Goal: Task Accomplishment & Management: Manage account settings

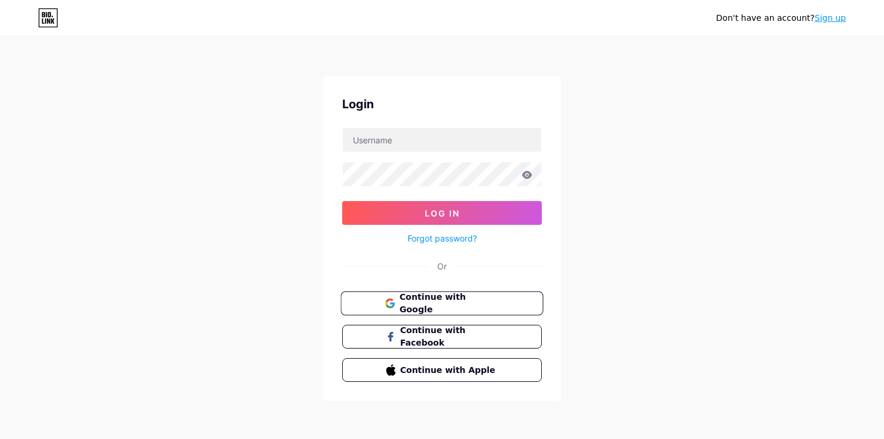
click at [448, 308] on button "Continue with Google" at bounding box center [442, 303] width 203 height 24
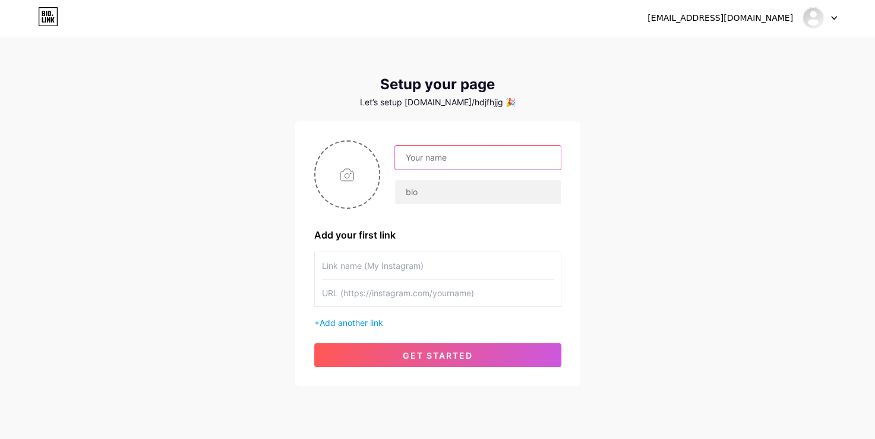
click at [472, 153] on input "text" at bounding box center [477, 158] width 165 height 24
type input "Omar -_- Mostafa"
click at [401, 191] on input "text" at bounding box center [477, 192] width 165 height 24
type input "BIO"
drag, startPoint x: 487, startPoint y: 263, endPoint x: 443, endPoint y: 270, distance: 45.2
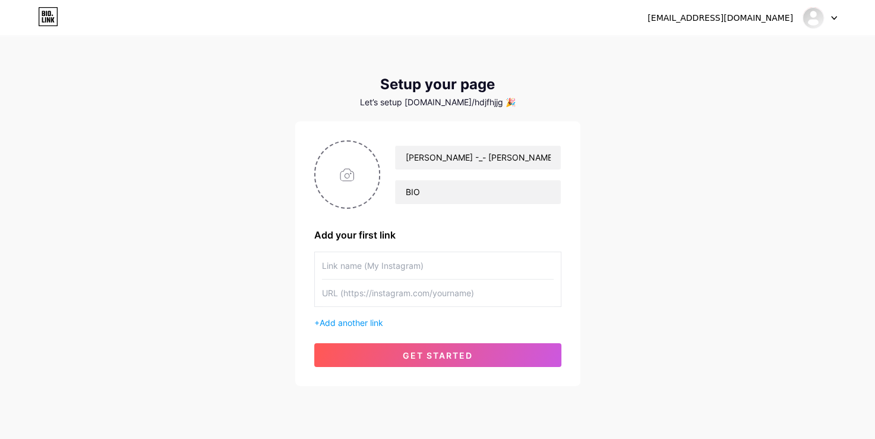
click at [443, 270] on input "text" at bounding box center [438, 265] width 232 height 27
click at [418, 293] on input "text" at bounding box center [438, 292] width 232 height 27
click at [342, 285] on input "text" at bounding box center [438, 292] width 232 height 27
paste input "https://app.bio.link/signup-next-step"
type input "https://bio.link/OM"
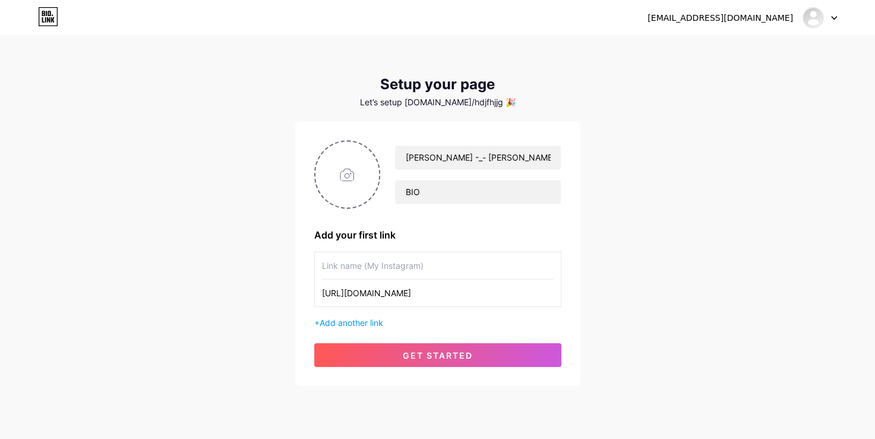
click at [411, 261] on input "text" at bounding box center [438, 265] width 232 height 27
click at [502, 272] on input "text" at bounding box center [438, 265] width 232 height 27
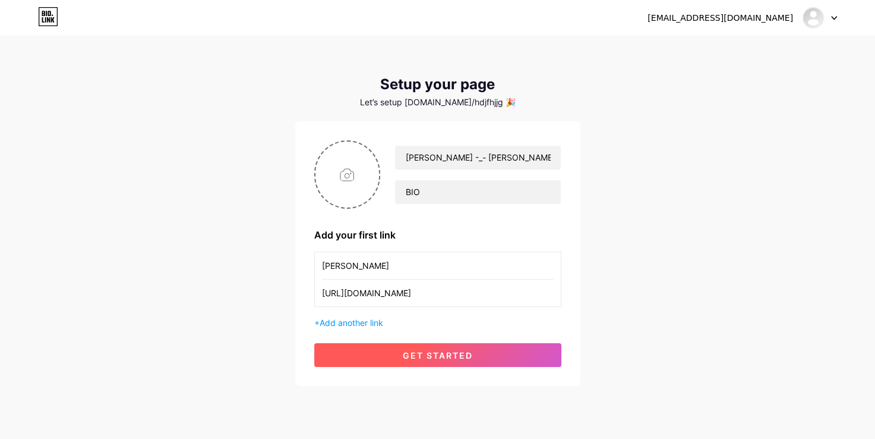
type input "OMAR"
click at [478, 345] on button "get started" at bounding box center [437, 355] width 247 height 24
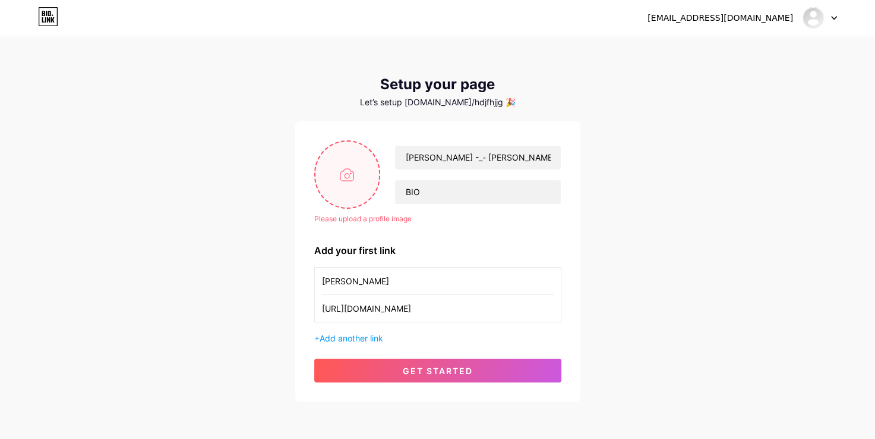
click at [350, 198] on input "file" at bounding box center [348, 174] width 64 height 66
type input "C:\fakepath\Screenshot (4).png"
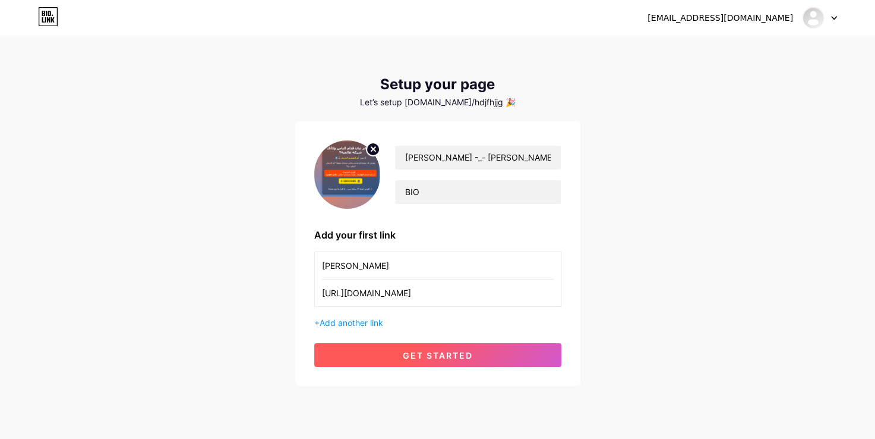
click at [478, 357] on button "get started" at bounding box center [437, 355] width 247 height 24
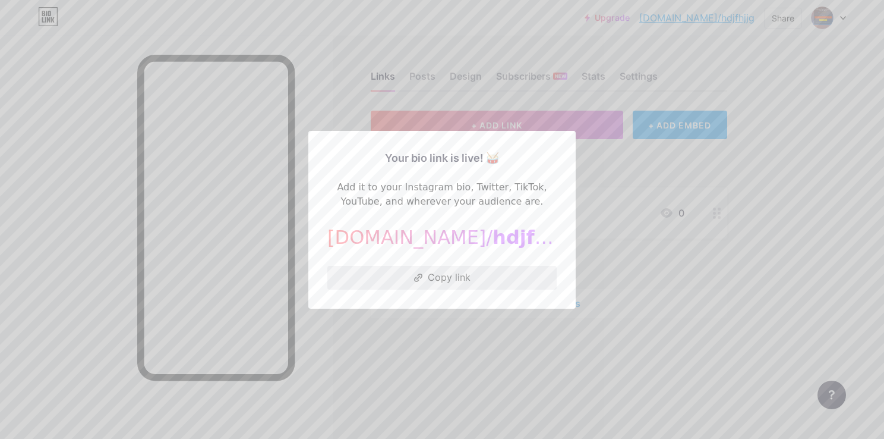
click at [425, 279] on button "Copy link" at bounding box center [441, 278] width 229 height 24
click at [336, 15] on div at bounding box center [442, 219] width 884 height 439
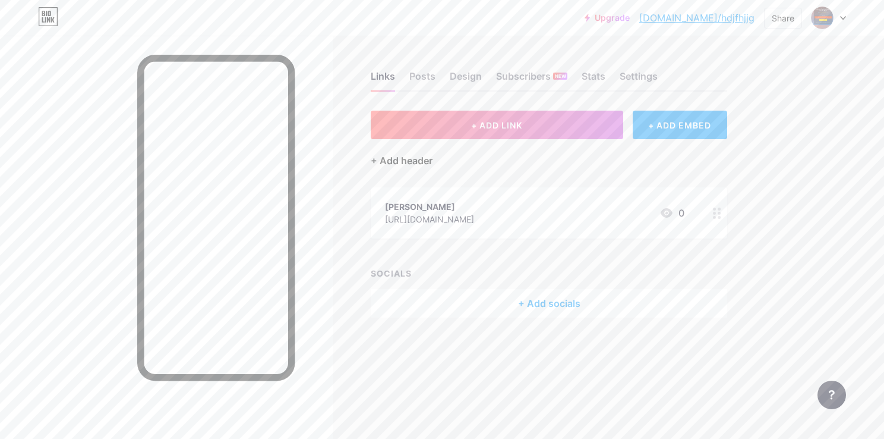
click at [419, 158] on div "+ Add header" at bounding box center [402, 160] width 62 height 14
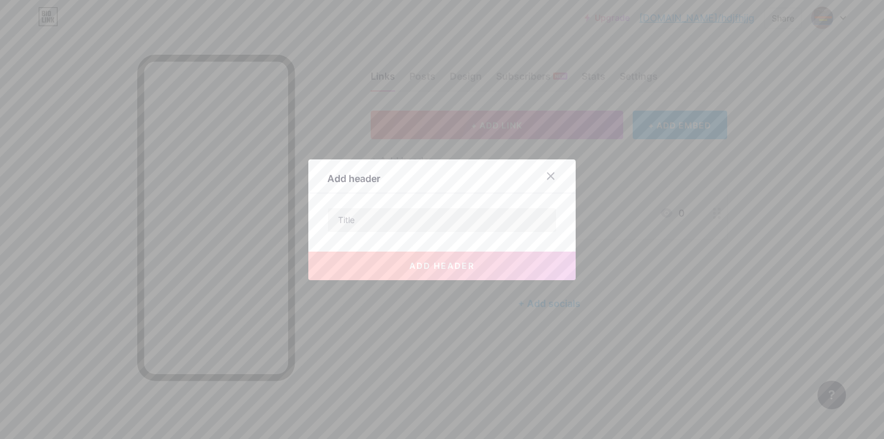
click at [411, 234] on div "add header" at bounding box center [441, 256] width 267 height 48
click at [416, 219] on input "text" at bounding box center [442, 220] width 228 height 24
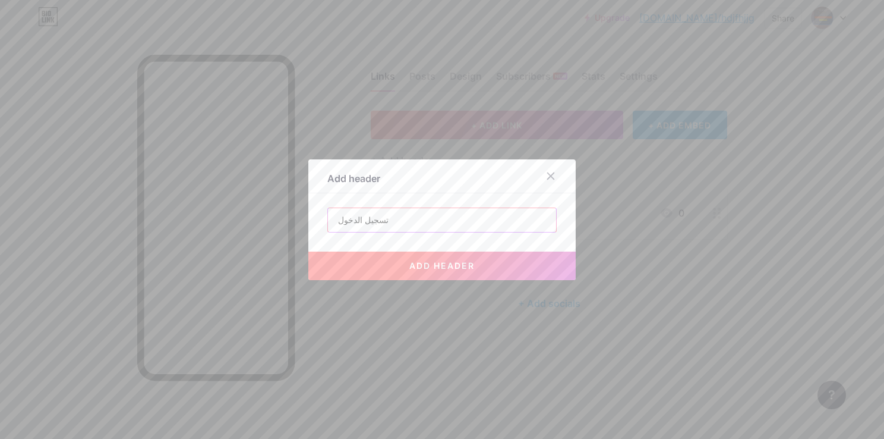
type input "تسجيل الدخول"
click at [423, 261] on span "add header" at bounding box center [441, 265] width 65 height 10
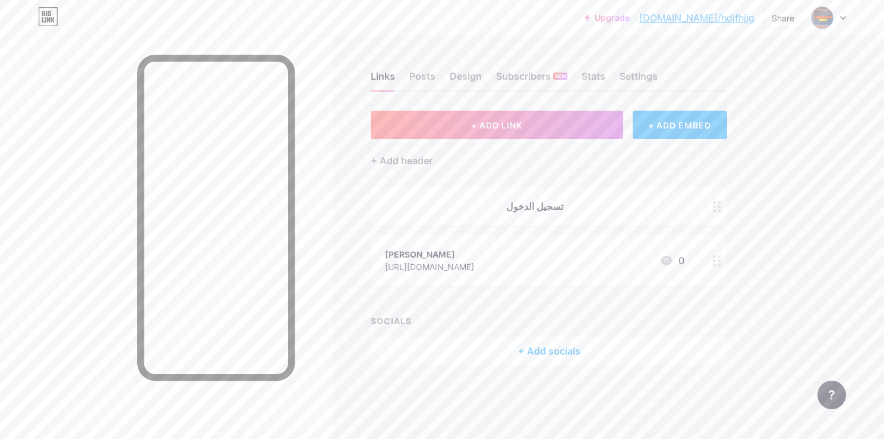
click at [713, 209] on circle at bounding box center [714, 210] width 3 height 3
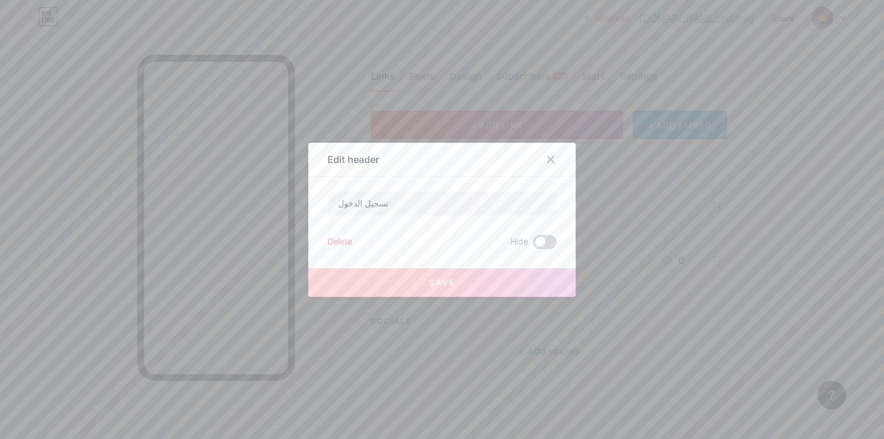
click at [543, 237] on span at bounding box center [545, 242] width 24 height 14
click at [533, 245] on input "checkbox" at bounding box center [533, 245] width 0 height 0
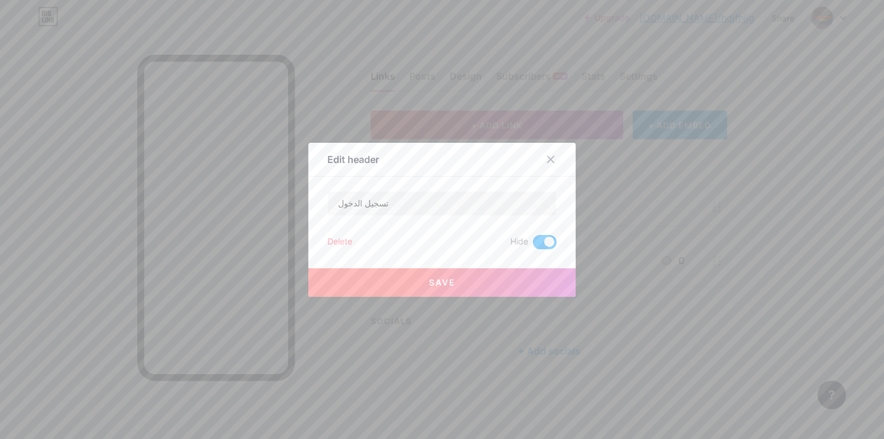
click at [483, 277] on button "Save" at bounding box center [441, 282] width 267 height 29
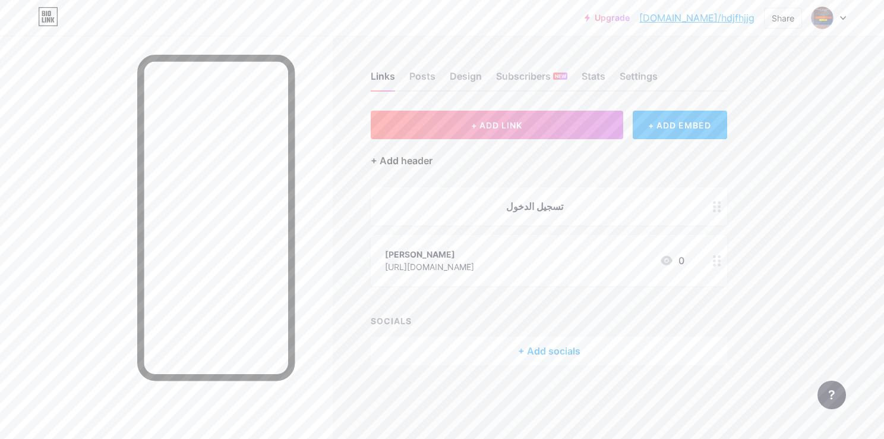
click at [391, 157] on div "+ Add header" at bounding box center [402, 160] width 62 height 14
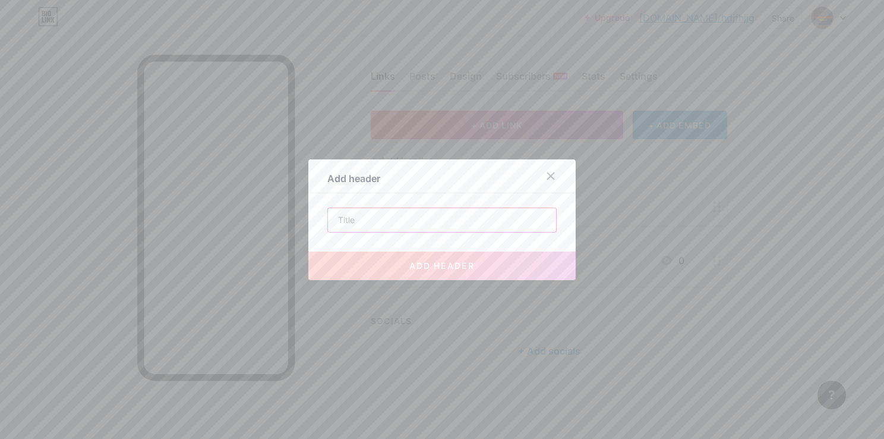
click at [412, 210] on input "text" at bounding box center [442, 220] width 228 height 24
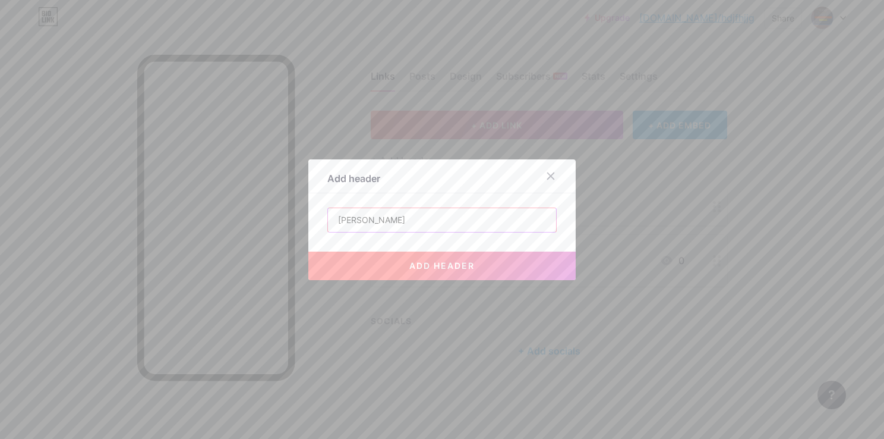
type input "قران كريم"
click at [431, 268] on span "add header" at bounding box center [441, 265] width 65 height 10
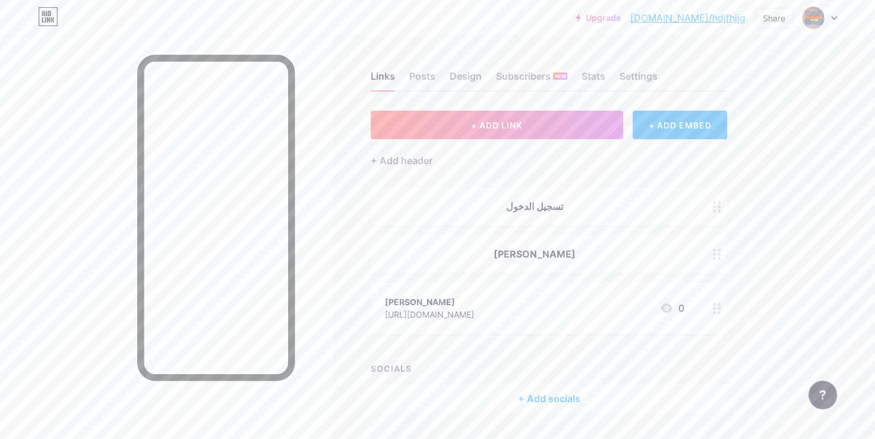
click at [695, 263] on div "قران كريم" at bounding box center [549, 254] width 357 height 38
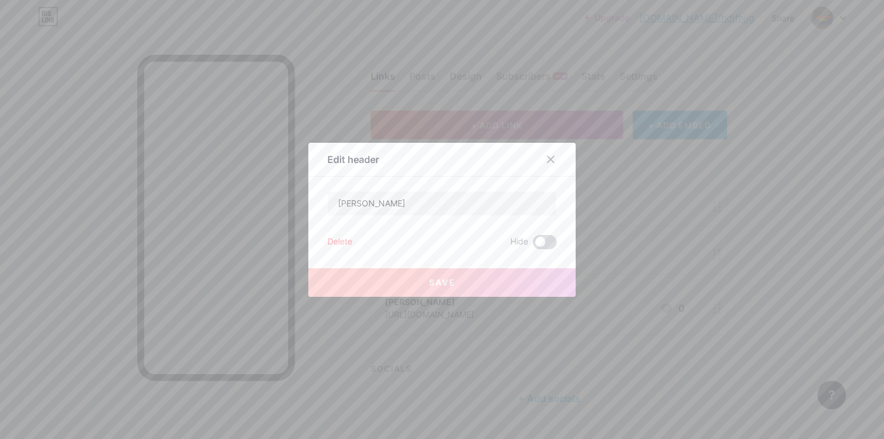
click at [533, 239] on span at bounding box center [545, 242] width 24 height 14
click at [533, 245] on input "checkbox" at bounding box center [533, 245] width 0 height 0
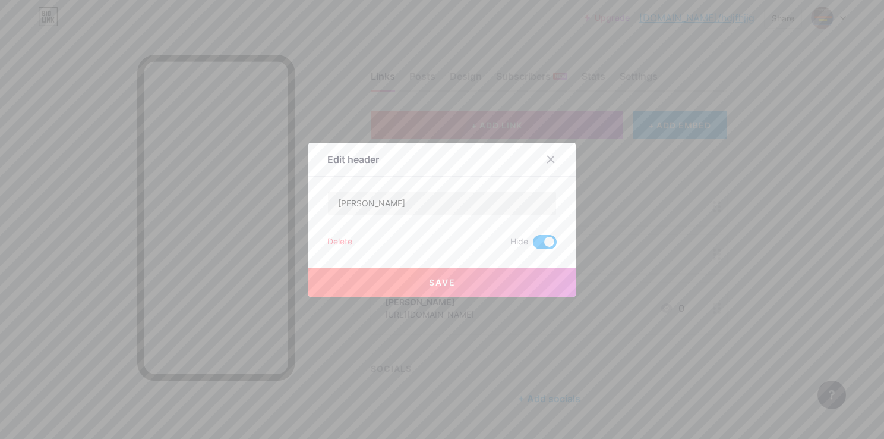
click at [508, 275] on button "Save" at bounding box center [441, 282] width 267 height 29
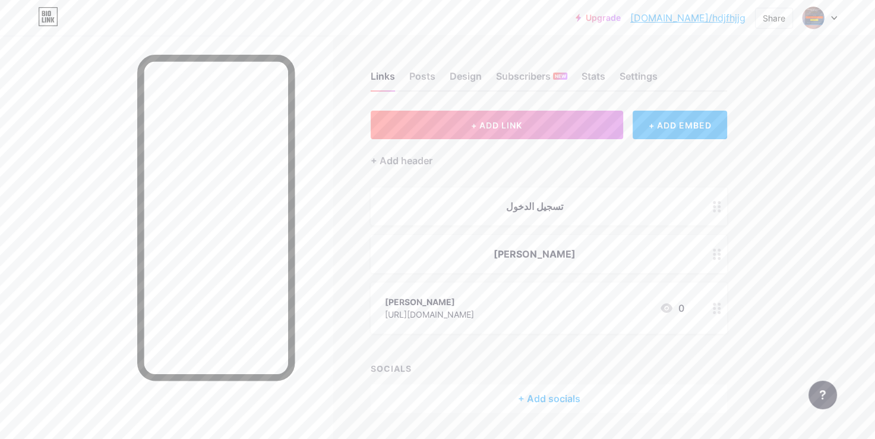
click at [672, 212] on div "تسجيل الدخول" at bounding box center [535, 206] width 300 height 14
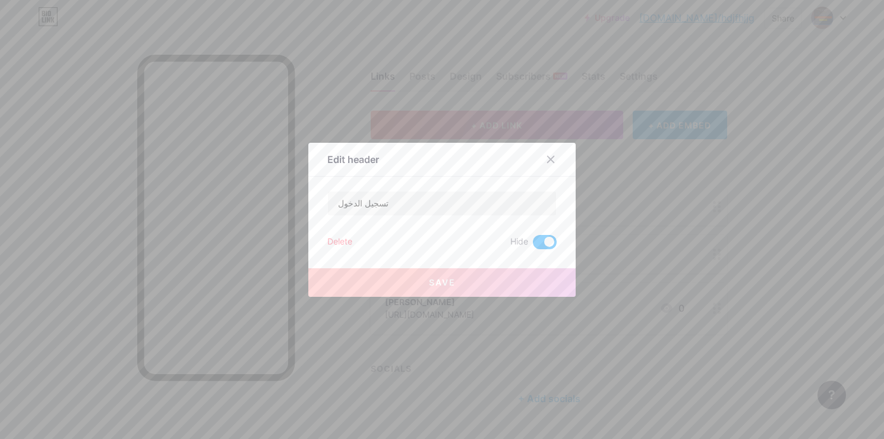
click at [533, 239] on span at bounding box center [545, 242] width 24 height 14
click at [533, 245] on input "checkbox" at bounding box center [533, 245] width 0 height 0
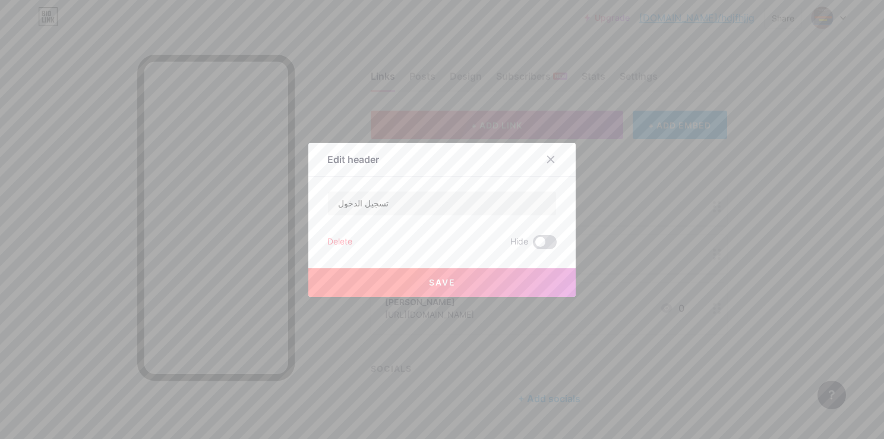
click at [533, 239] on span at bounding box center [545, 242] width 24 height 14
click at [533, 245] on input "checkbox" at bounding box center [533, 245] width 0 height 0
drag, startPoint x: 530, startPoint y: 239, endPoint x: 510, endPoint y: 281, distance: 46.2
click at [510, 281] on button "Save" at bounding box center [441, 282] width 267 height 29
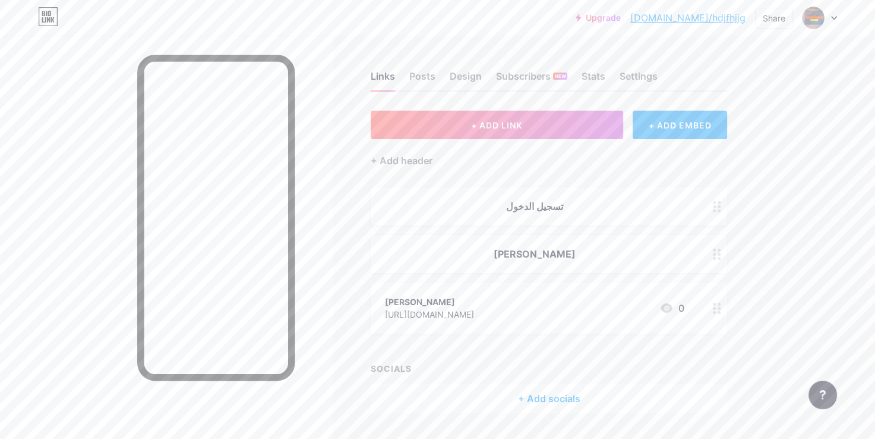
click at [613, 208] on div "تسجيل الدخول" at bounding box center [535, 206] width 300 height 14
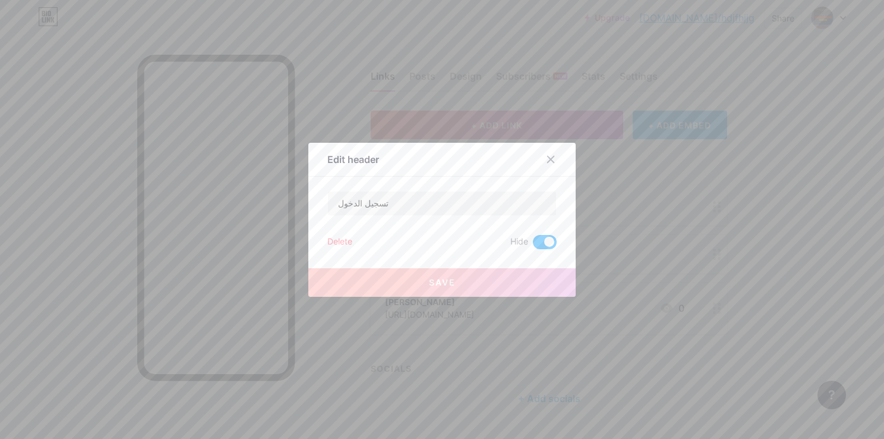
click at [544, 238] on span at bounding box center [545, 242] width 24 height 14
click at [533, 245] on input "checkbox" at bounding box center [533, 245] width 0 height 0
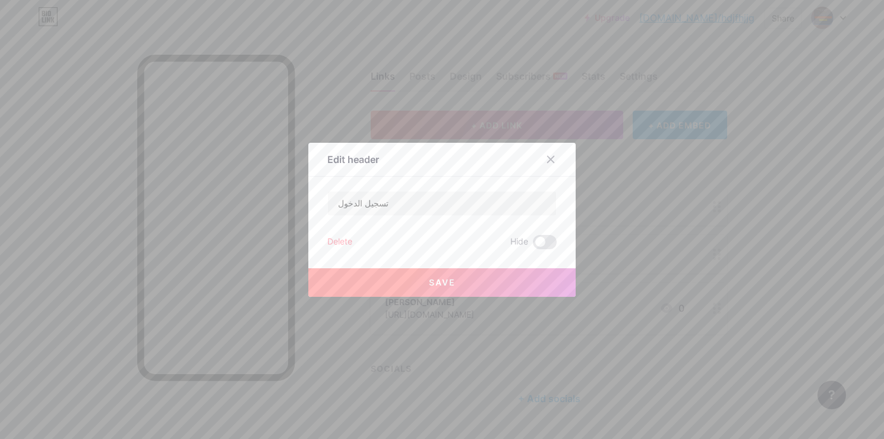
click at [522, 265] on div "Save" at bounding box center [441, 273] width 267 height 48
click at [521, 277] on button "Save" at bounding box center [441, 282] width 267 height 29
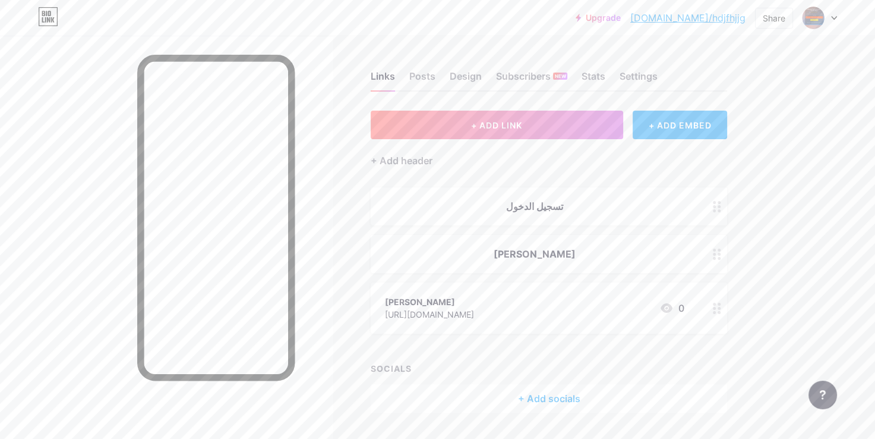
click at [599, 213] on div "تسجيل الدخول" at bounding box center [549, 206] width 357 height 38
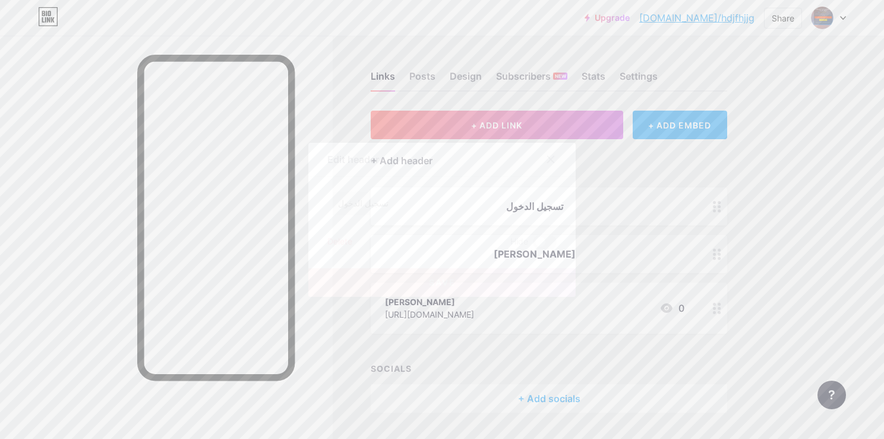
click at [553, 234] on div "Edit header تسجيل الدخول Delete Hide Save" at bounding box center [441, 220] width 267 height 154
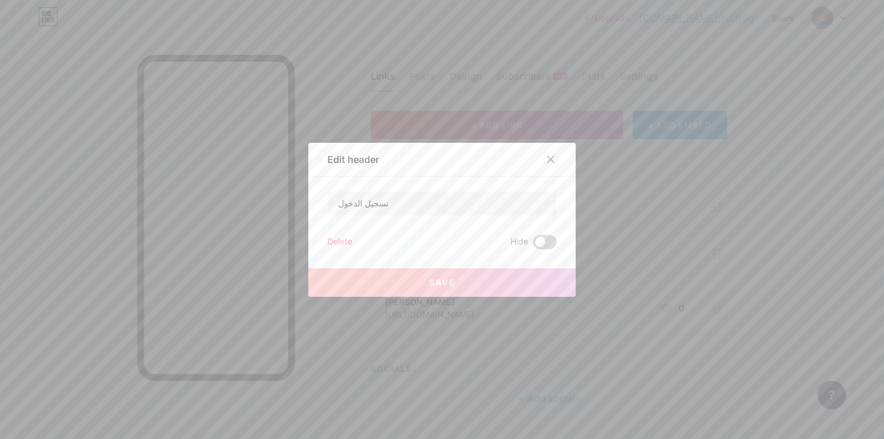
click at [538, 238] on span at bounding box center [545, 242] width 24 height 14
click at [533, 245] on input "checkbox" at bounding box center [533, 245] width 0 height 0
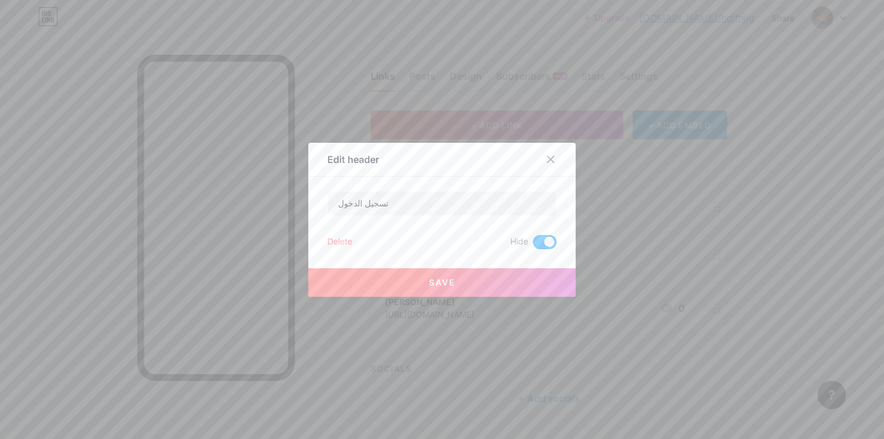
click at [497, 282] on button "Save" at bounding box center [441, 282] width 267 height 29
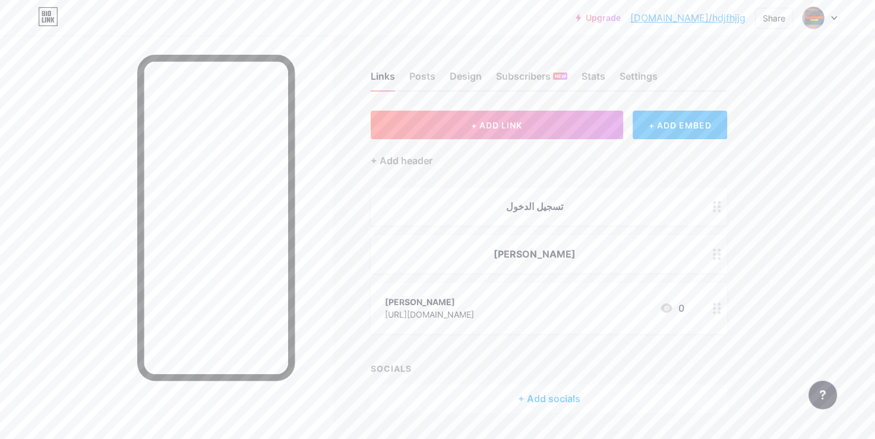
click at [686, 261] on div "قران كريم" at bounding box center [549, 254] width 357 height 38
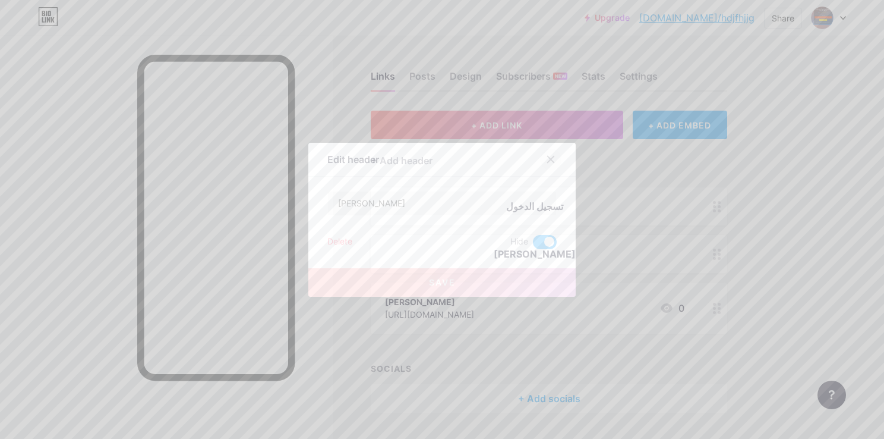
click at [540, 163] on div at bounding box center [558, 159] width 36 height 21
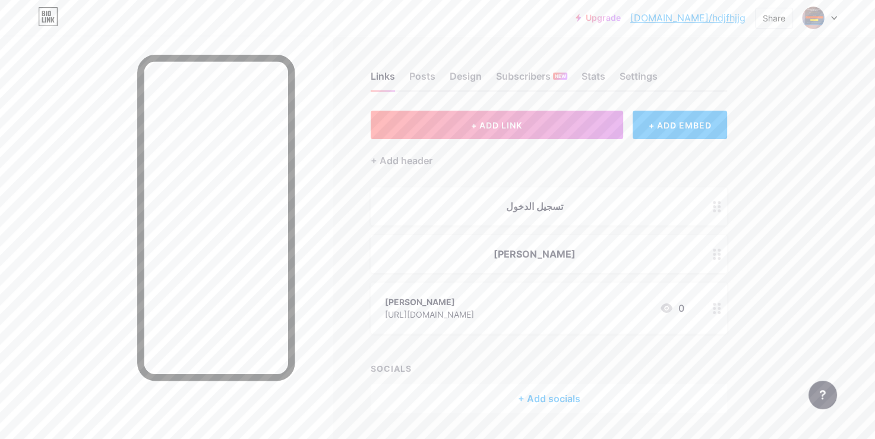
click at [538, 298] on div "OMAR https://bio.link/OM 0" at bounding box center [535, 307] width 300 height 27
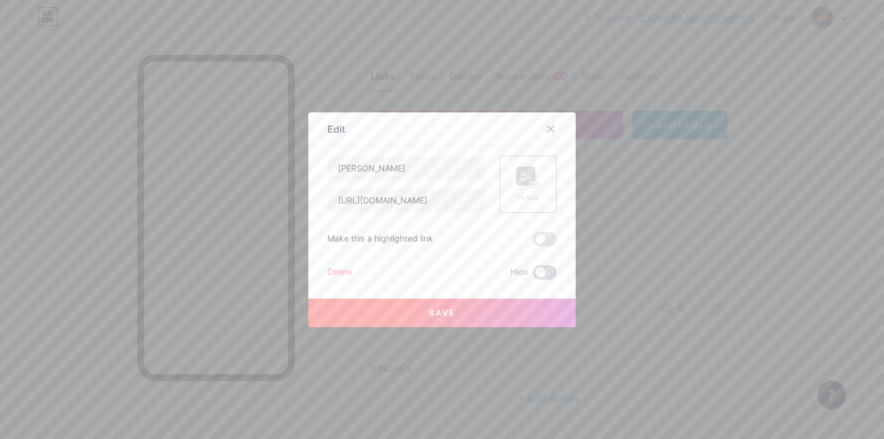
click at [538, 270] on span at bounding box center [545, 272] width 24 height 14
click at [533, 275] on input "checkbox" at bounding box center [533, 275] width 0 height 0
click at [537, 237] on span at bounding box center [545, 239] width 24 height 14
click at [533, 242] on input "checkbox" at bounding box center [533, 242] width 0 height 0
click at [533, 235] on span at bounding box center [545, 239] width 24 height 14
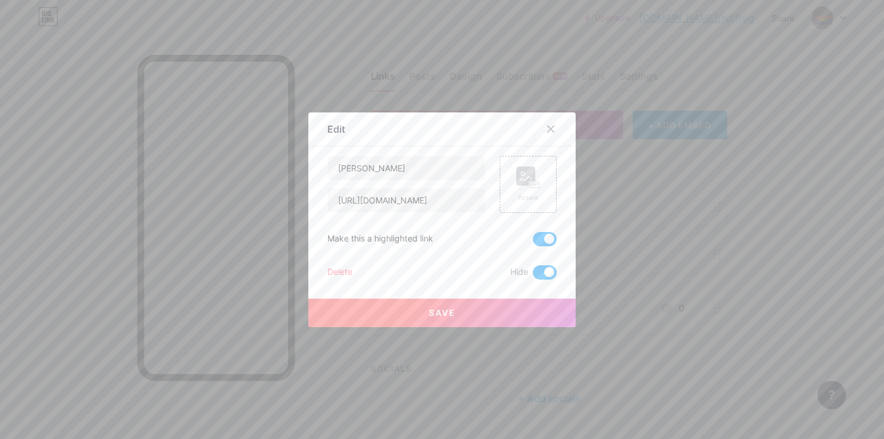
click at [533, 242] on input "checkbox" at bounding box center [533, 242] width 0 height 0
click at [514, 308] on button "Save" at bounding box center [441, 312] width 267 height 29
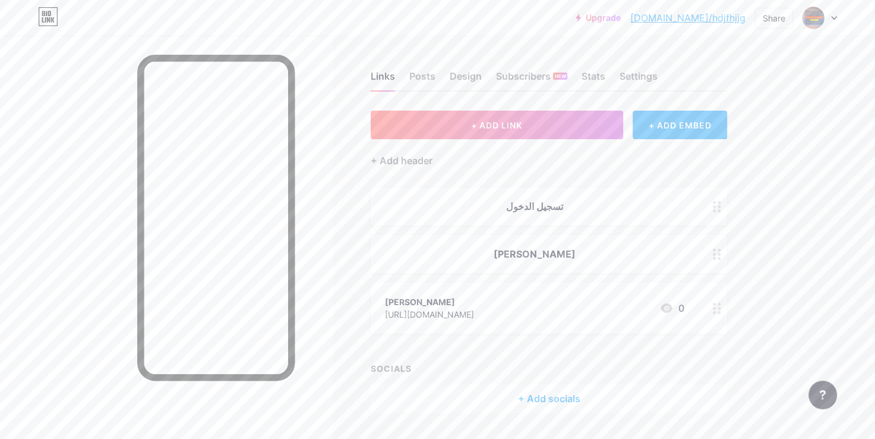
click at [593, 251] on div "قران كريم" at bounding box center [535, 254] width 300 height 14
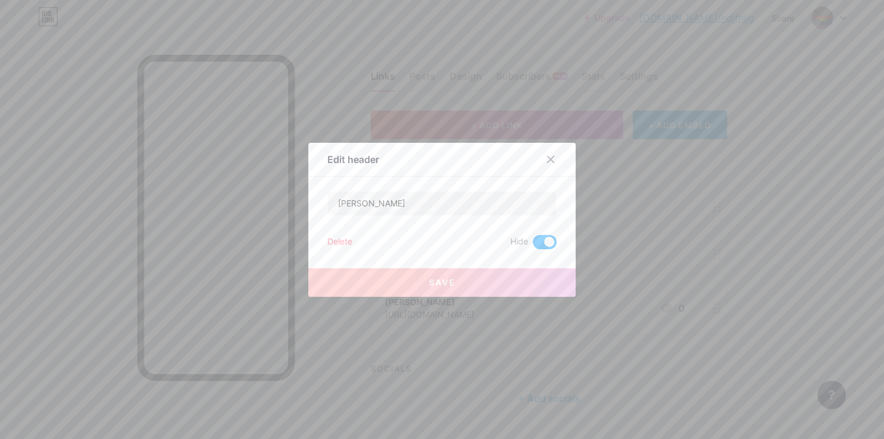
click at [551, 239] on span at bounding box center [545, 242] width 24 height 14
click at [533, 245] on input "checkbox" at bounding box center [533, 245] width 0 height 0
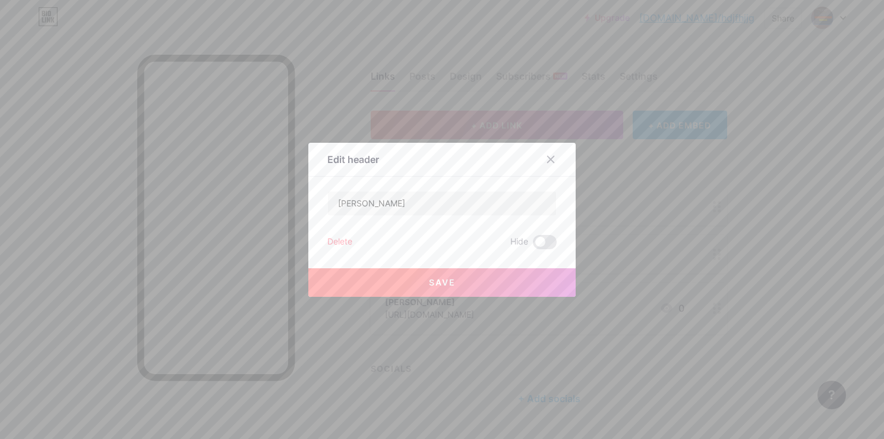
click at [526, 260] on div "Save" at bounding box center [441, 273] width 267 height 48
click at [525, 289] on button "Save" at bounding box center [441, 282] width 267 height 29
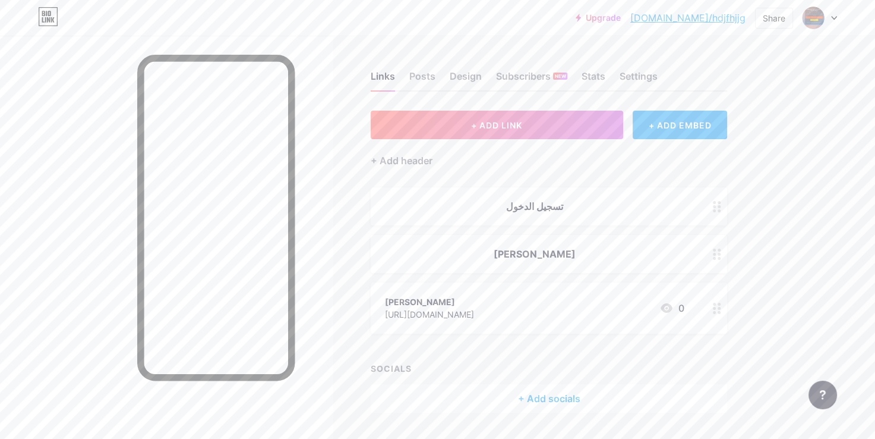
click at [580, 203] on div "تسجيل الدخول" at bounding box center [535, 206] width 300 height 14
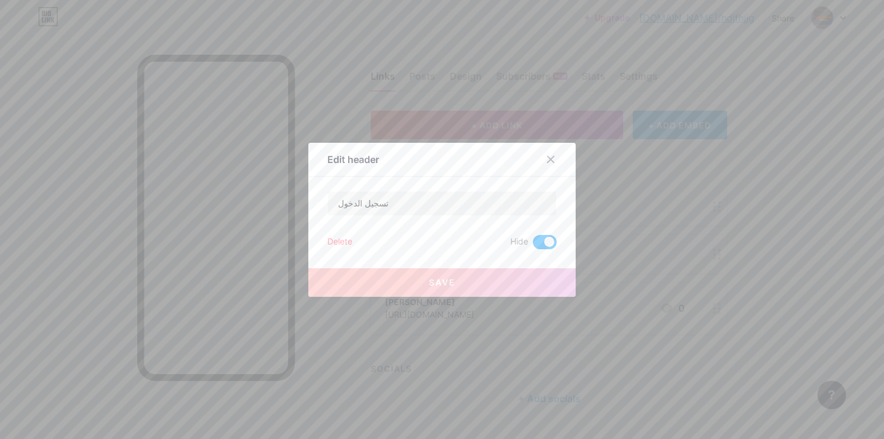
click at [509, 272] on button "Save" at bounding box center [441, 282] width 267 height 29
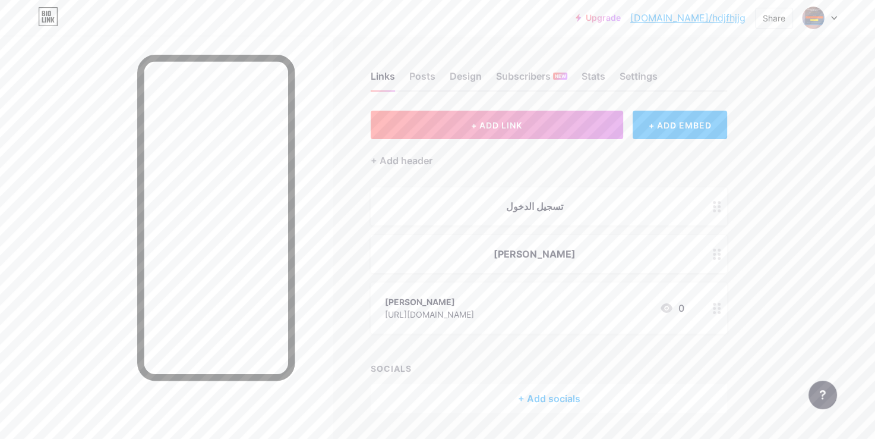
click at [570, 207] on div "تسجيل الدخول" at bounding box center [535, 206] width 300 height 14
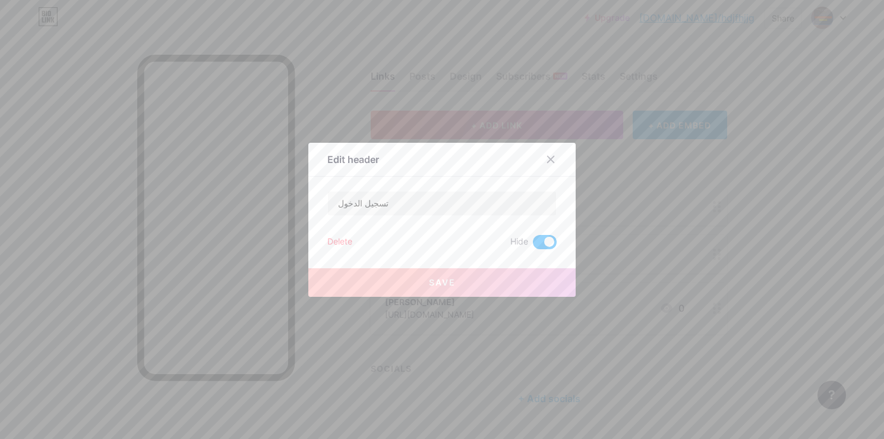
click at [535, 242] on span at bounding box center [545, 242] width 24 height 14
click at [533, 245] on input "checkbox" at bounding box center [533, 245] width 0 height 0
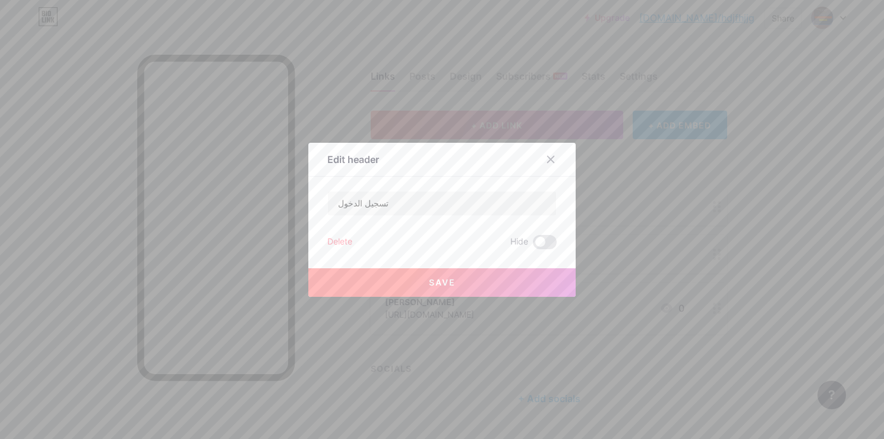
click at [506, 284] on button "Save" at bounding box center [441, 282] width 267 height 29
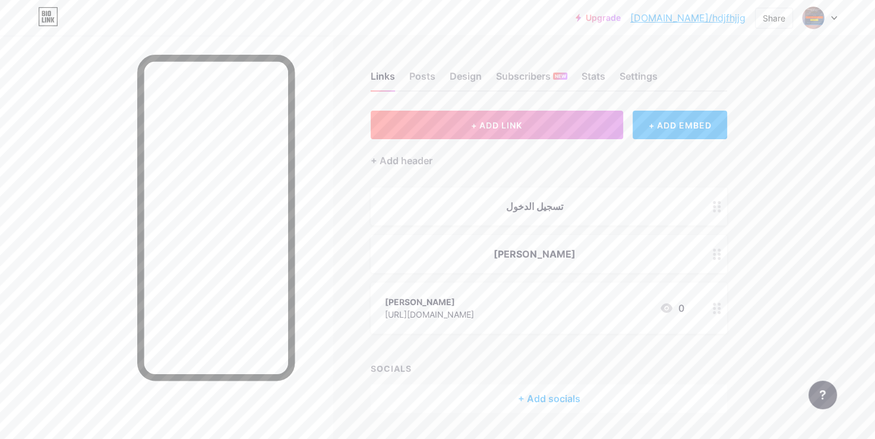
click at [711, 310] on div at bounding box center [717, 307] width 20 height 51
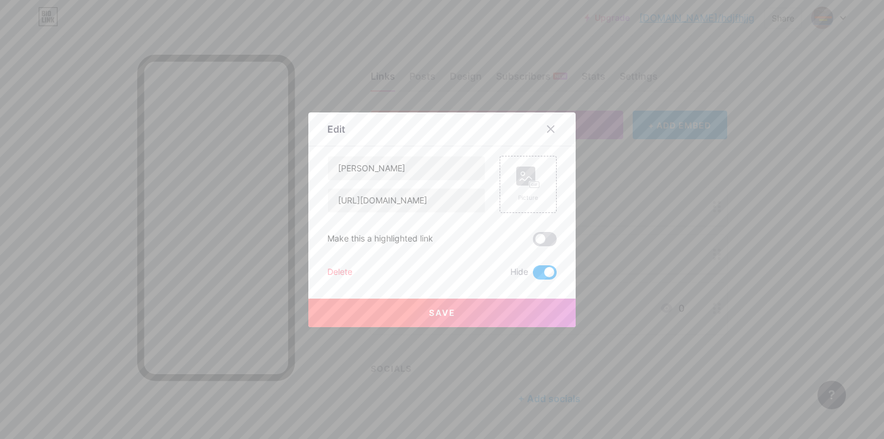
click at [533, 235] on span at bounding box center [545, 239] width 24 height 14
click at [533, 242] on input "checkbox" at bounding box center [533, 242] width 0 height 0
click at [517, 310] on button "Save" at bounding box center [441, 312] width 267 height 29
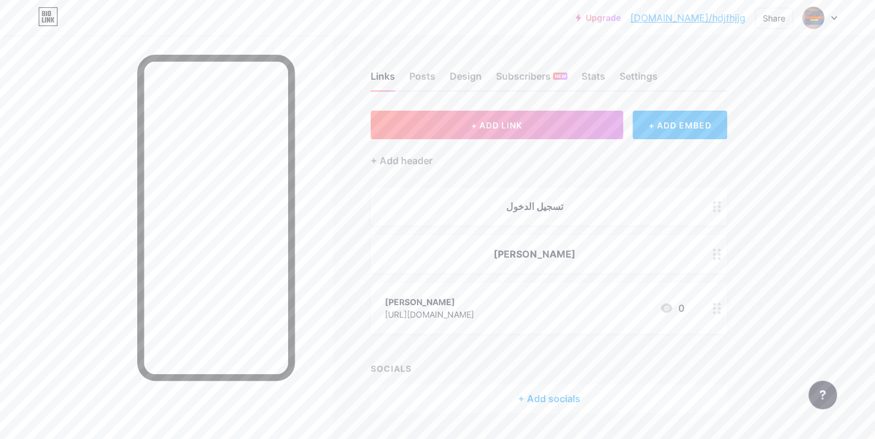
click at [525, 258] on div "قران كريم" at bounding box center [535, 254] width 300 height 14
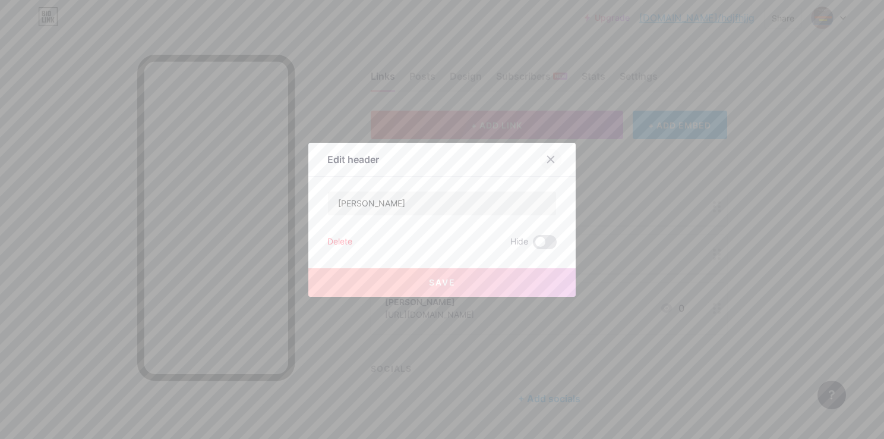
click at [553, 166] on div at bounding box center [550, 159] width 21 height 21
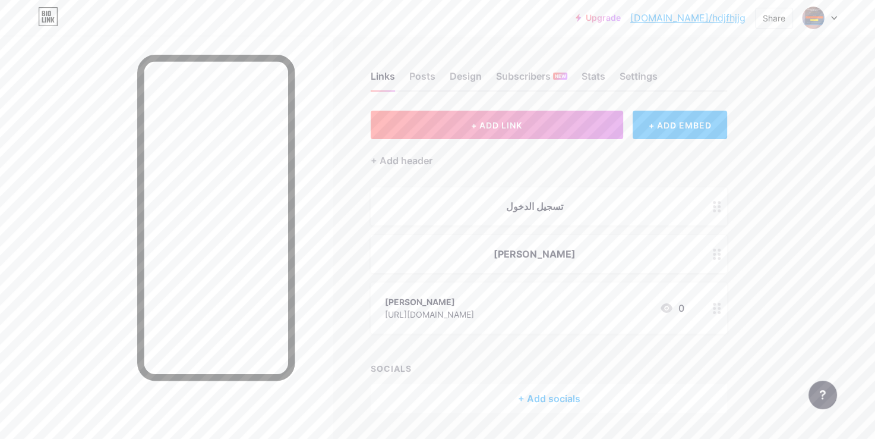
click at [651, 129] on div "+ ADD EMBED" at bounding box center [680, 125] width 94 height 29
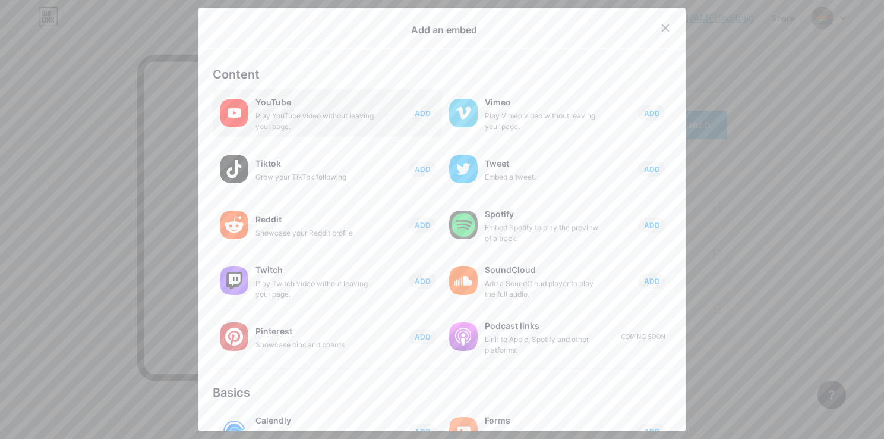
click at [347, 94] on div "YouTube" at bounding box center [315, 102] width 119 height 17
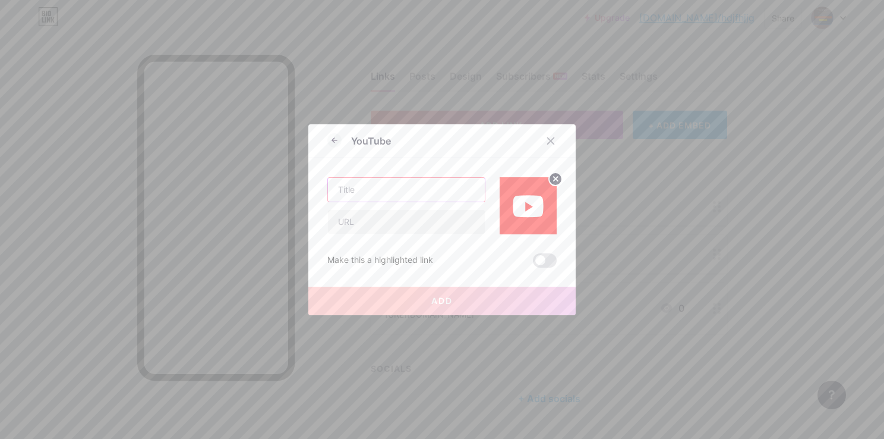
click at [417, 188] on input "text" at bounding box center [406, 190] width 157 height 24
click at [399, 223] on input "text" at bounding box center [406, 222] width 157 height 24
paste input "https://youtu.be/EFmxPMdBqmU"
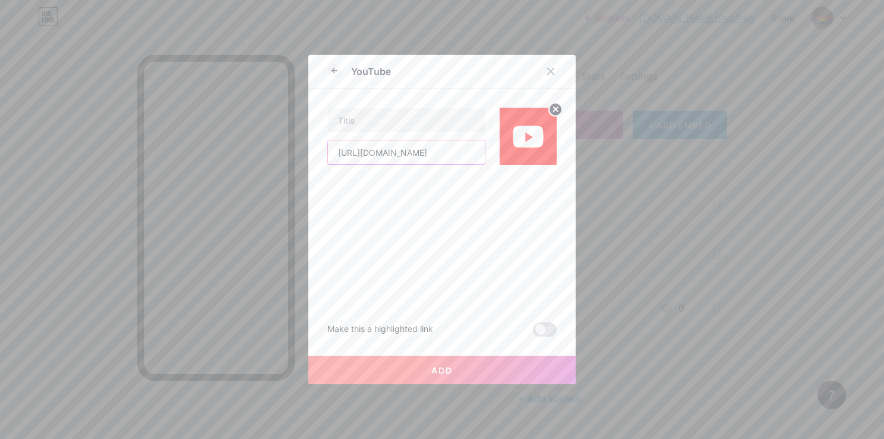
type input "https://youtu.be/EFmxPMdBqmU"
click at [538, 323] on span at bounding box center [545, 329] width 24 height 14
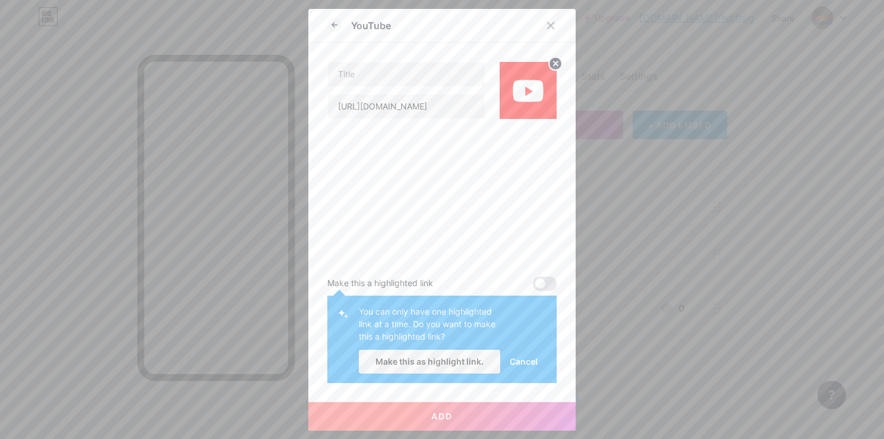
click at [525, 274] on div "Make this a highlighted link You can only have one highlighted link at a time. …" at bounding box center [441, 251] width 229 height 264
click at [533, 279] on span at bounding box center [545, 283] width 24 height 14
click at [539, 279] on span at bounding box center [545, 283] width 24 height 14
click at [524, 364] on span "Cancel" at bounding box center [524, 361] width 28 height 12
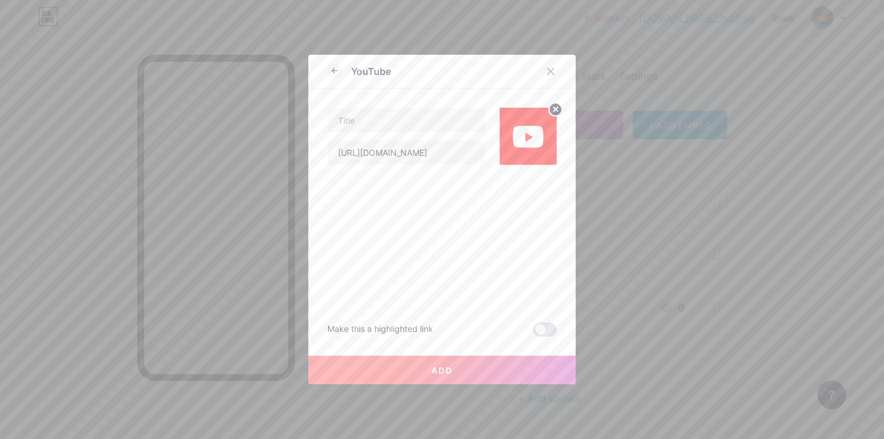
click at [533, 334] on span at bounding box center [545, 329] width 24 height 14
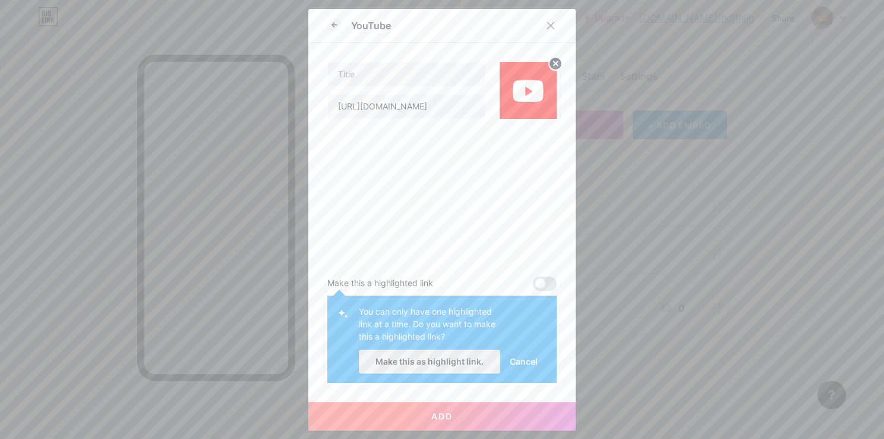
click at [379, 360] on span "Make this as highlight link." at bounding box center [430, 361] width 108 height 10
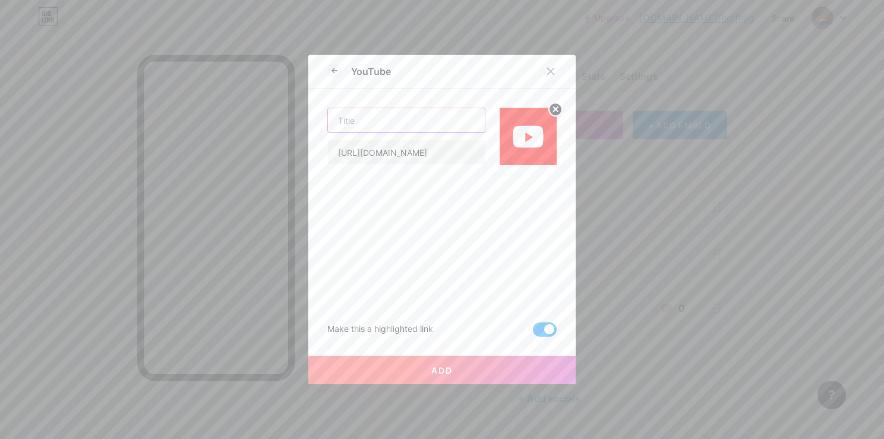
click at [366, 108] on input "text" at bounding box center [406, 120] width 157 height 24
paste input "Animation vs. Coding"
type input "Animation vs. Coding"
click at [496, 374] on button "Add" at bounding box center [441, 369] width 267 height 29
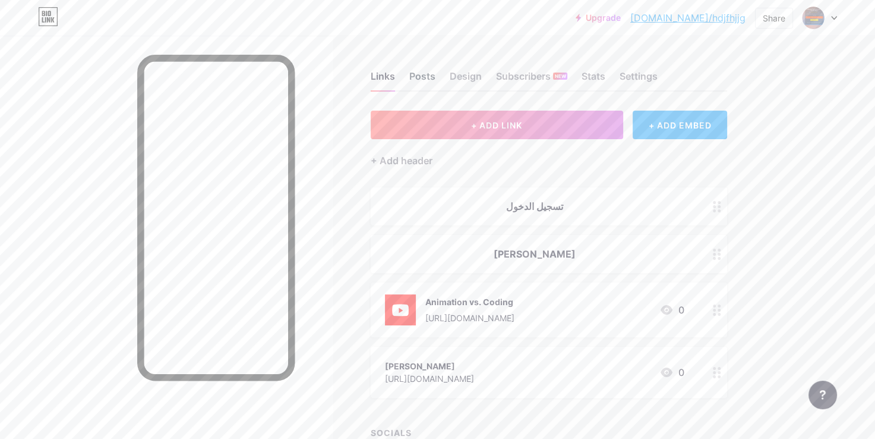
click at [423, 78] on div "Posts" at bounding box center [422, 79] width 26 height 21
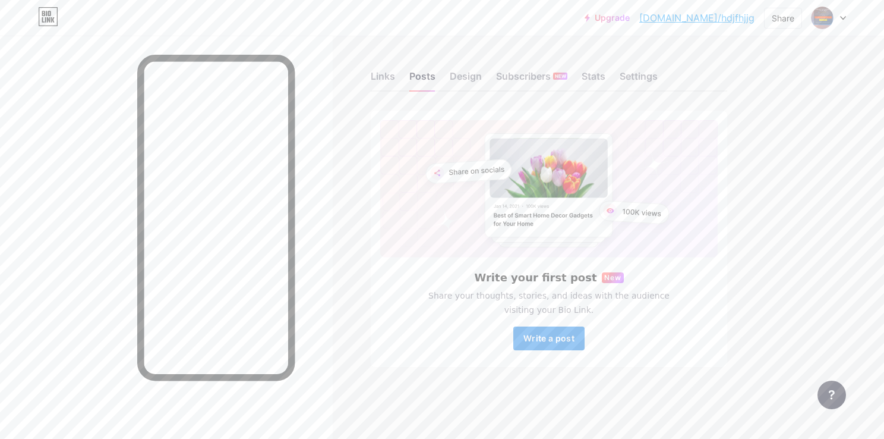
click at [574, 337] on span "Write a post" at bounding box center [549, 338] width 51 height 10
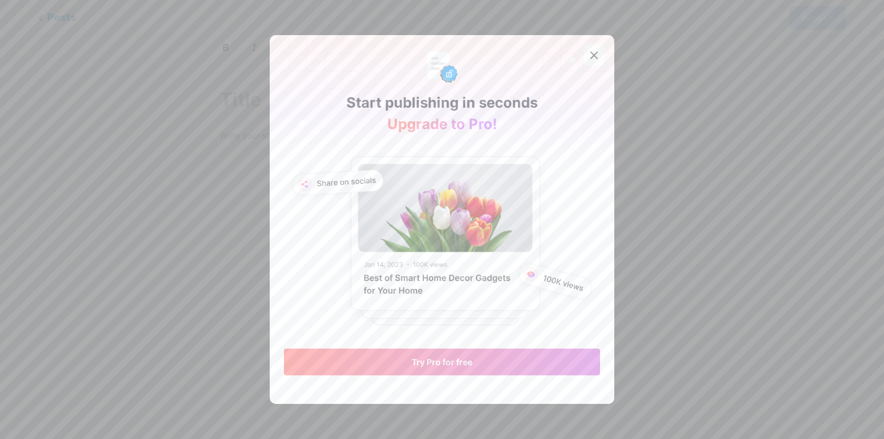
click at [590, 51] on icon at bounding box center [595, 56] width 10 height 10
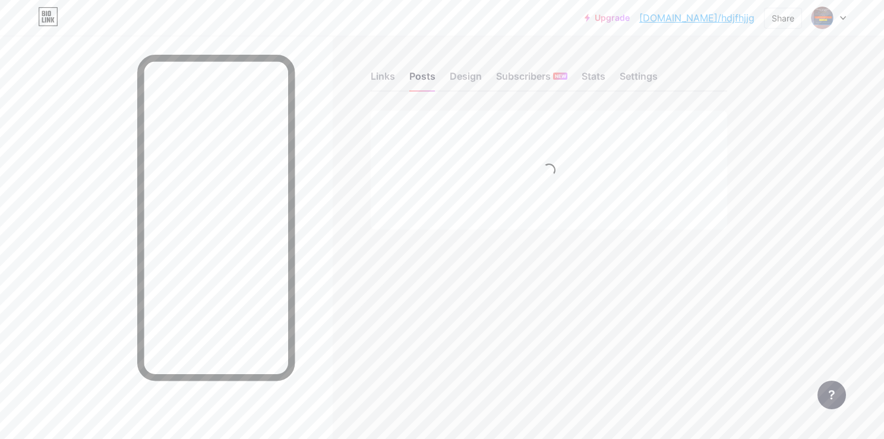
click at [843, 17] on icon at bounding box center [843, 18] width 6 height 4
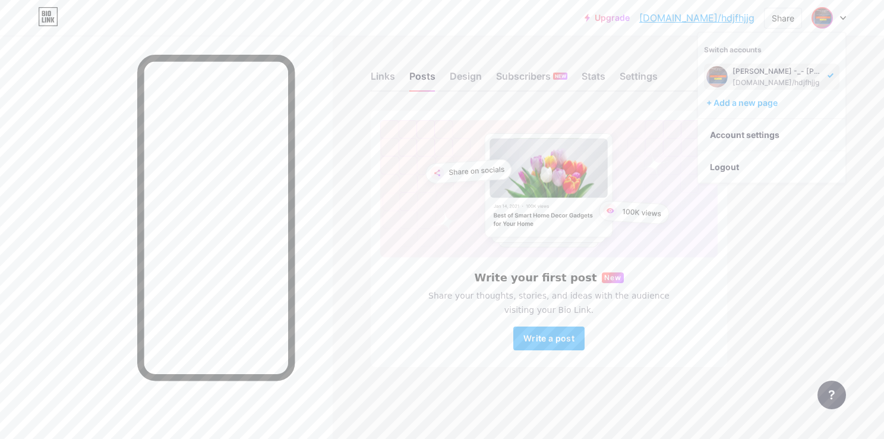
click at [843, 18] on icon at bounding box center [843, 18] width 6 height 4
click at [704, 20] on link "bio.link/hdjfhjjg" at bounding box center [696, 18] width 115 height 14
click at [380, 78] on div "Links" at bounding box center [383, 79] width 24 height 21
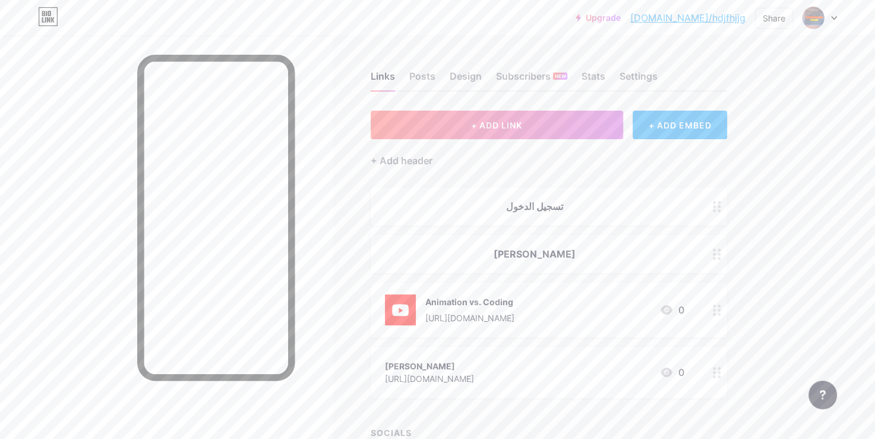
click at [687, 206] on div "تسجيل الدخول" at bounding box center [549, 206] width 357 height 38
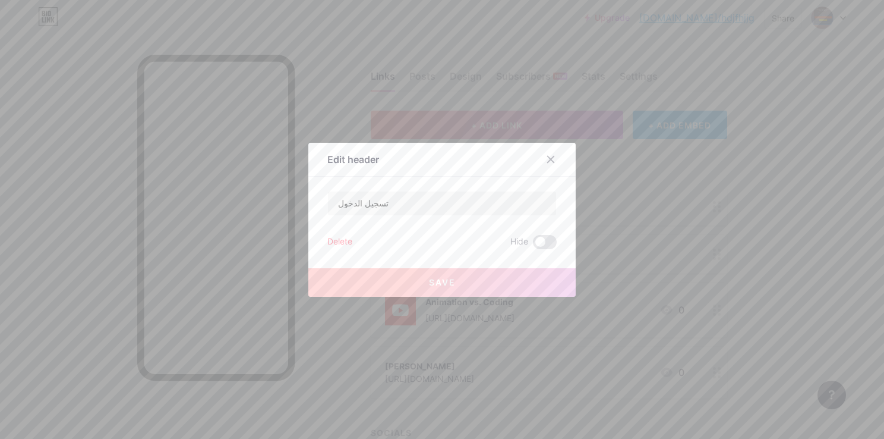
click at [342, 237] on div "Delete" at bounding box center [339, 242] width 25 height 14
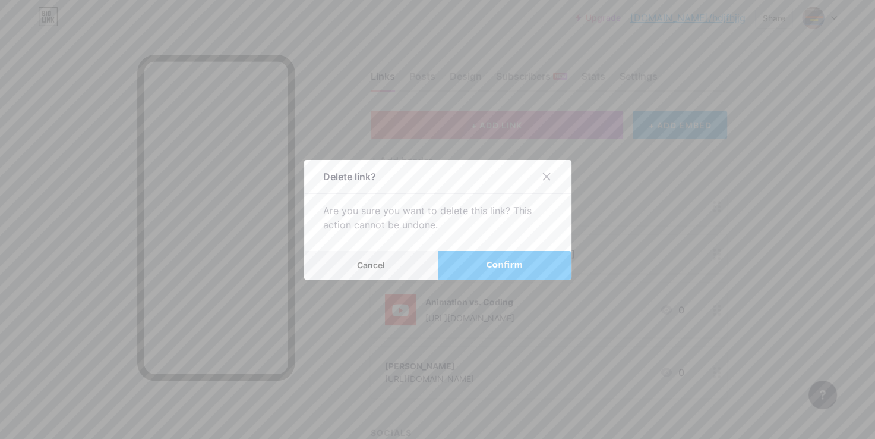
click at [514, 271] on button "Confirm" at bounding box center [505, 265] width 134 height 29
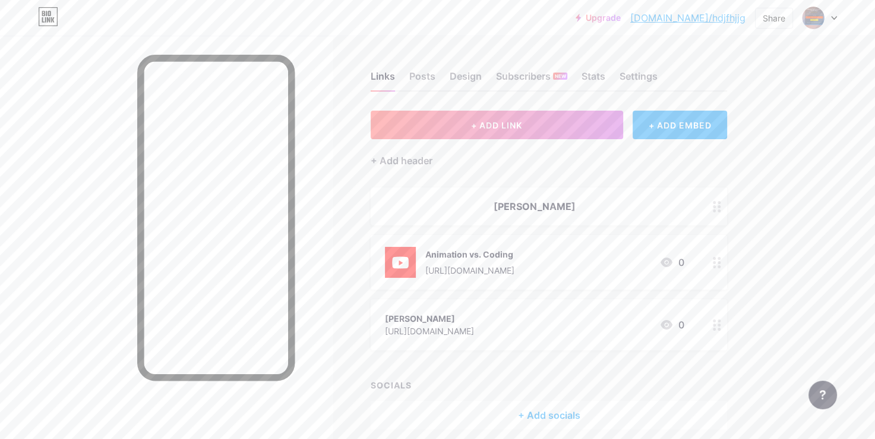
click at [655, 213] on div "قران كريم" at bounding box center [549, 206] width 357 height 38
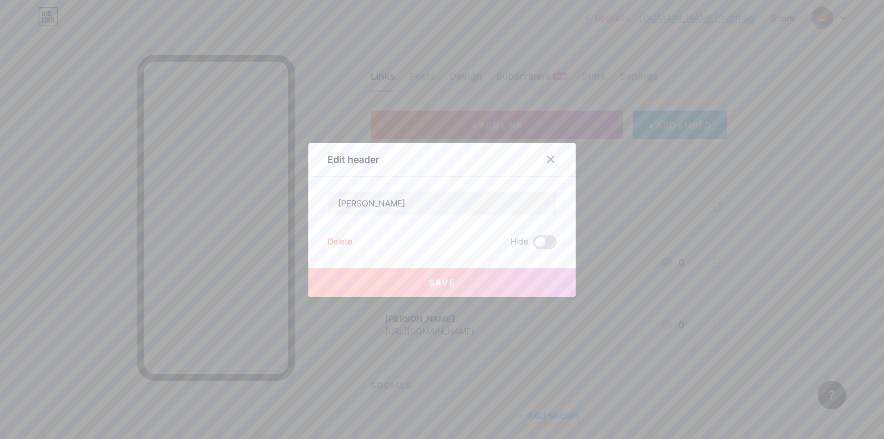
click at [328, 227] on div "قران كريم Delete Hide Save" at bounding box center [441, 220] width 229 height 58
click at [338, 253] on div "Save" at bounding box center [441, 273] width 267 height 48
click at [338, 246] on div "Delete" at bounding box center [339, 242] width 25 height 14
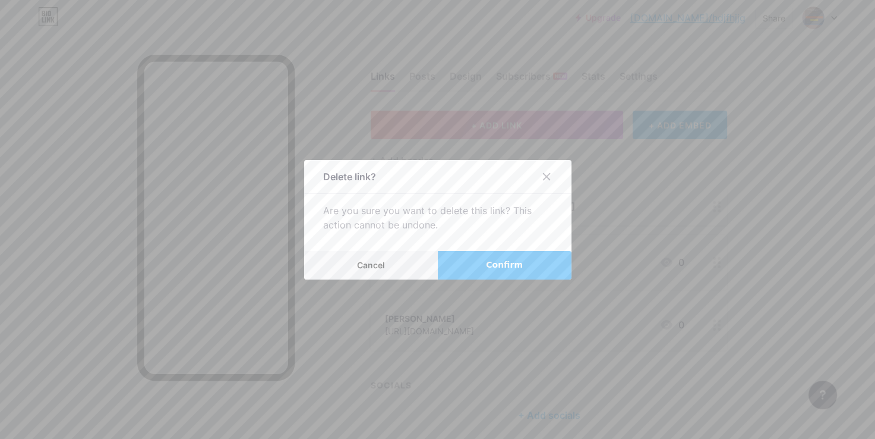
click at [459, 263] on button "Confirm" at bounding box center [505, 265] width 134 height 29
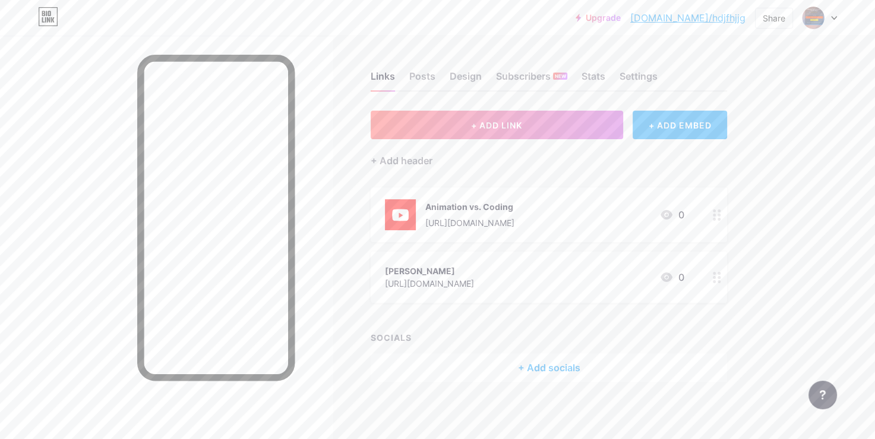
click at [690, 134] on div "+ ADD EMBED" at bounding box center [680, 125] width 94 height 29
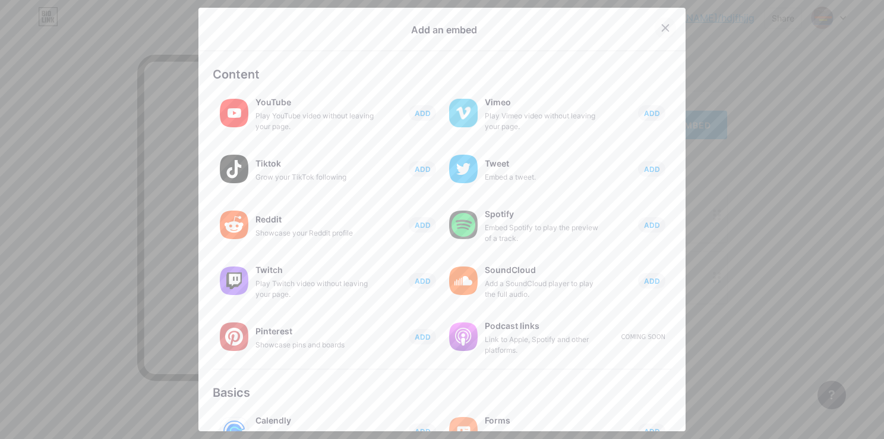
click at [661, 32] on icon at bounding box center [666, 28] width 10 height 10
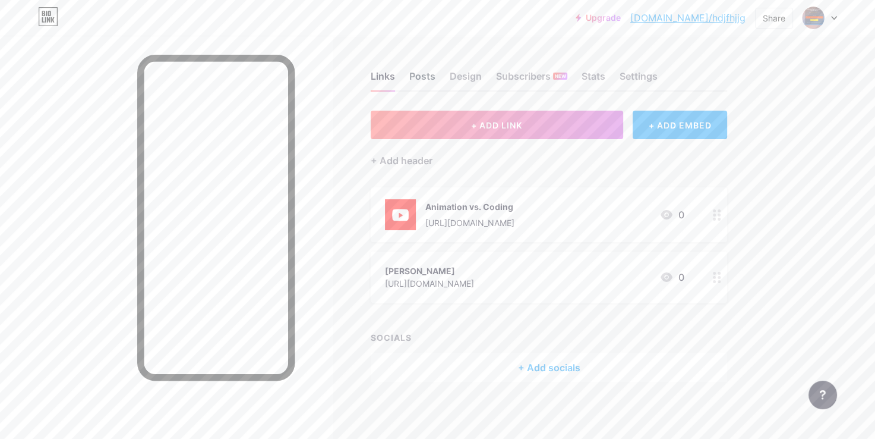
click at [426, 75] on div "Posts" at bounding box center [422, 79] width 26 height 21
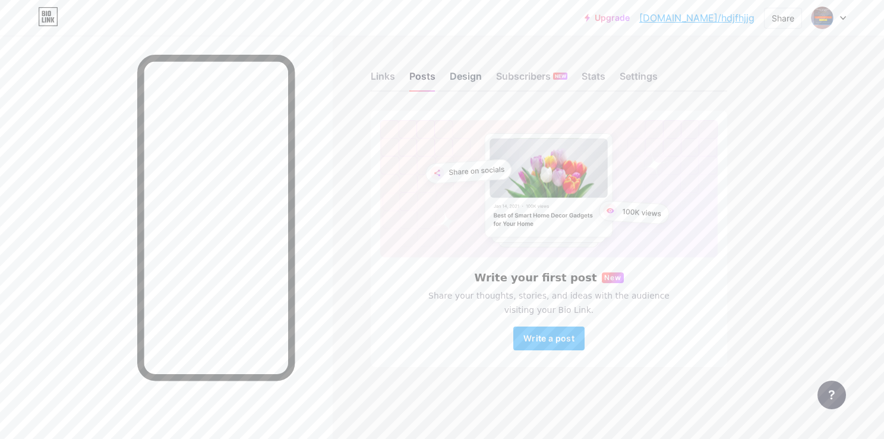
click at [456, 85] on div "Design" at bounding box center [466, 79] width 32 height 21
click at [469, 75] on div "Design" at bounding box center [466, 79] width 32 height 21
click at [423, 75] on div "Posts" at bounding box center [422, 79] width 26 height 21
click at [382, 77] on div "Links" at bounding box center [383, 79] width 24 height 21
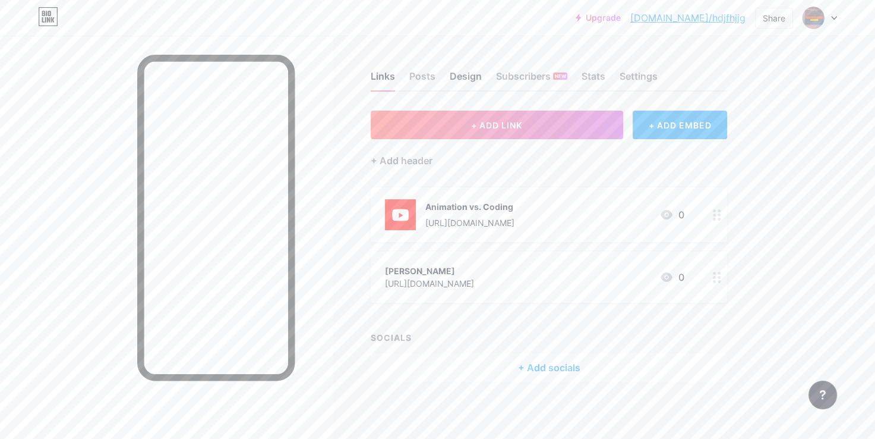
click at [463, 74] on div "Design" at bounding box center [466, 79] width 32 height 21
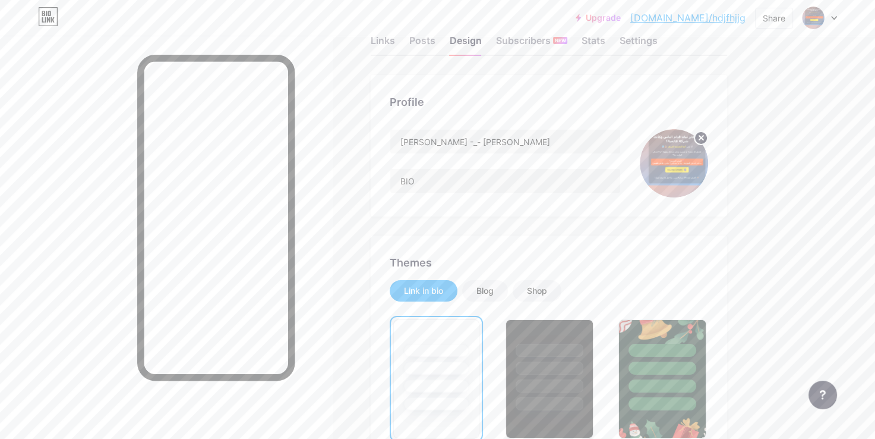
scroll to position [38, 0]
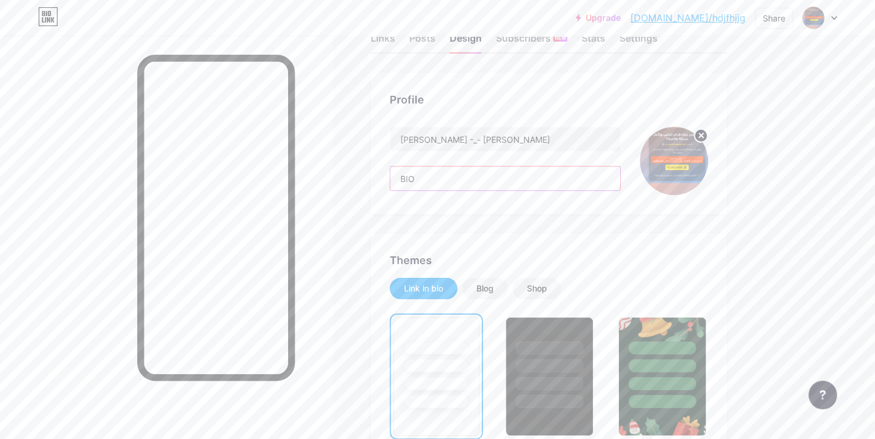
click at [489, 187] on input "BIO" at bounding box center [505, 178] width 230 height 24
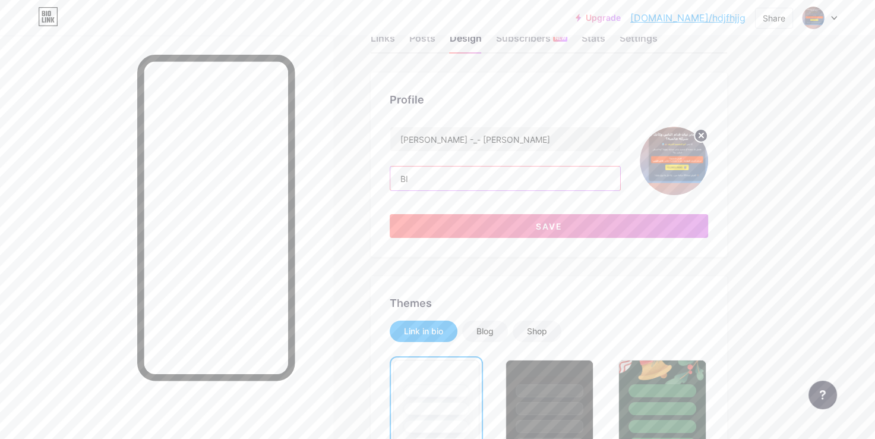
type input "B"
type input "خ"
type input "OM"
click at [504, 137] on input "Omar -_- Mostafa" at bounding box center [505, 139] width 230 height 24
type input "O"
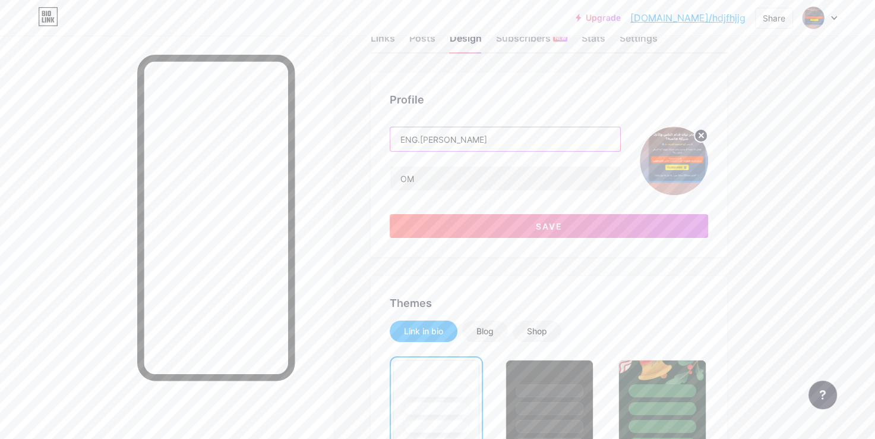
type input "ENG.OMAR MOSTAFA"
click at [701, 132] on circle at bounding box center [701, 135] width 13 height 13
click at [650, 175] on input "file" at bounding box center [674, 161] width 68 height 68
type input "C:\fakepath\WhatsApp Image 2025-08-14 at 22.15.21_73157968.jpg"
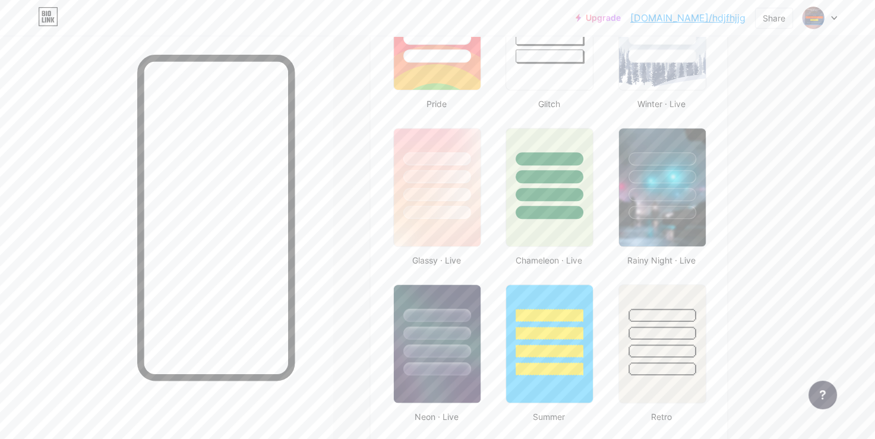
scroll to position [584, 0]
click at [651, 213] on div at bounding box center [663, 212] width 70 height 14
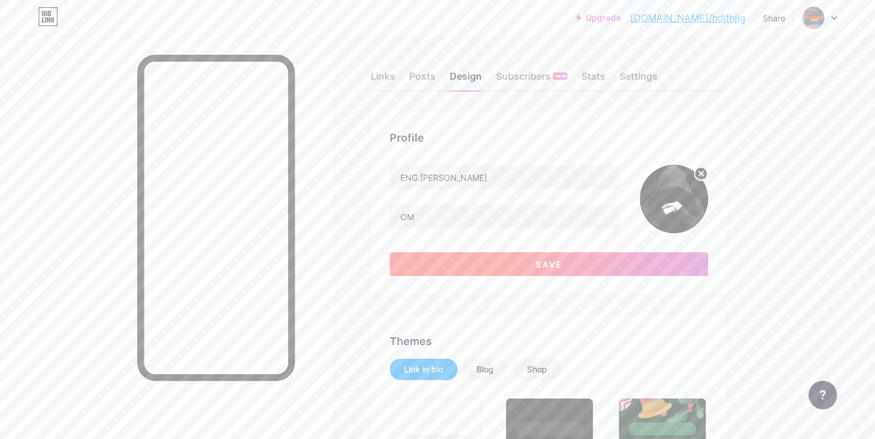
scroll to position [0, 0]
click at [528, 270] on button "Save" at bounding box center [549, 264] width 319 height 24
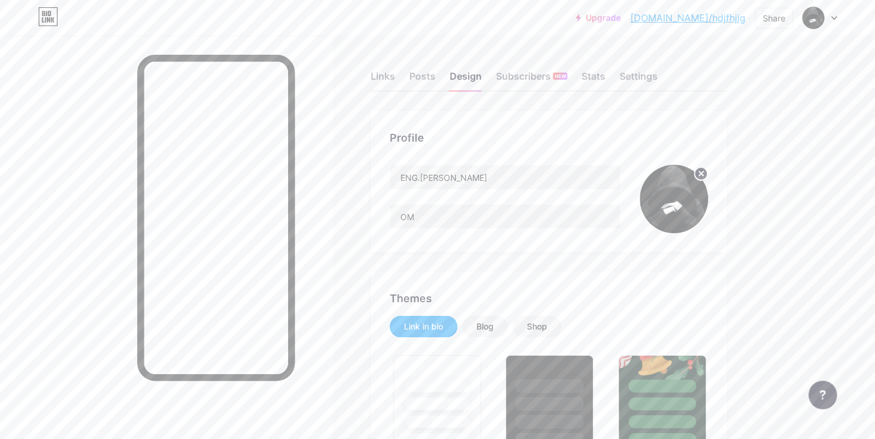
click at [704, 17] on link "bio.link/hdjfhjjg" at bounding box center [688, 18] width 115 height 14
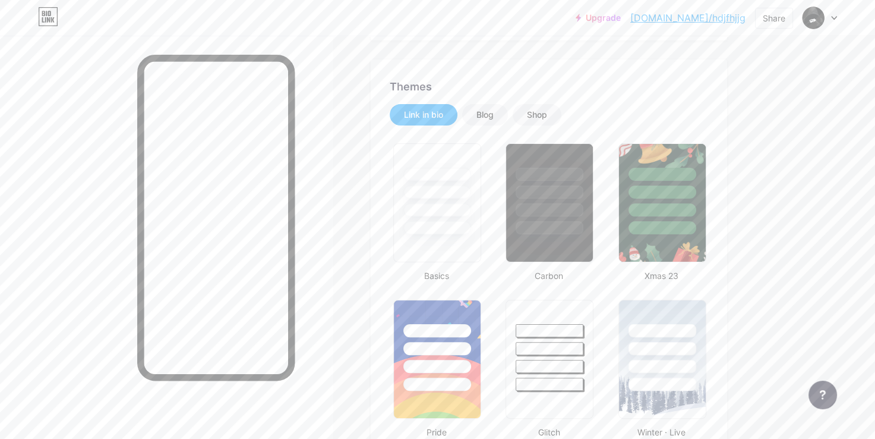
scroll to position [284, 0]
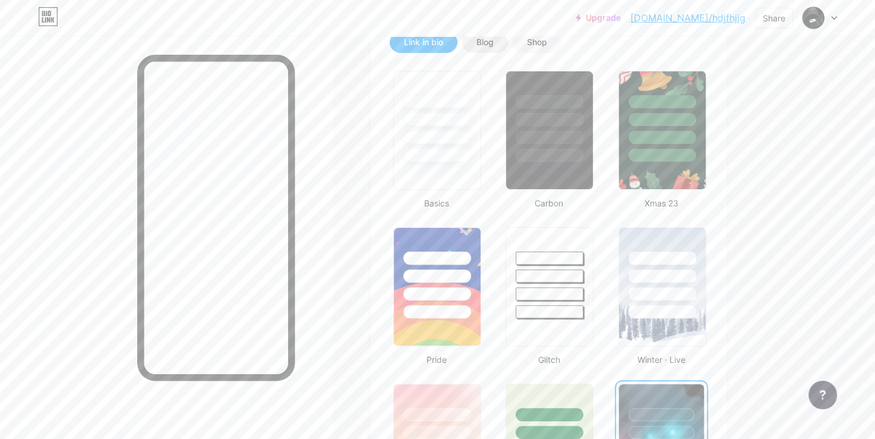
click at [486, 37] on div "Blog" at bounding box center [485, 42] width 17 height 12
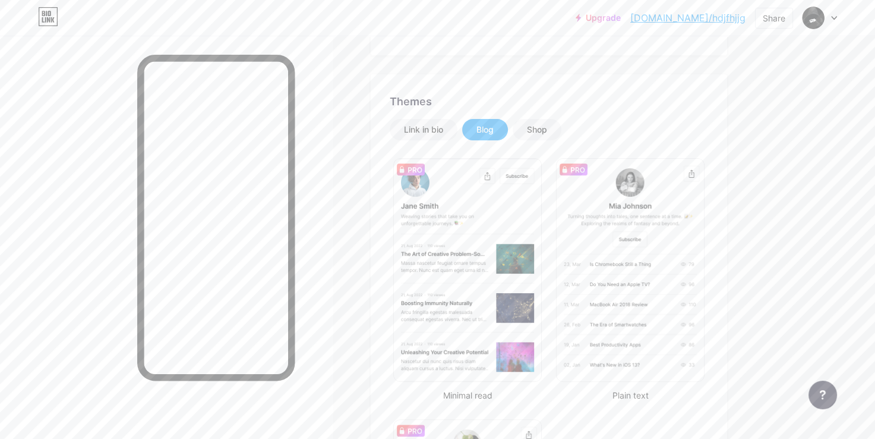
scroll to position [196, 0]
click at [427, 138] on div "Link in bio" at bounding box center [424, 129] width 68 height 21
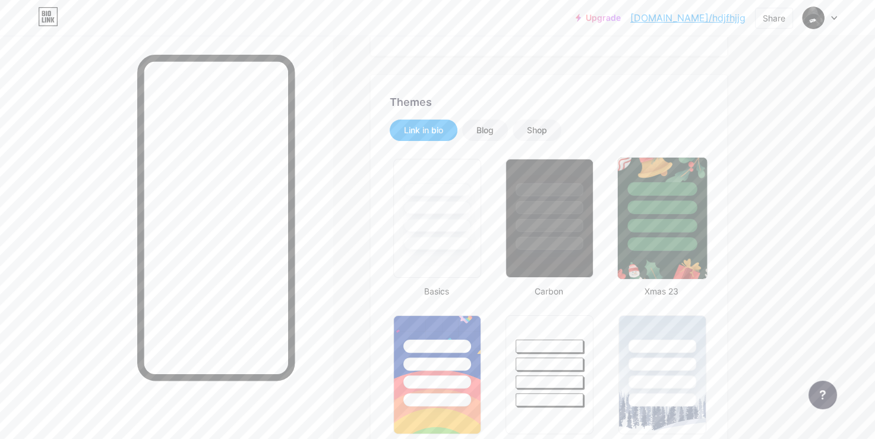
scroll to position [0, 0]
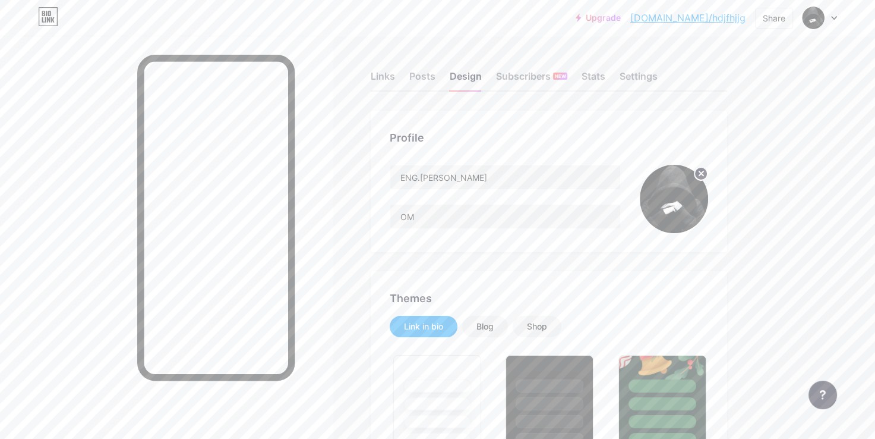
drag, startPoint x: 723, startPoint y: 17, endPoint x: 688, endPoint y: 64, distance: 58.6
click at [688, 64] on div "Links Posts Design Subscribers NEW Stats Settings" at bounding box center [549, 71] width 357 height 42
click at [837, 20] on icon at bounding box center [834, 18] width 6 height 4
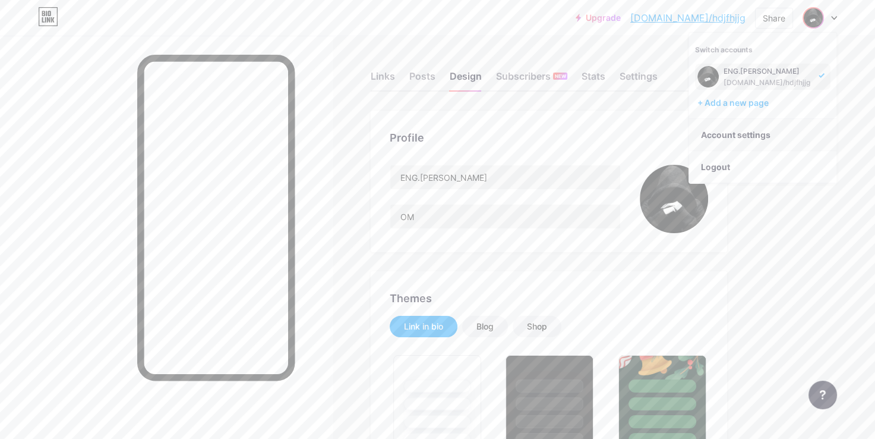
click at [797, 131] on link "Account settings" at bounding box center [762, 135] width 147 height 32
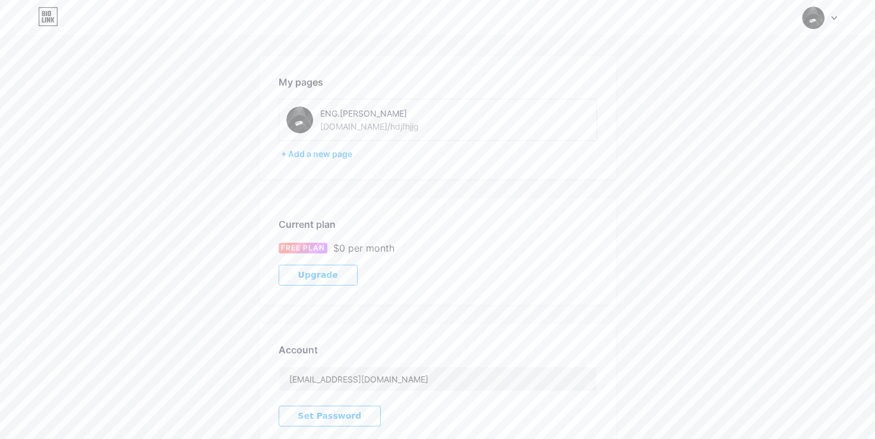
scroll to position [35, 0]
click at [341, 118] on div "ENG.OMAR MOSTAFA bio.link/hdjfhjjg" at bounding box center [404, 119] width 168 height 27
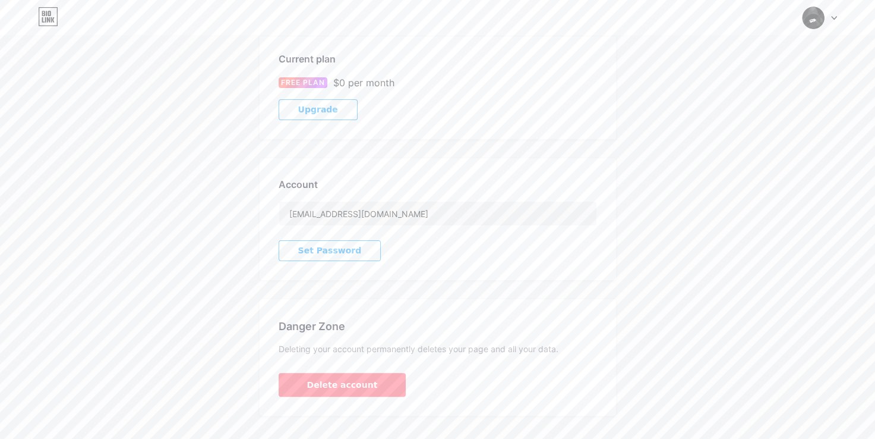
scroll to position [201, 0]
click at [382, 215] on input "hdjfhjjgg@gmail.com" at bounding box center [437, 212] width 317 height 24
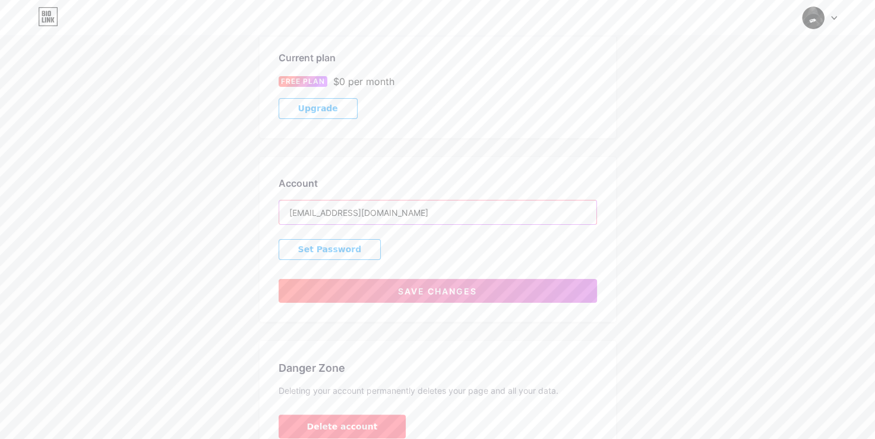
type input "omarmistafa60@gmail.com"
click at [396, 284] on button "Save changes" at bounding box center [438, 291] width 319 height 24
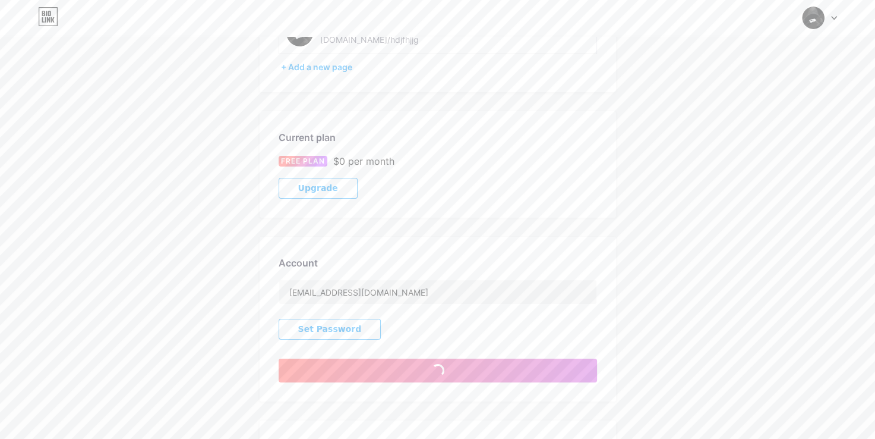
scroll to position [121, 0]
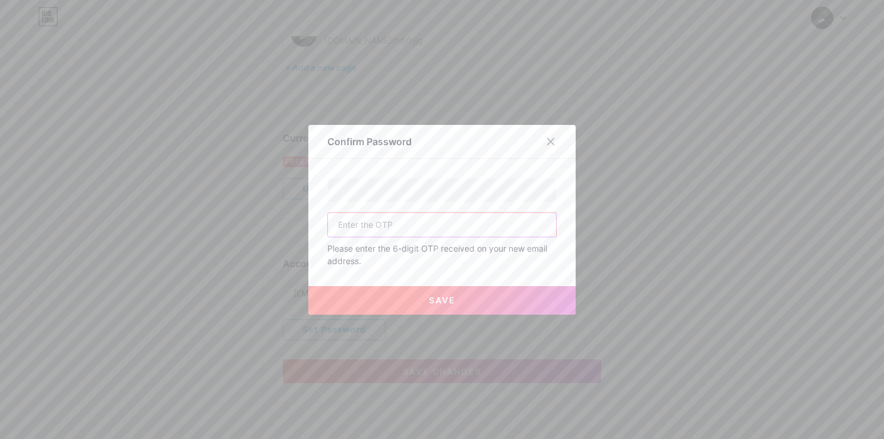
click at [411, 222] on input "text" at bounding box center [442, 225] width 228 height 24
click at [406, 235] on input "text" at bounding box center [442, 225] width 228 height 24
type input "1"
click at [407, 176] on div "Confirm Password Please enter the 6-digit OTP received on your new email addres…" at bounding box center [441, 220] width 267 height 190
click at [553, 138] on div at bounding box center [550, 141] width 21 height 21
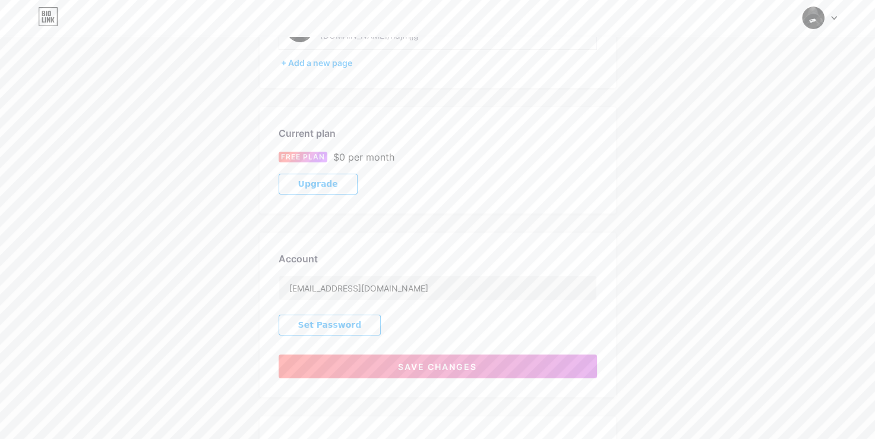
scroll to position [0, 0]
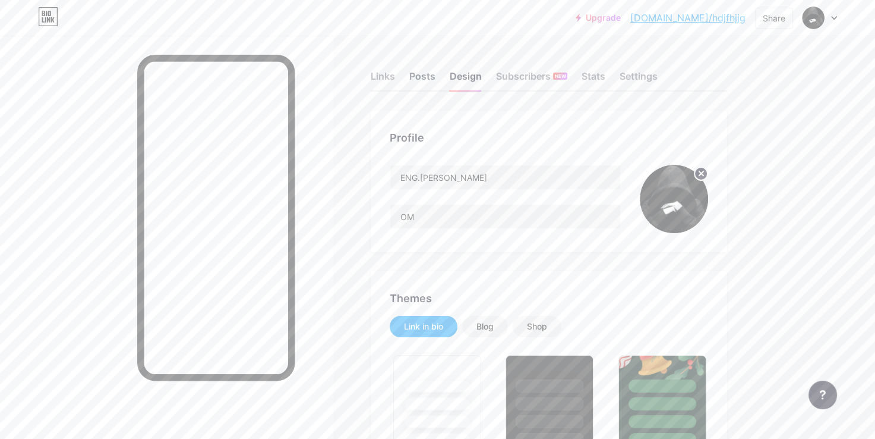
click at [421, 79] on div "Posts" at bounding box center [422, 79] width 26 height 21
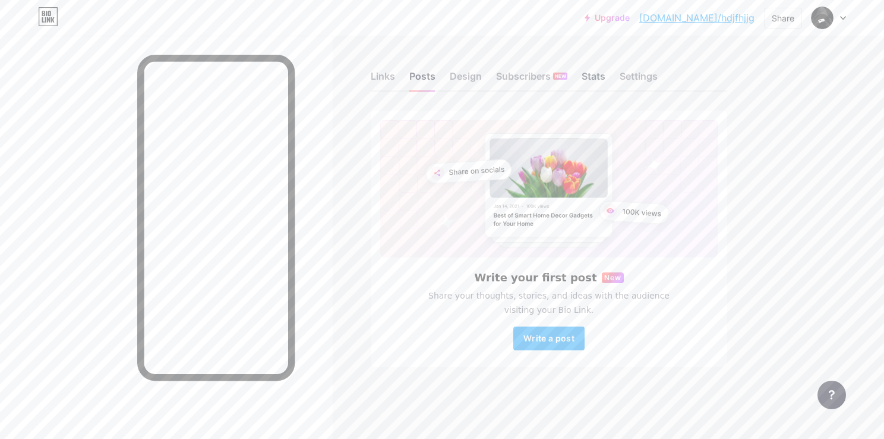
click at [600, 80] on div "Stats" at bounding box center [594, 79] width 24 height 21
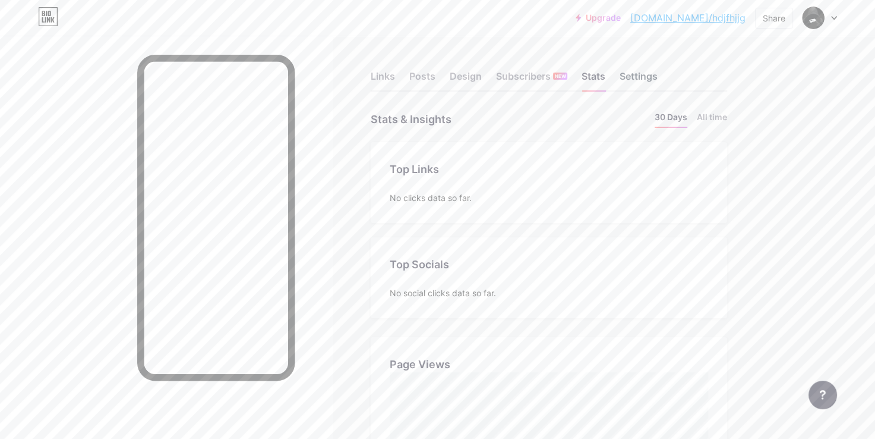
click at [644, 70] on div "Settings" at bounding box center [639, 79] width 38 height 21
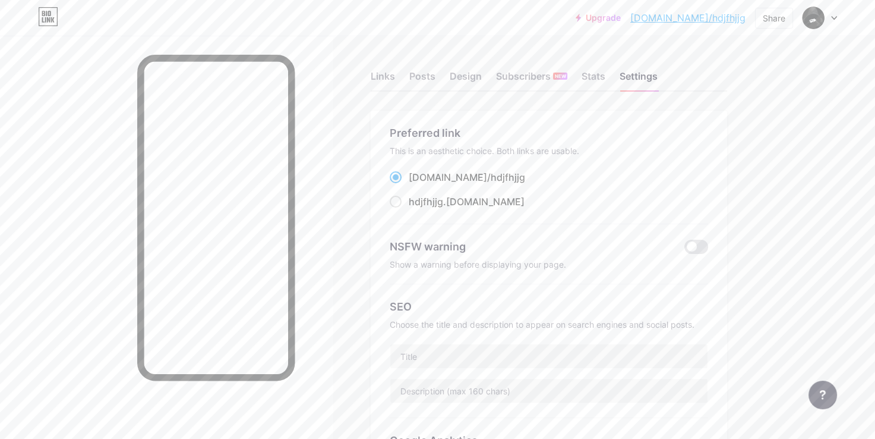
scroll to position [56, 0]
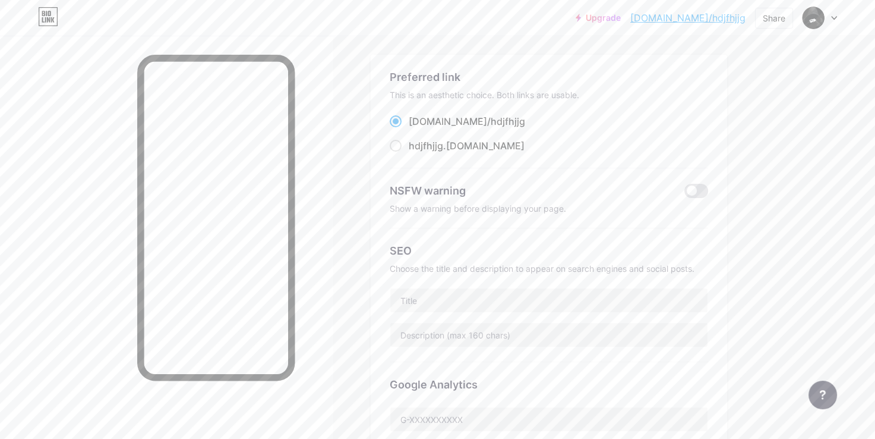
click at [678, 191] on div "NSFW warning" at bounding box center [536, 190] width 292 height 16
click at [686, 191] on span at bounding box center [697, 191] width 24 height 14
click at [685, 194] on input "checkbox" at bounding box center [685, 194] width 0 height 0
click at [686, 191] on span at bounding box center [697, 191] width 24 height 14
click at [685, 194] on input "checkbox" at bounding box center [685, 194] width 0 height 0
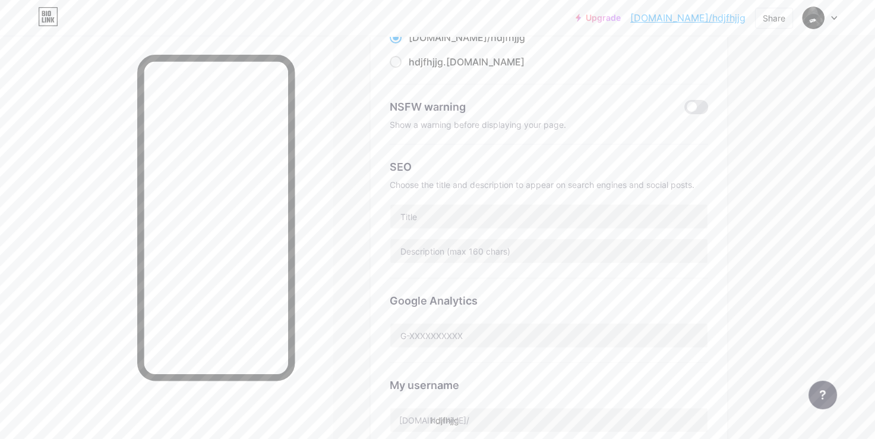
scroll to position [139, 0]
click at [698, 99] on div "NSFW warning" at bounding box center [549, 107] width 319 height 16
click at [698, 101] on span at bounding box center [697, 107] width 24 height 14
click at [685, 111] on input "checkbox" at bounding box center [685, 111] width 0 height 0
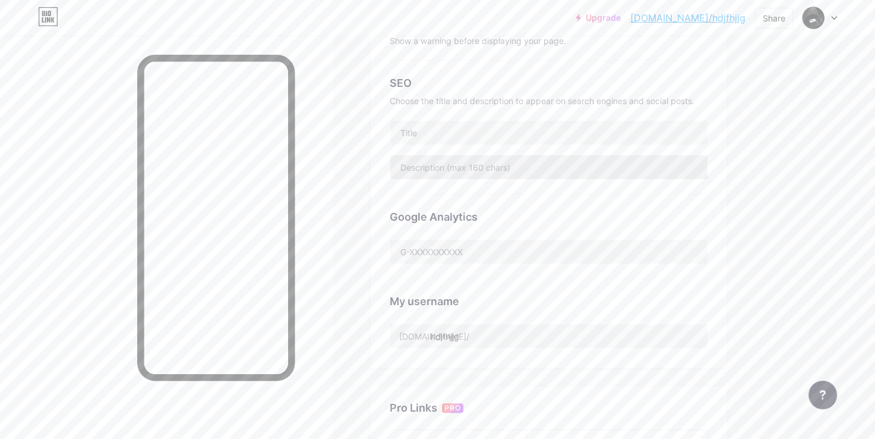
scroll to position [225, 0]
click at [479, 333] on input "hdjfhjjg" at bounding box center [548, 334] width 317 height 24
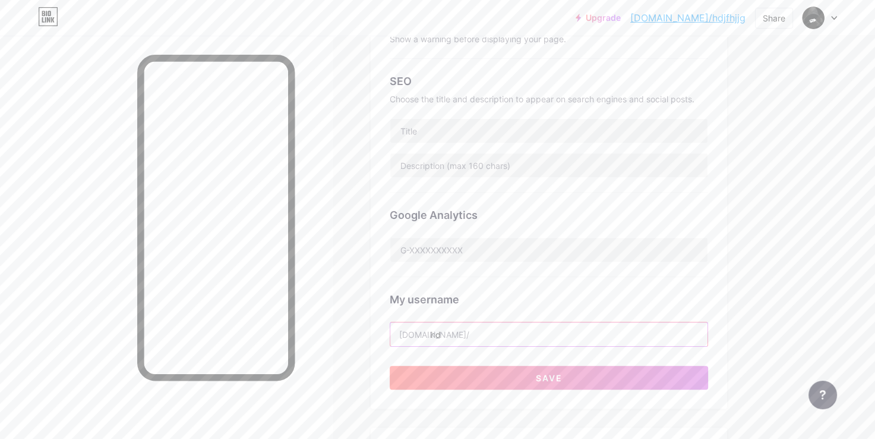
type input "h"
type input "s"
type input "o"
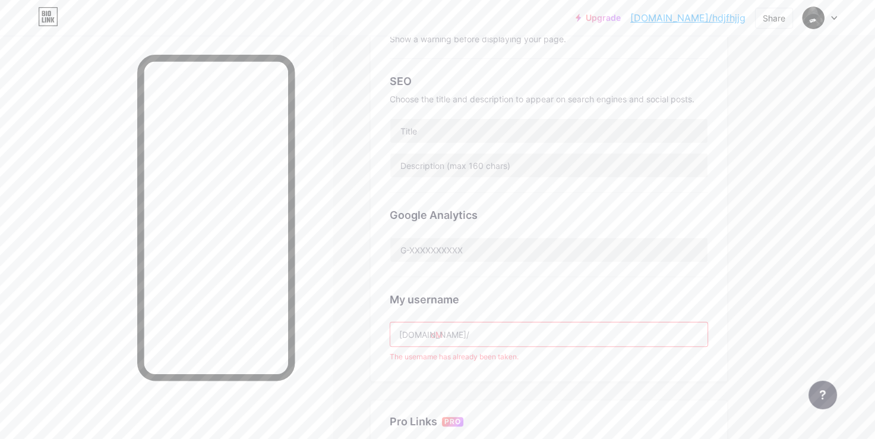
type input "o"
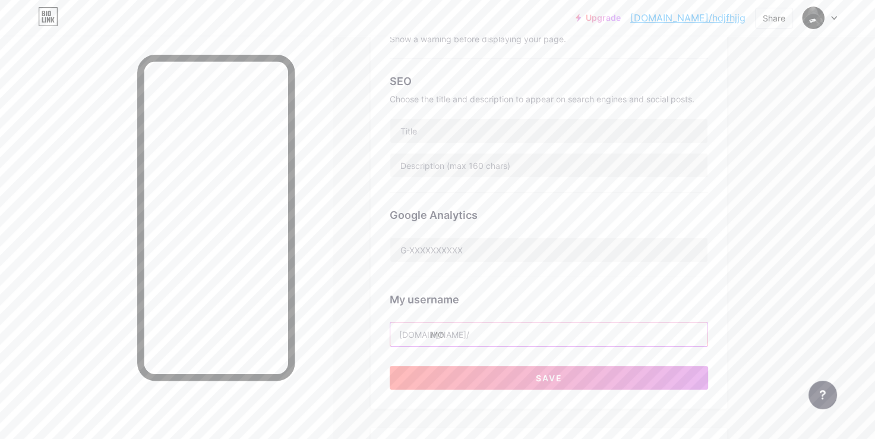
type input "m"
type input "o"
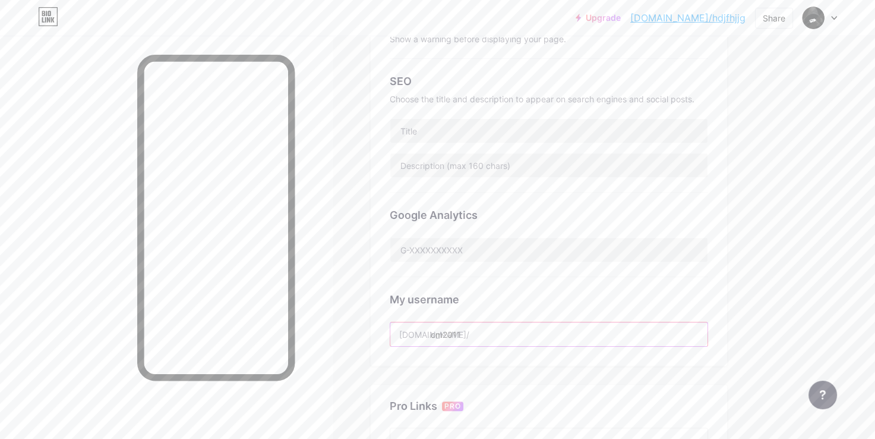
click at [534, 327] on input "om2011" at bounding box center [548, 334] width 317 height 24
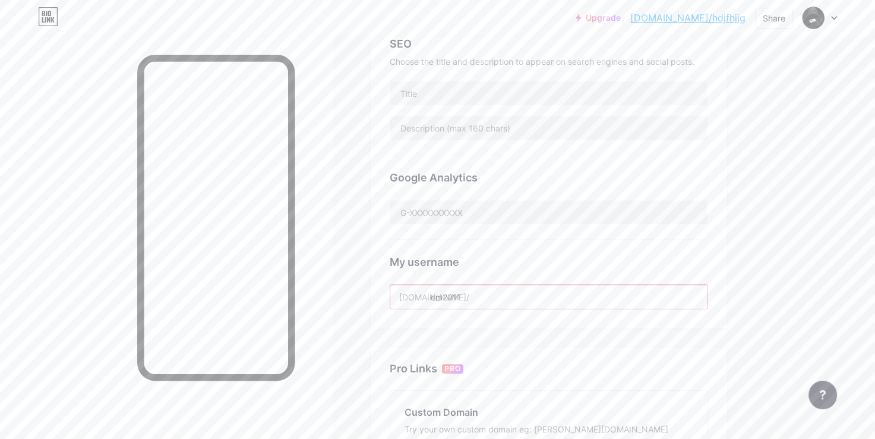
scroll to position [260, 0]
click at [511, 305] on input "om2011" at bounding box center [548, 300] width 317 height 24
click at [476, 304] on input "om2" at bounding box center [548, 300] width 317 height 24
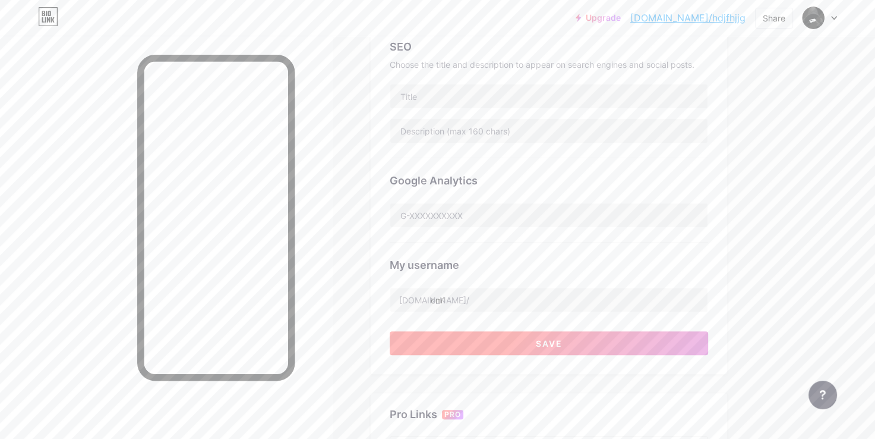
click at [496, 340] on button "Save" at bounding box center [549, 343] width 319 height 24
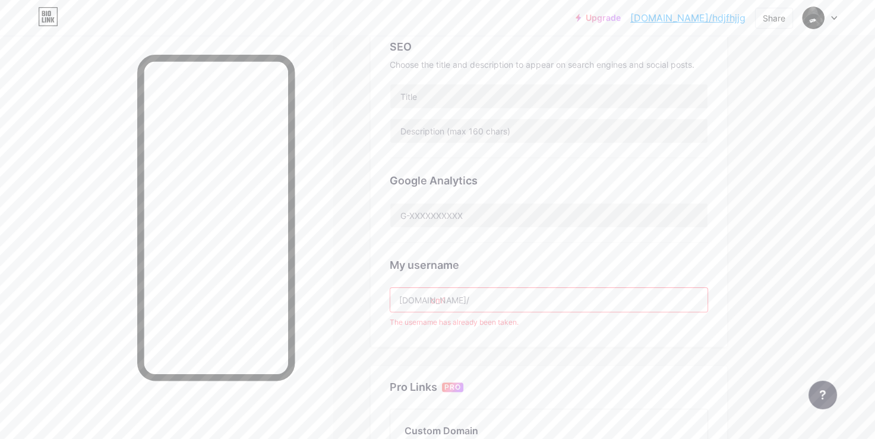
click at [485, 312] on div "My username bio.link/ om1 The username has already been taken." at bounding box center [549, 284] width 319 height 85
click at [478, 302] on input "om1" at bounding box center [548, 300] width 317 height 24
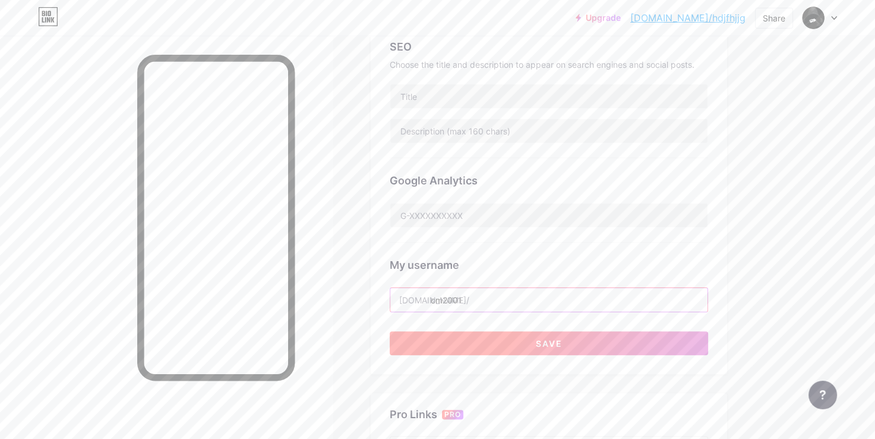
type input "om2001"
click at [495, 339] on button "Save" at bounding box center [549, 343] width 319 height 24
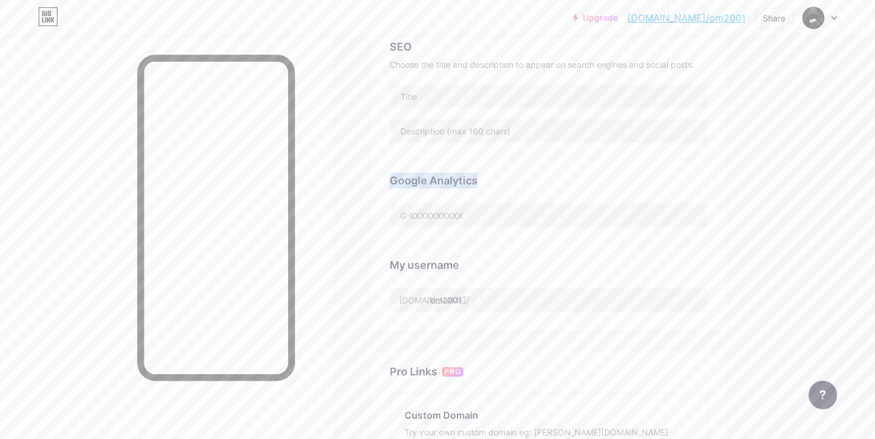
drag, startPoint x: 661, startPoint y: 185, endPoint x: 343, endPoint y: 172, distance: 318.8
click at [343, 172] on div "Links Posts Design Subscribers NEW Stats Settings Preferred link This is an aes…" at bounding box center [388, 223] width 777 height 895
click at [837, 86] on div "Upgrade bio.link/om2001... bio.link/om2001 Share Switch accounts ENG.OMAR MOSTA…" at bounding box center [437, 204] width 875 height 931
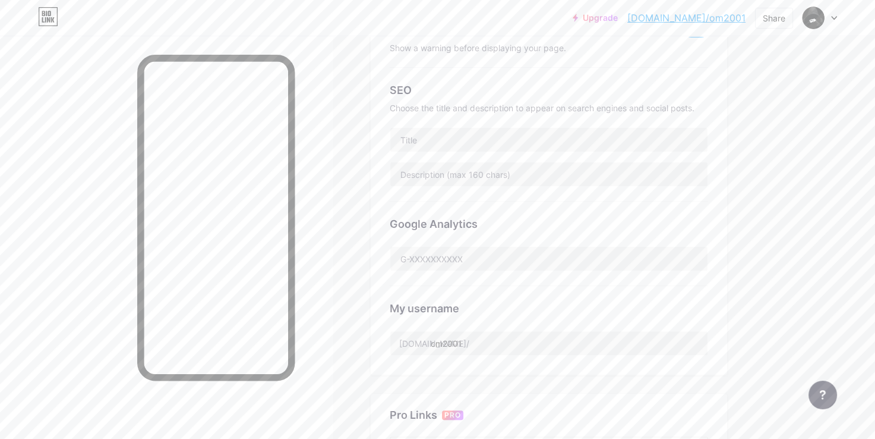
scroll to position [193, 0]
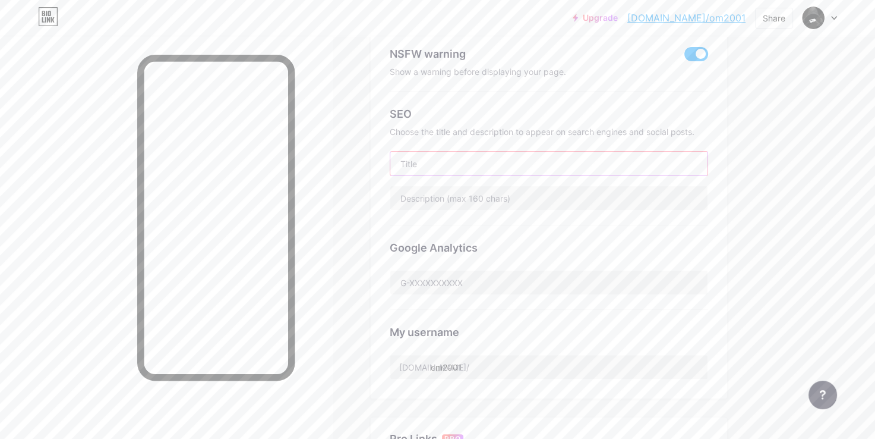
click at [570, 168] on input "text" at bounding box center [548, 164] width 317 height 24
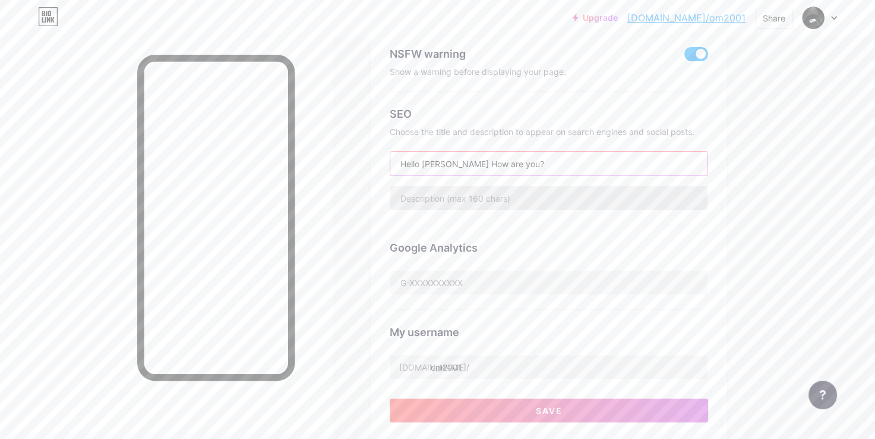
type input "Hello gyes How are you?"
click at [544, 197] on input "text" at bounding box center [548, 198] width 317 height 24
click at [529, 200] on input "text" at bounding box center [548, 198] width 317 height 24
type input "I"
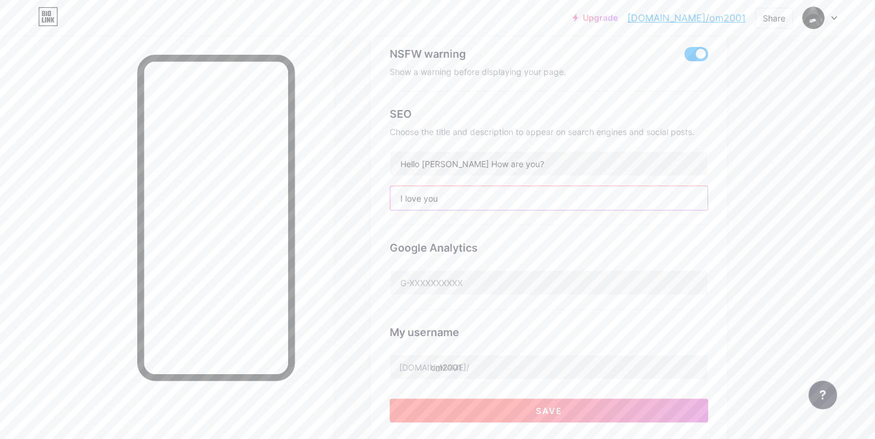
type input "I love you"
click at [528, 398] on button "Save" at bounding box center [549, 410] width 319 height 24
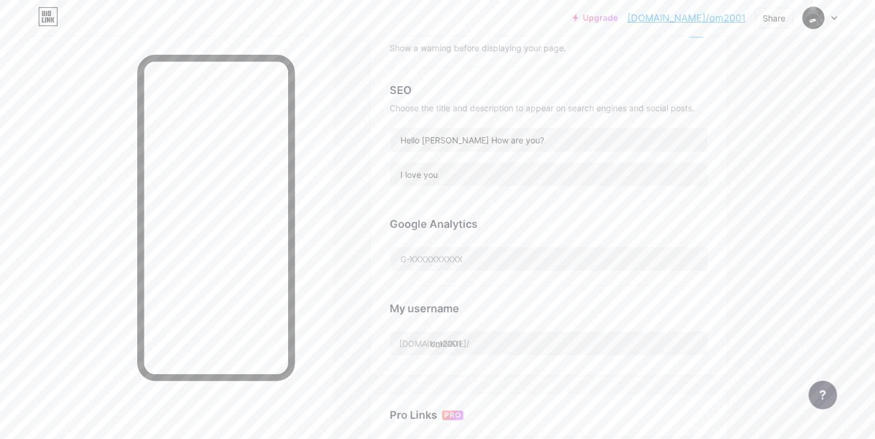
scroll to position [221, 0]
click at [323, 158] on div at bounding box center [166, 255] width 333 height 439
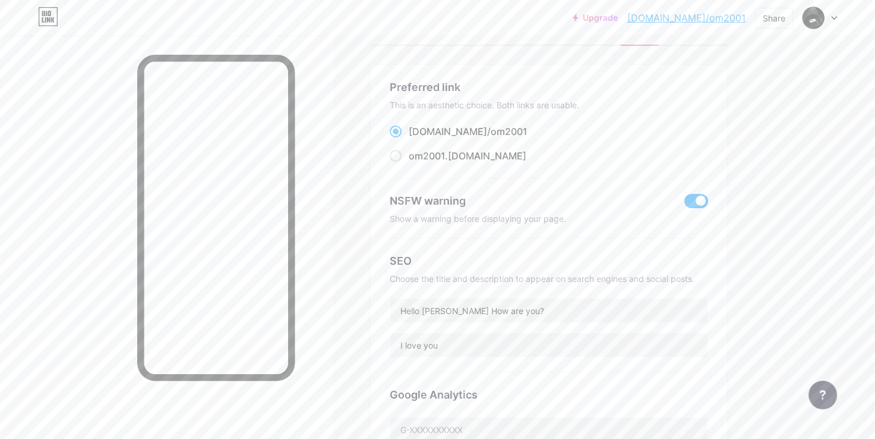
scroll to position [0, 0]
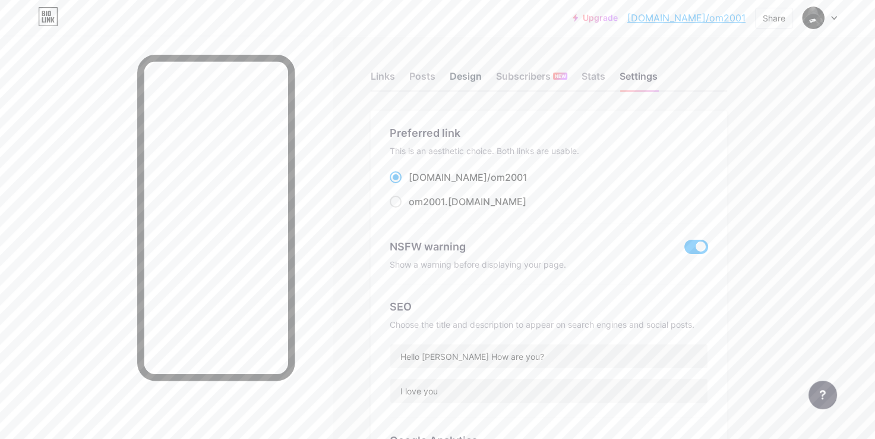
click at [462, 74] on div "Design" at bounding box center [466, 79] width 32 height 21
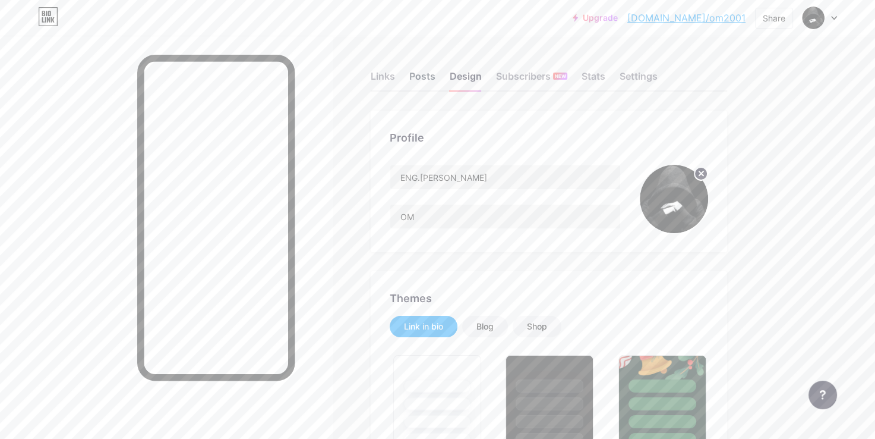
click at [426, 82] on div "Posts" at bounding box center [422, 79] width 26 height 21
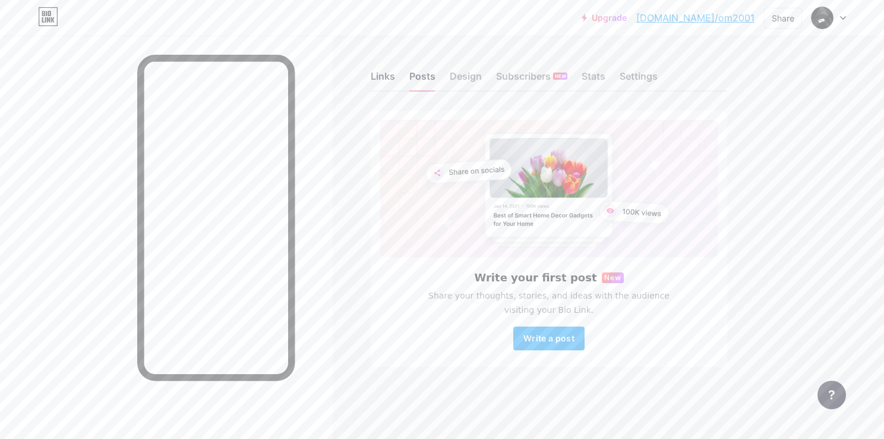
click at [385, 75] on div "Links" at bounding box center [383, 79] width 24 height 21
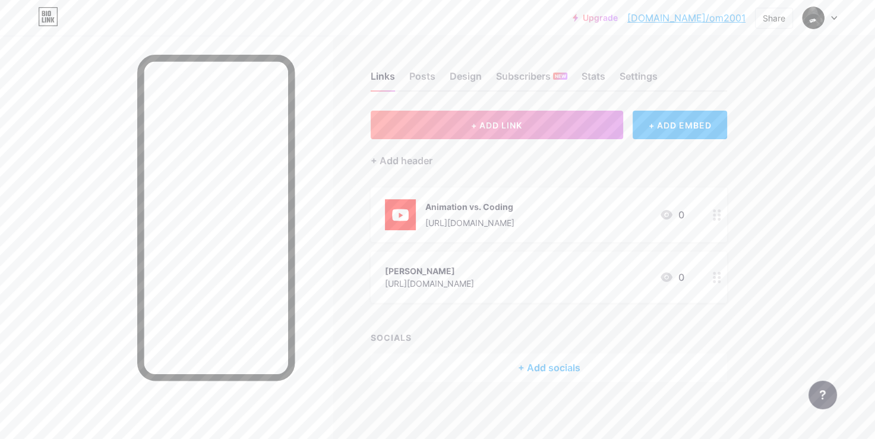
drag, startPoint x: 714, startPoint y: 294, endPoint x: 651, endPoint y: 331, distance: 72.5
click at [651, 331] on div "SOCIALS" at bounding box center [549, 337] width 357 height 12
click at [578, 377] on div "+ Add socials" at bounding box center [549, 367] width 357 height 29
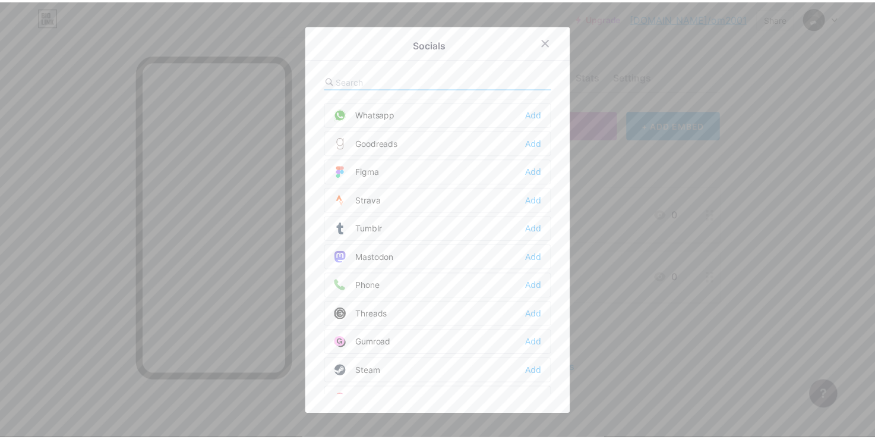
scroll to position [1024, 0]
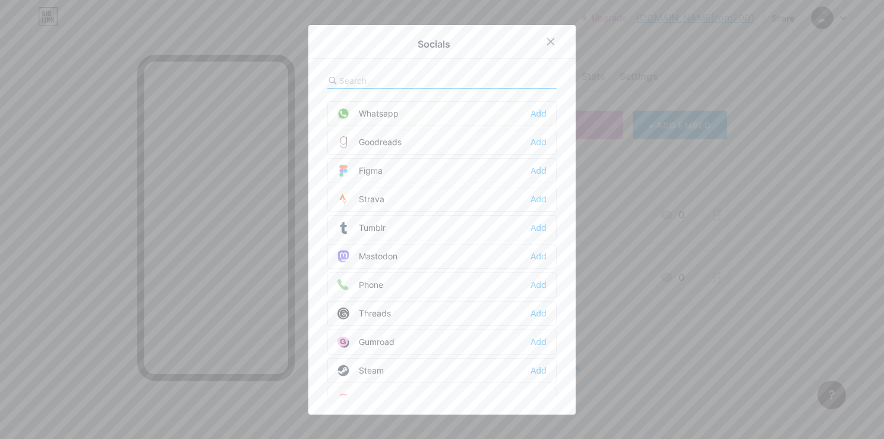
click at [398, 111] on div "Whatsapp Add" at bounding box center [441, 113] width 229 height 25
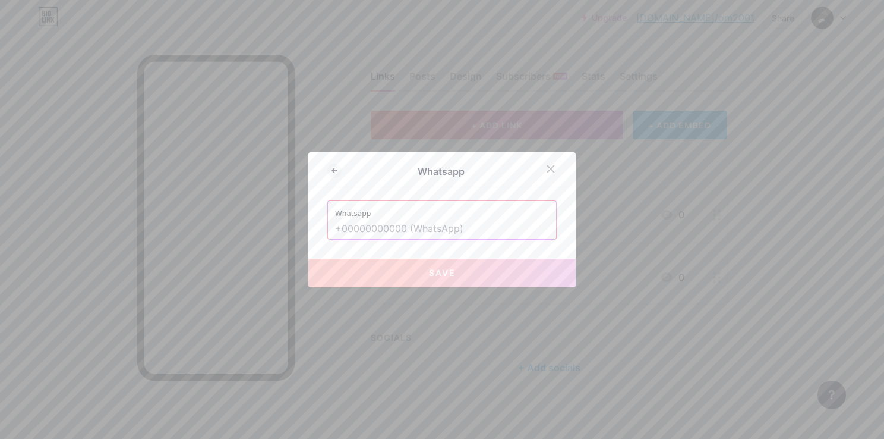
click at [376, 225] on input "text" at bounding box center [442, 229] width 214 height 20
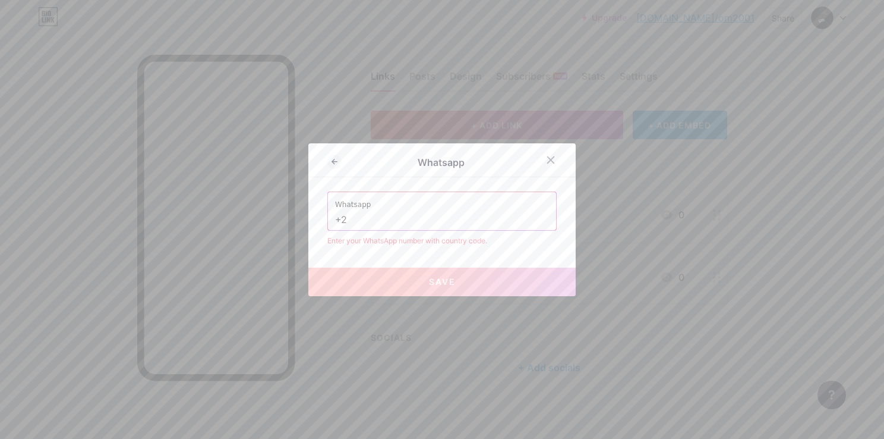
type input "+"
click at [401, 278] on button "Save" at bounding box center [441, 281] width 267 height 29
click at [410, 282] on button "Save" at bounding box center [441, 281] width 267 height 29
click at [400, 211] on input "01280319085" at bounding box center [442, 220] width 214 height 20
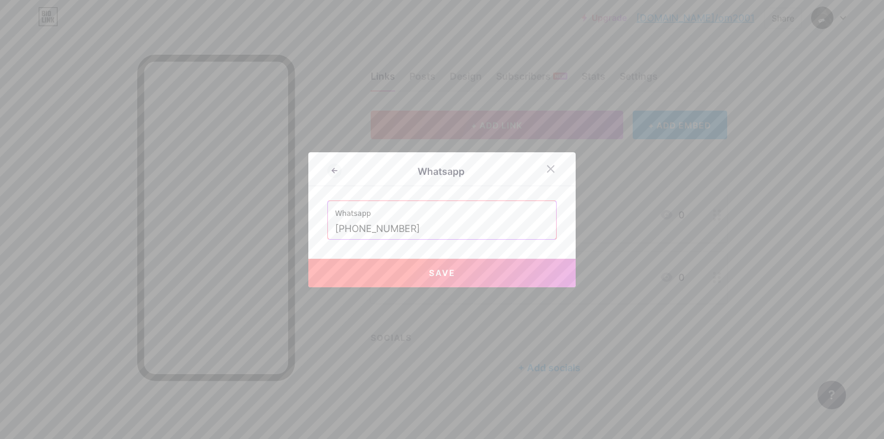
click at [415, 263] on button "Save" at bounding box center [441, 273] width 267 height 29
type input "https://wa.me/+01280319085"
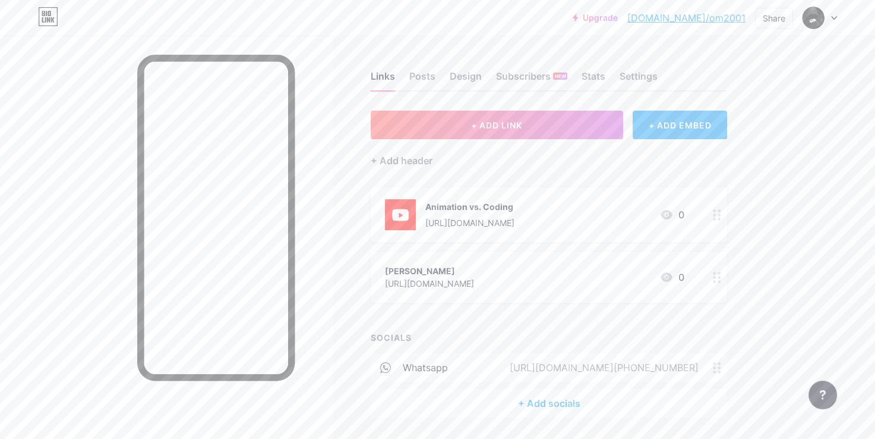
click at [714, 290] on div at bounding box center [717, 276] width 20 height 51
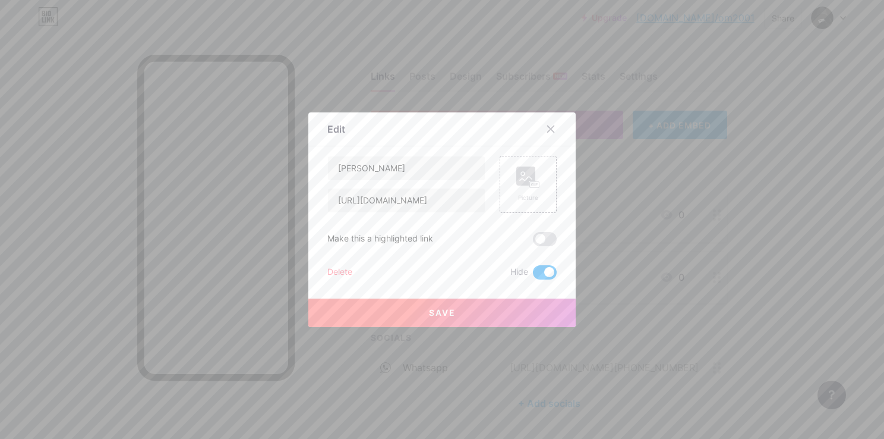
click at [533, 232] on span at bounding box center [545, 239] width 24 height 14
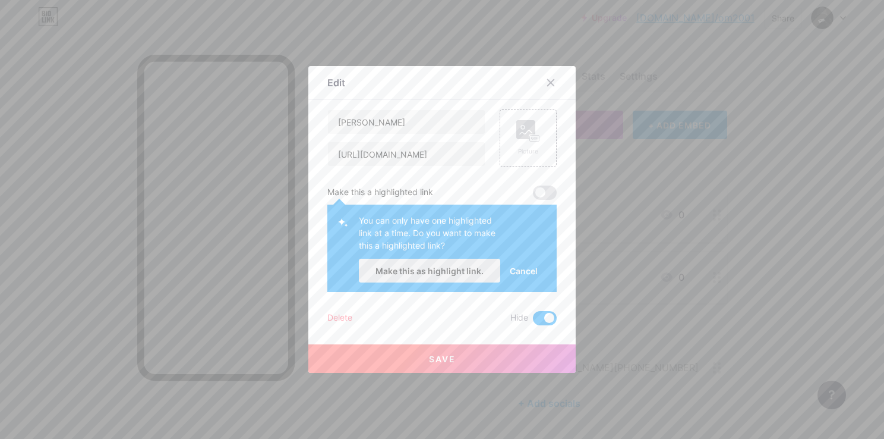
click at [436, 272] on span "Make this as highlight link." at bounding box center [430, 271] width 108 height 10
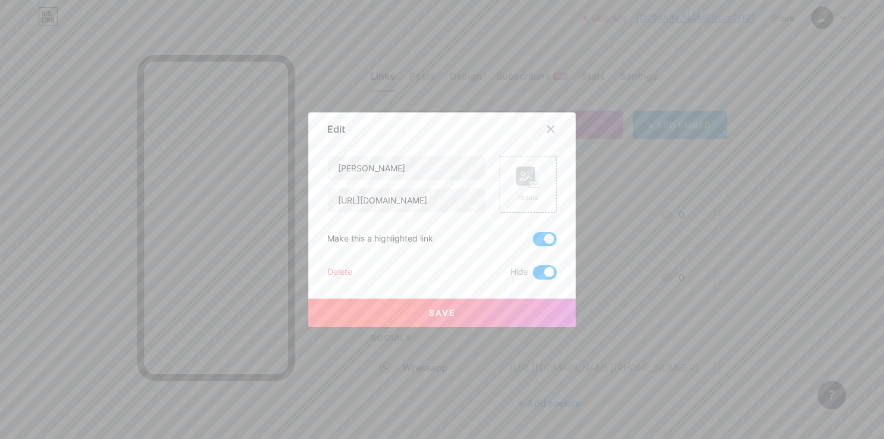
click at [443, 311] on span "Save" at bounding box center [442, 312] width 27 height 10
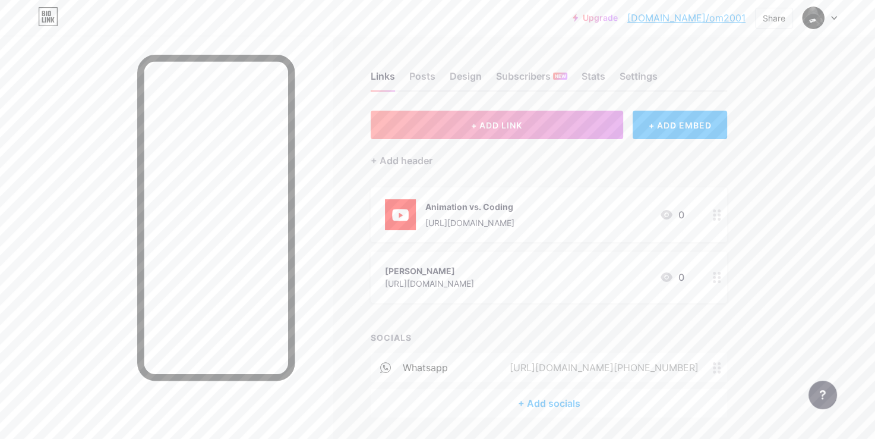
scroll to position [37, 0]
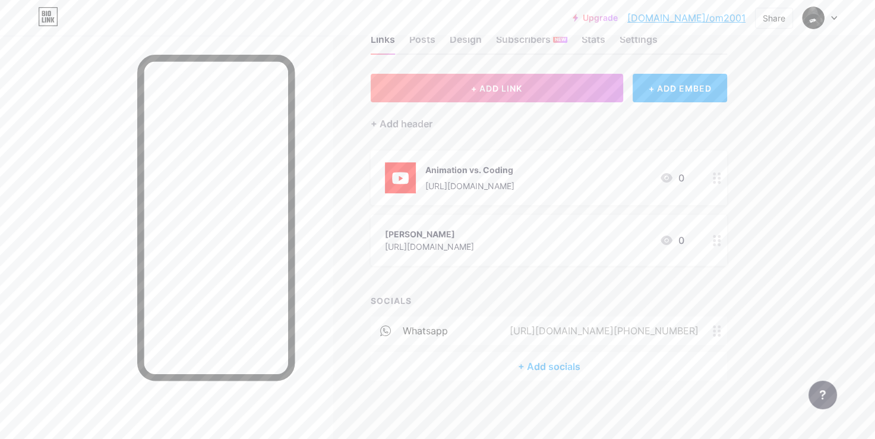
click at [716, 325] on circle at bounding box center [714, 326] width 3 height 3
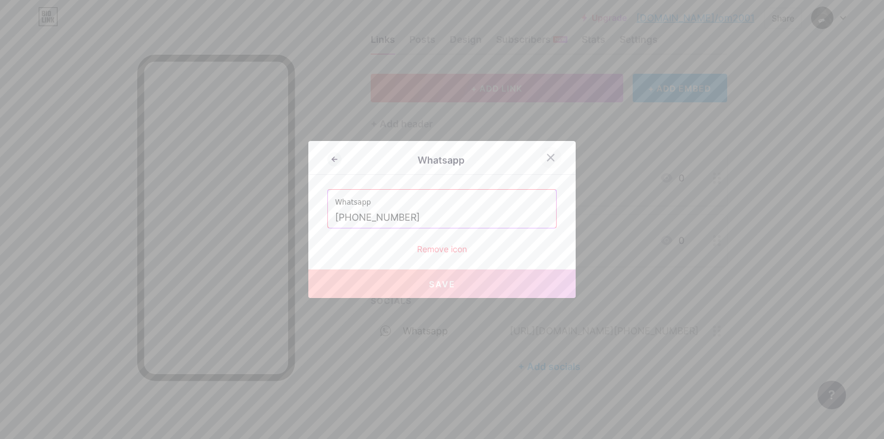
click at [543, 166] on div at bounding box center [550, 157] width 21 height 21
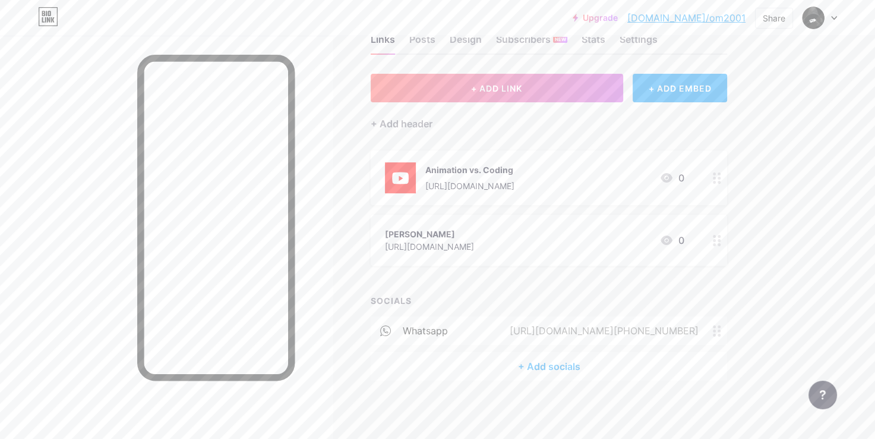
scroll to position [0, 0]
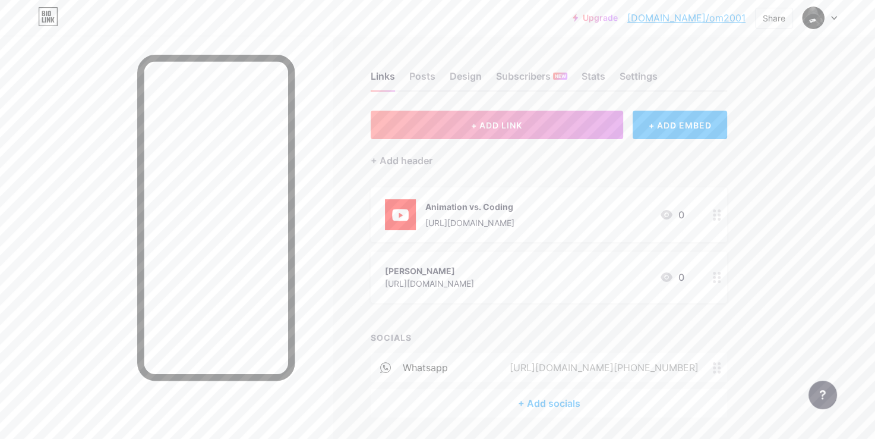
click at [509, 244] on span "Animation vs. Coding https://youtu.be/EFmxPMdBqmU 0 OMAR https://bio.link/OM 0" at bounding box center [549, 244] width 357 height 115
click at [702, 124] on div "+ ADD EMBED" at bounding box center [680, 125] width 94 height 29
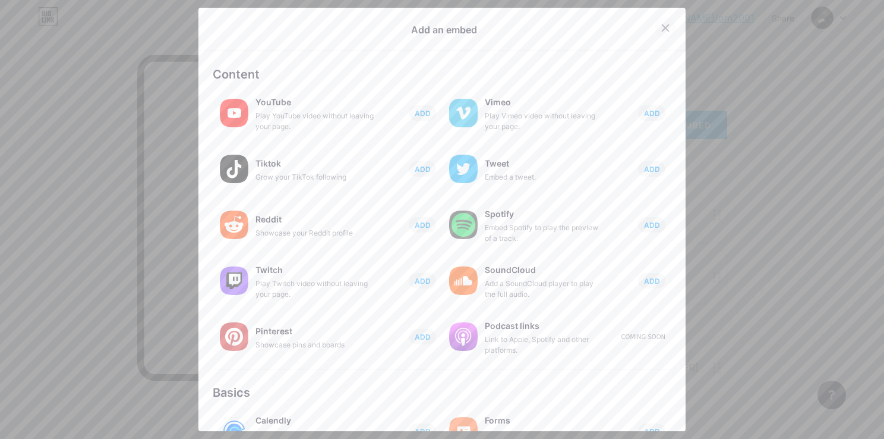
click at [663, 27] on icon at bounding box center [666, 28] width 7 height 7
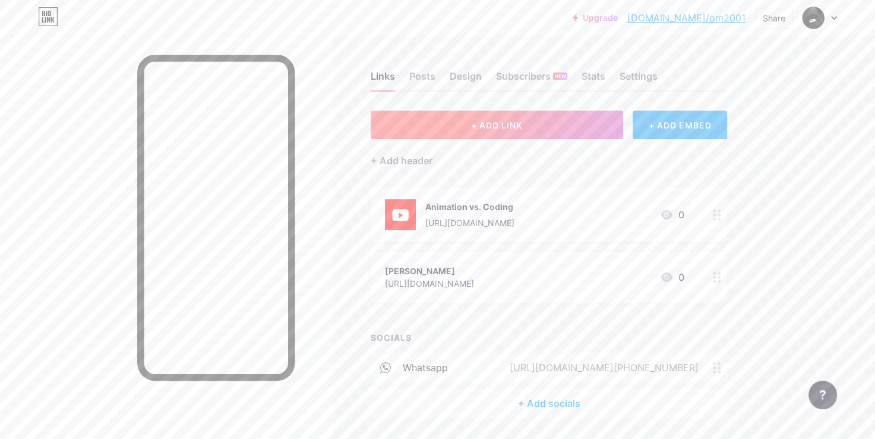
click at [517, 114] on button "+ ADD LINK" at bounding box center [497, 125] width 253 height 29
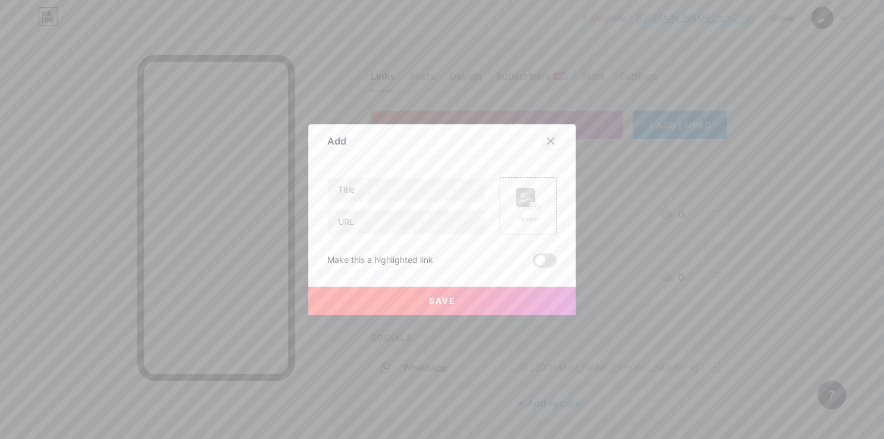
click at [547, 137] on icon at bounding box center [551, 141] width 10 height 10
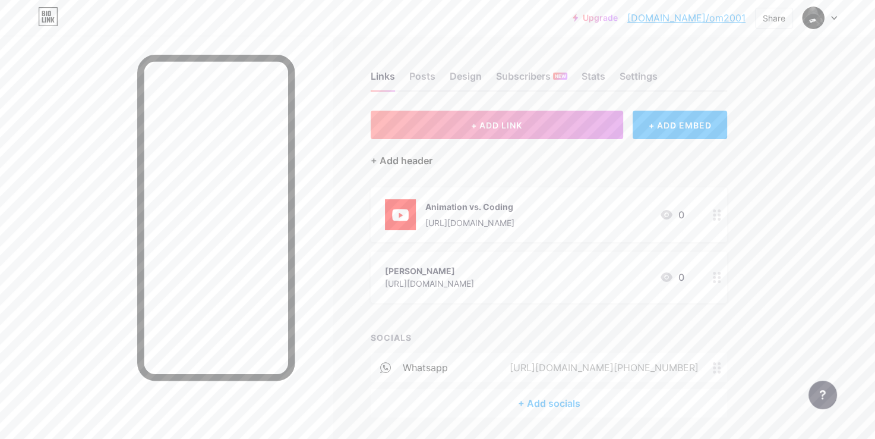
click at [420, 159] on div "+ Add header" at bounding box center [402, 160] width 62 height 14
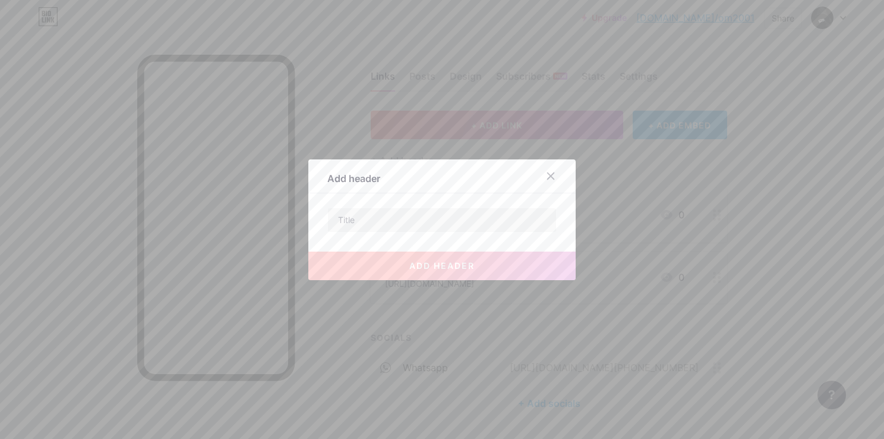
click at [415, 206] on div "Add header add header" at bounding box center [441, 219] width 267 height 121
click at [416, 221] on input "text" at bounding box center [442, 220] width 228 height 24
type input "g"
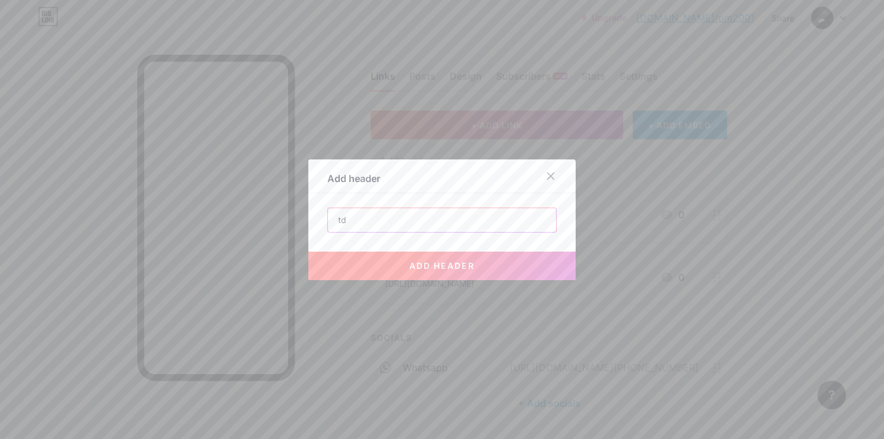
type input "t"
type input "m"
click at [546, 173] on icon at bounding box center [551, 176] width 10 height 10
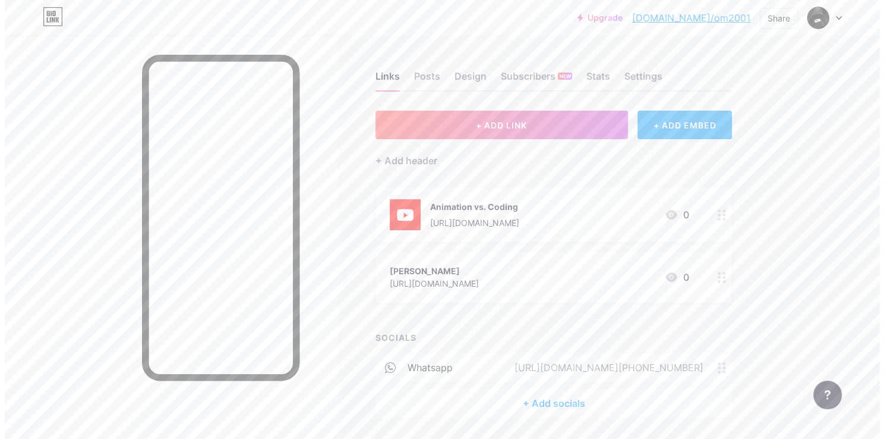
scroll to position [37, 0]
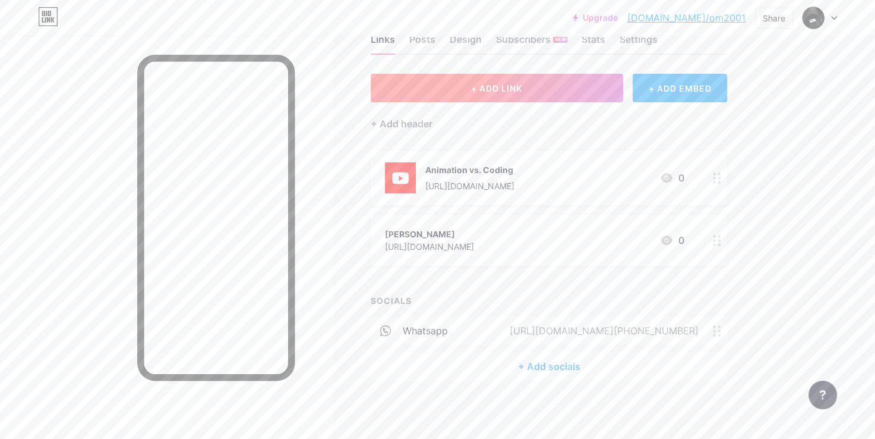
click at [532, 84] on button "+ ADD LINK" at bounding box center [497, 88] width 253 height 29
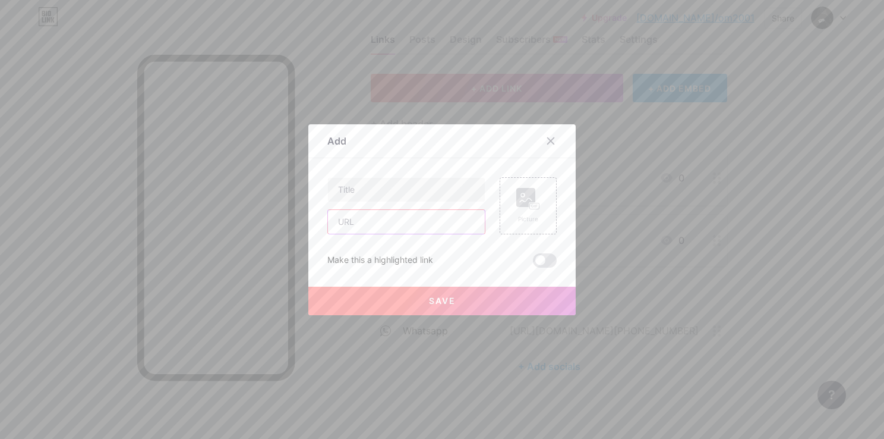
click at [454, 216] on input "text" at bounding box center [406, 222] width 157 height 24
paste input "https://www.facebook.com/checkpoint/1501092823525282/?next=https%3A%2F%2Fwww.fa…"
type input "https://www.facebook.com/checkpoint/1501092823525282/?next=https%3A%2F%2Fwww.fa…"
click at [452, 188] on input "text" at bounding box center [406, 190] width 157 height 24
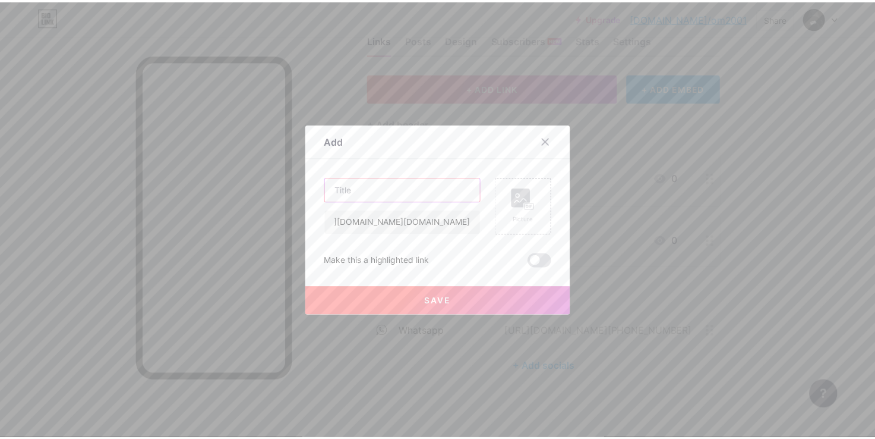
scroll to position [0, 0]
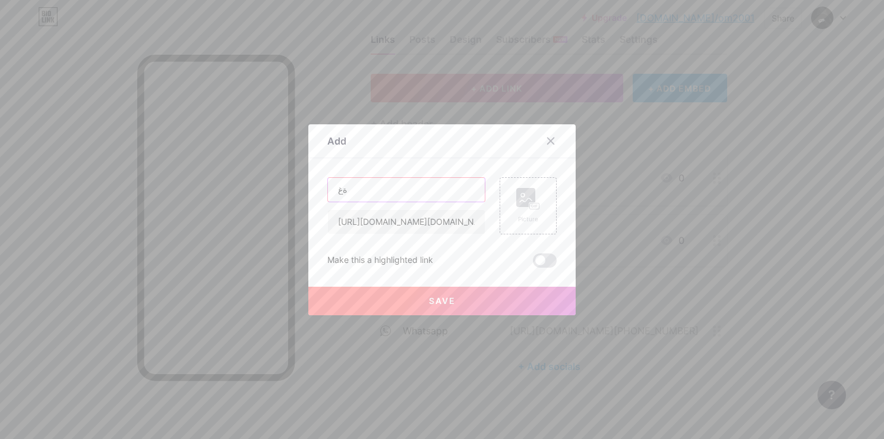
type input "ة"
type input "my account in face book"
click at [533, 259] on span at bounding box center [545, 260] width 24 height 14
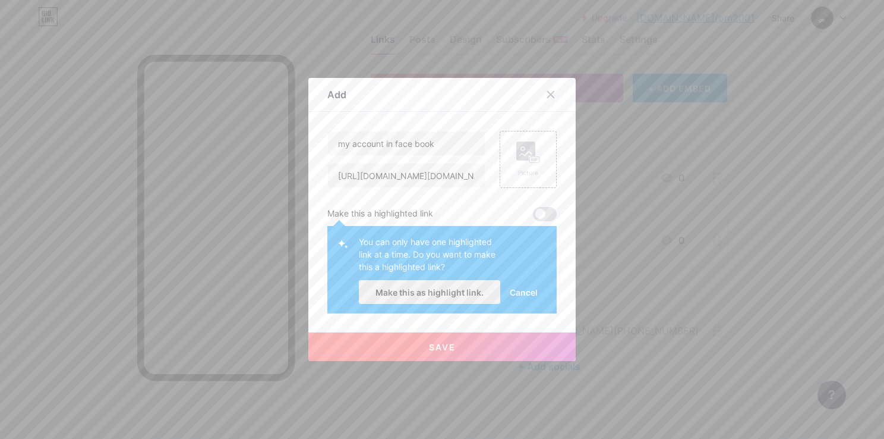
click at [456, 298] on button "Make this as highlight link." at bounding box center [429, 292] width 141 height 24
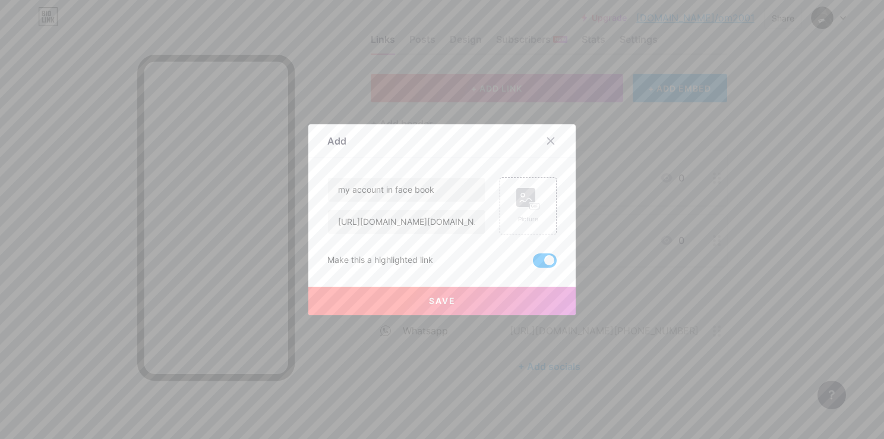
click at [472, 308] on button "Save" at bounding box center [441, 300] width 267 height 29
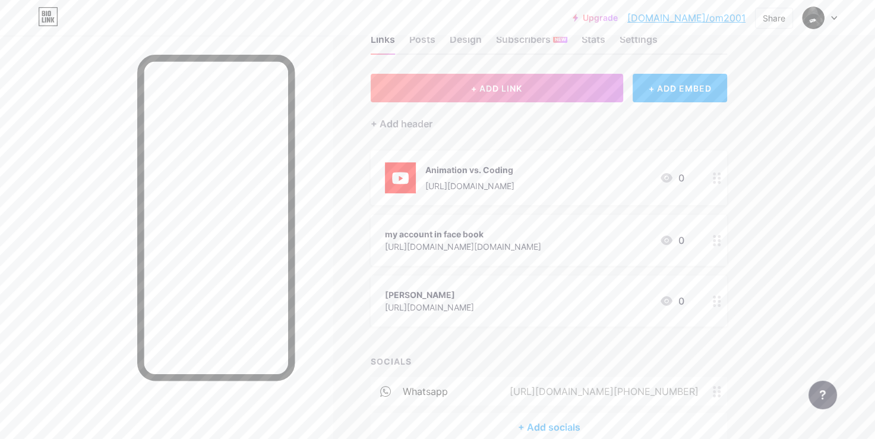
click at [693, 308] on div "OMAR https://bio.link/OM 0" at bounding box center [549, 300] width 357 height 51
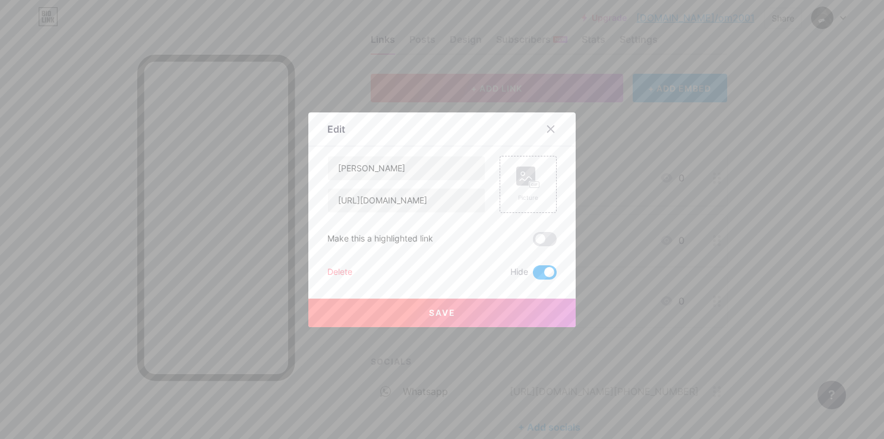
click at [537, 268] on span at bounding box center [545, 272] width 24 height 14
click at [533, 275] on input "checkbox" at bounding box center [533, 275] width 0 height 0
click at [535, 241] on span at bounding box center [545, 239] width 24 height 14
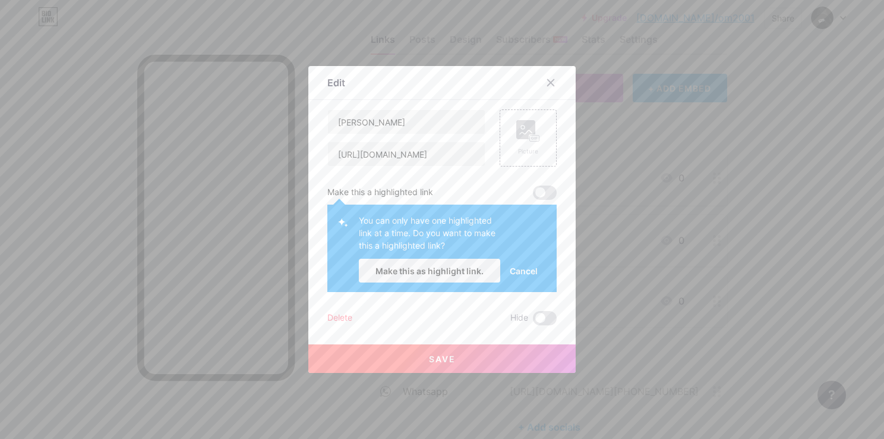
click at [519, 272] on span "Cancel" at bounding box center [524, 270] width 28 height 12
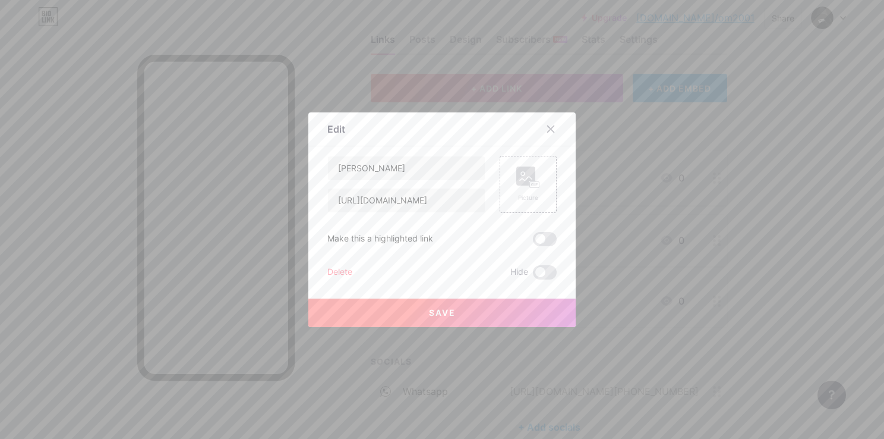
click at [540, 140] on div "Edit" at bounding box center [441, 132] width 267 height 28
click at [546, 123] on div at bounding box center [550, 128] width 21 height 21
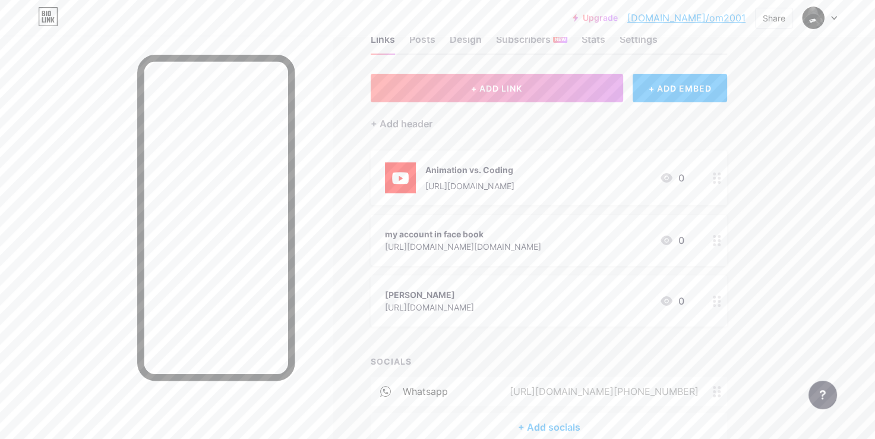
click at [437, 247] on div "https://www.facebook.com/checkpoint/1501092823525282/?next=https%3A%2F%2Fwww.fa…" at bounding box center [463, 246] width 156 height 12
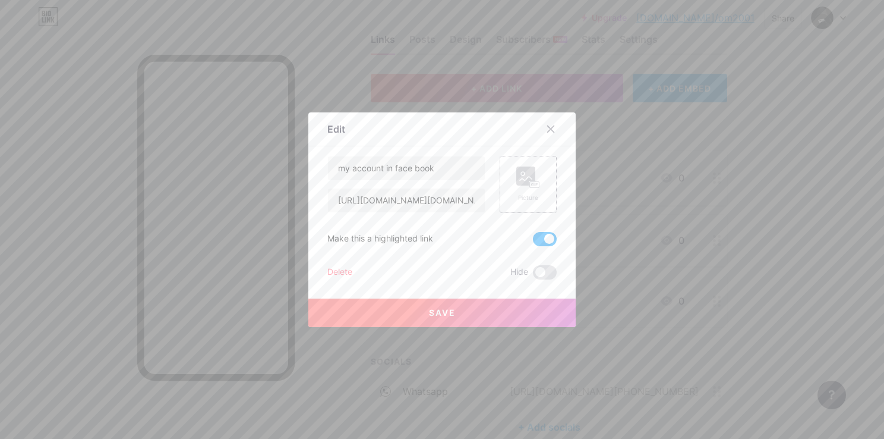
click at [550, 199] on div "Picture" at bounding box center [528, 184] width 57 height 57
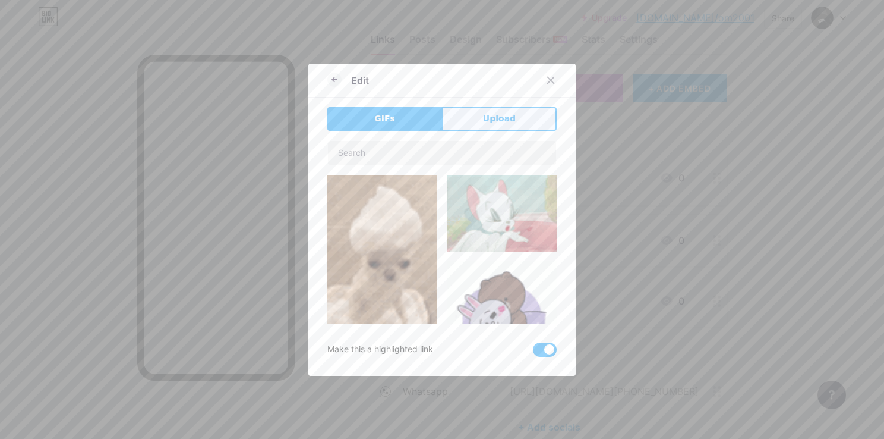
click at [483, 122] on span "Upload" at bounding box center [499, 118] width 33 height 12
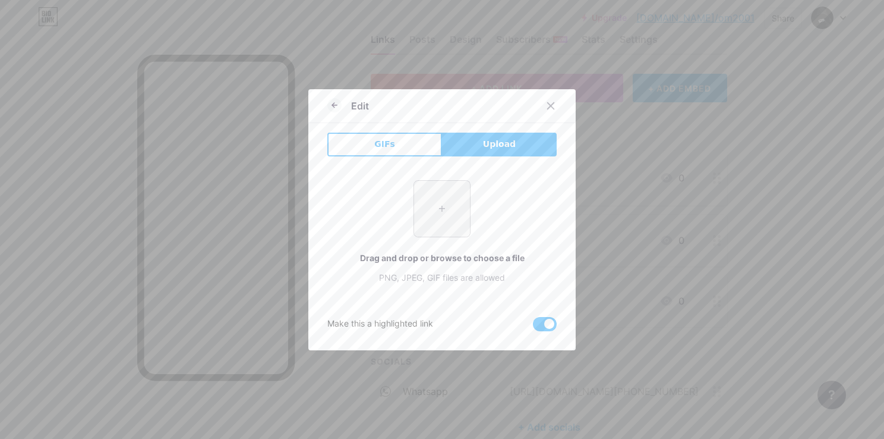
click at [439, 226] on input "file" at bounding box center [442, 209] width 56 height 56
type input "C:\fakepath\Screenshot 2025-08-18 021648.png"
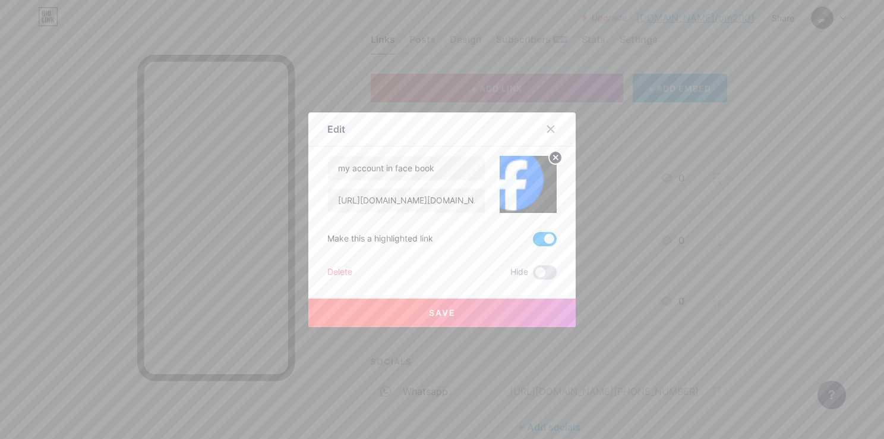
click at [465, 316] on button "Save" at bounding box center [441, 312] width 267 height 29
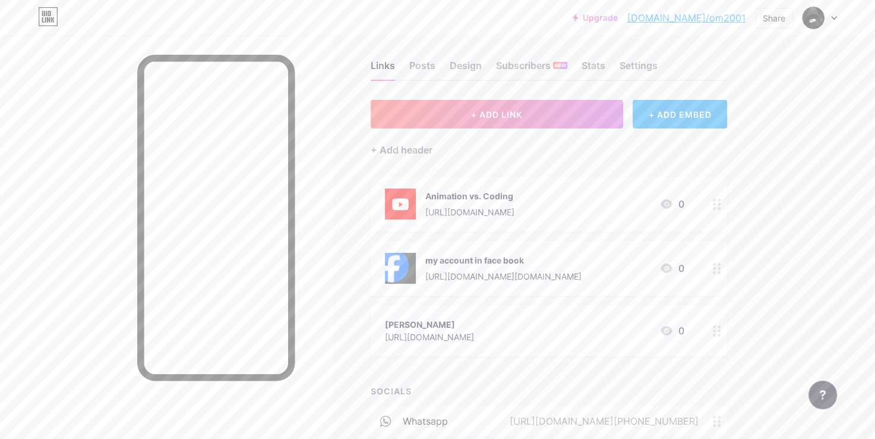
scroll to position [10, 0]
click at [582, 276] on div "https://www.facebook.com/checkpoint/1501092823525282/?next=https%3A%2F%2Fwww.fa…" at bounding box center [504, 276] width 156 height 12
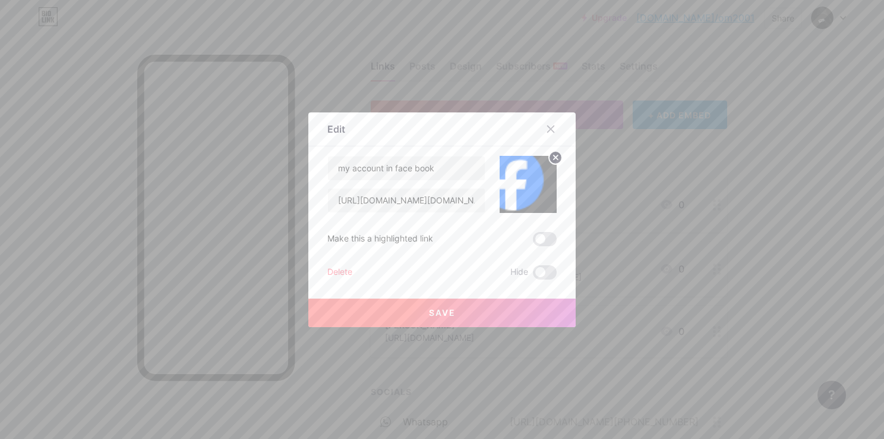
click at [554, 156] on icon at bounding box center [556, 157] width 4 height 4
click at [551, 126] on div at bounding box center [550, 128] width 21 height 21
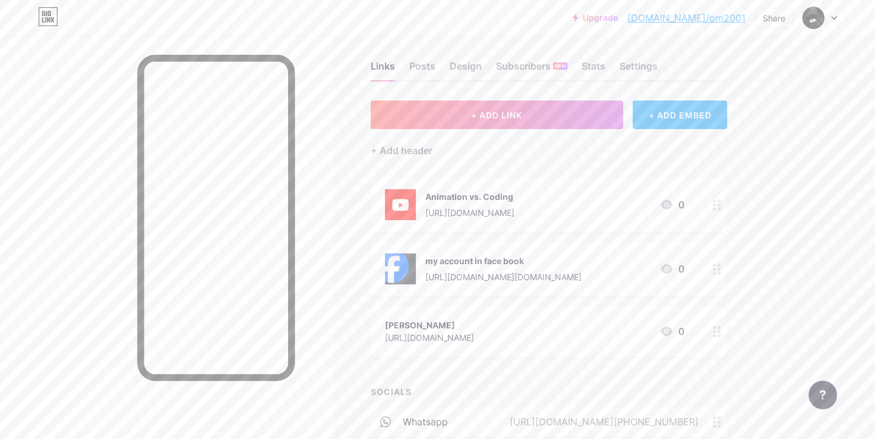
click at [525, 275] on div "https://www.facebook.com/checkpoint/1501092823525282/?next=https%3A%2F%2Fwww.fa…" at bounding box center [504, 276] width 156 height 12
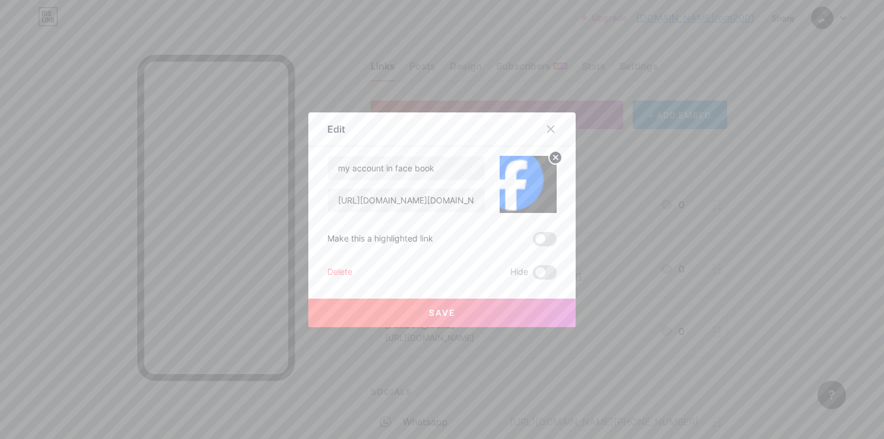
click at [549, 158] on circle at bounding box center [555, 157] width 13 height 13
click at [530, 186] on rect at bounding box center [535, 184] width 10 height 6
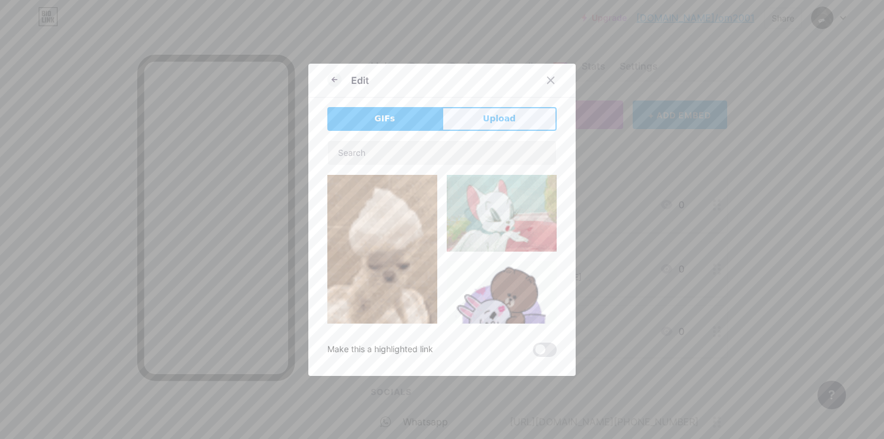
click at [477, 121] on button "Upload" at bounding box center [499, 119] width 115 height 24
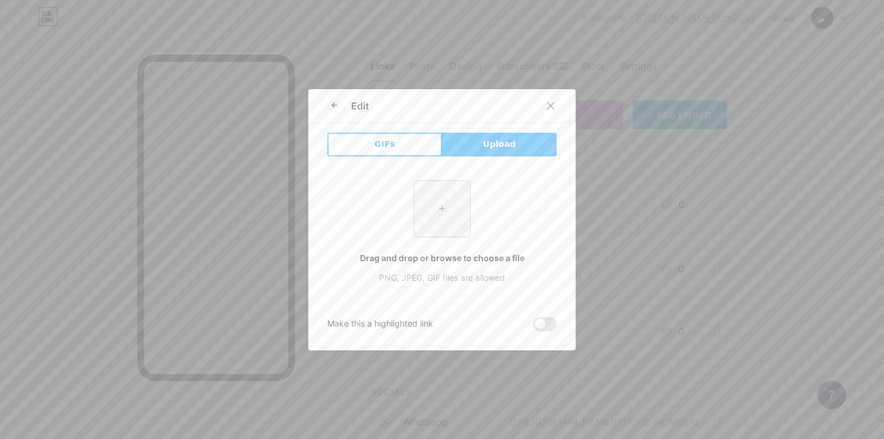
click at [418, 218] on input "file" at bounding box center [442, 209] width 56 height 56
type input "C:\fakepath\Screenshot 2025-08-18 021756.png"
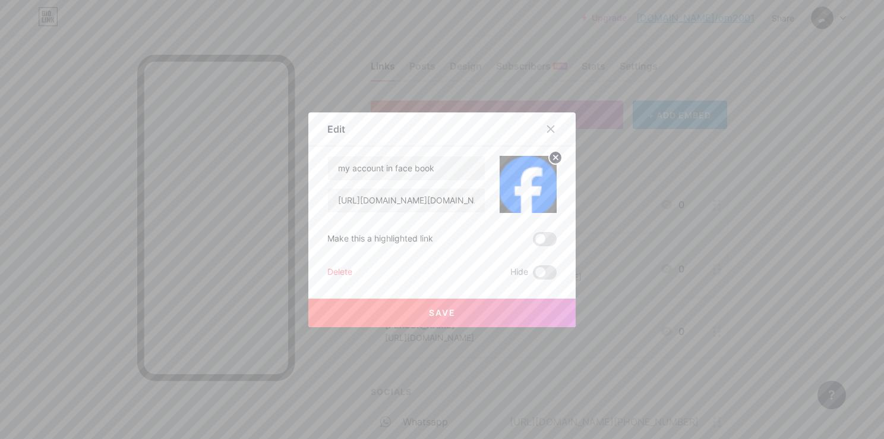
click at [533, 245] on label at bounding box center [545, 239] width 24 height 14
click at [533, 242] on input "checkbox" at bounding box center [533, 242] width 0 height 0
click at [518, 309] on button "Save" at bounding box center [441, 312] width 267 height 29
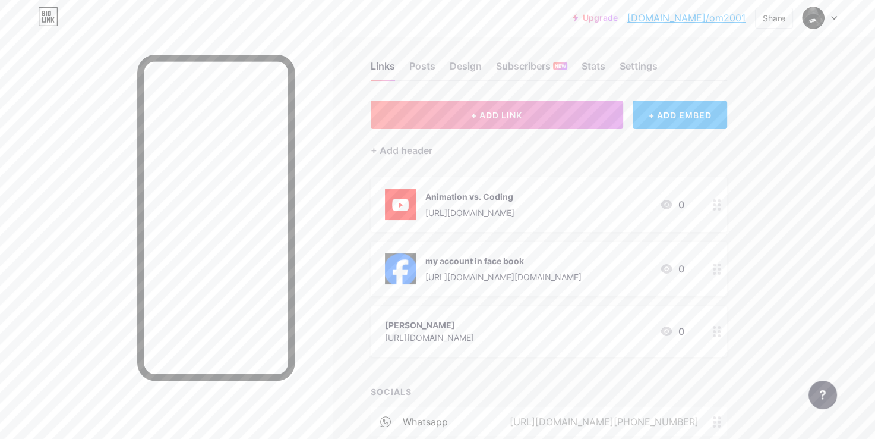
click at [487, 200] on div "Animation vs. Coding" at bounding box center [470, 196] width 89 height 12
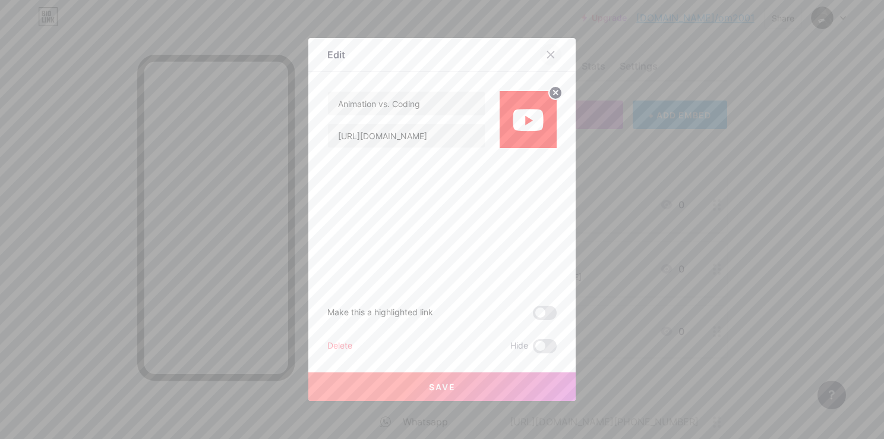
click at [551, 51] on div at bounding box center [550, 54] width 21 height 21
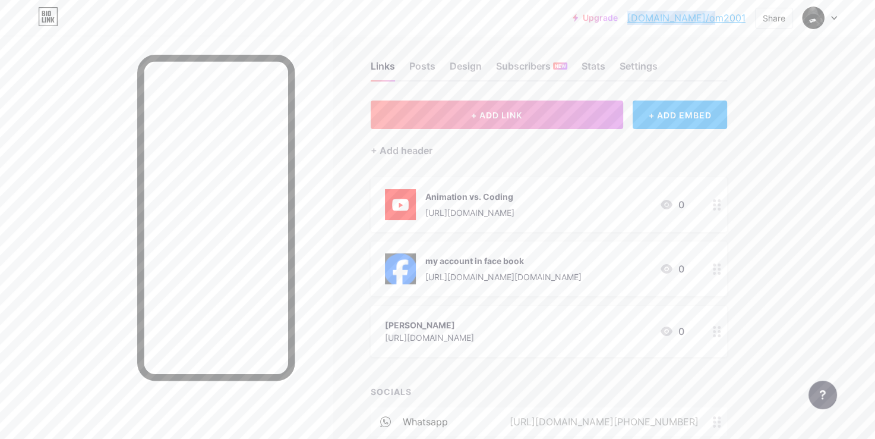
drag, startPoint x: 670, startPoint y: 18, endPoint x: 748, endPoint y: 21, distance: 77.9
click at [748, 21] on div "Upgrade bio.link/om2001... bio.link/om2001 Share Switch accounts ENG.OMAR MOSTA…" at bounding box center [705, 17] width 264 height 21
copy link "bio.link/om2001"
click at [512, 110] on span "+ ADD LINK" at bounding box center [496, 115] width 51 height 10
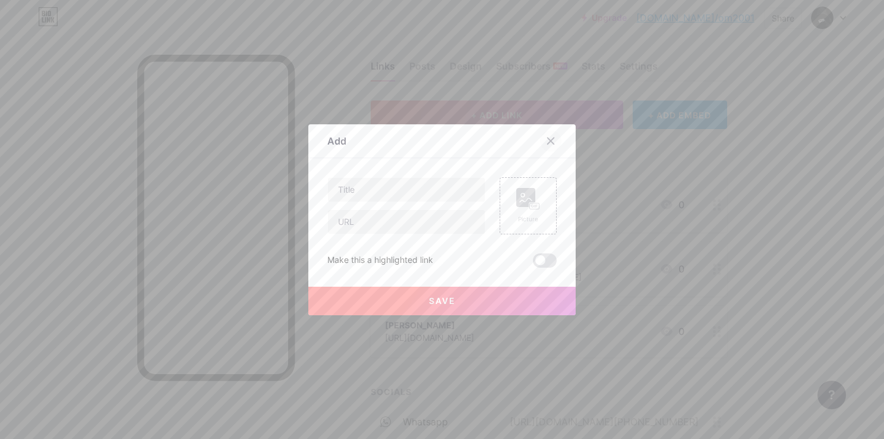
click at [540, 144] on div at bounding box center [550, 140] width 21 height 21
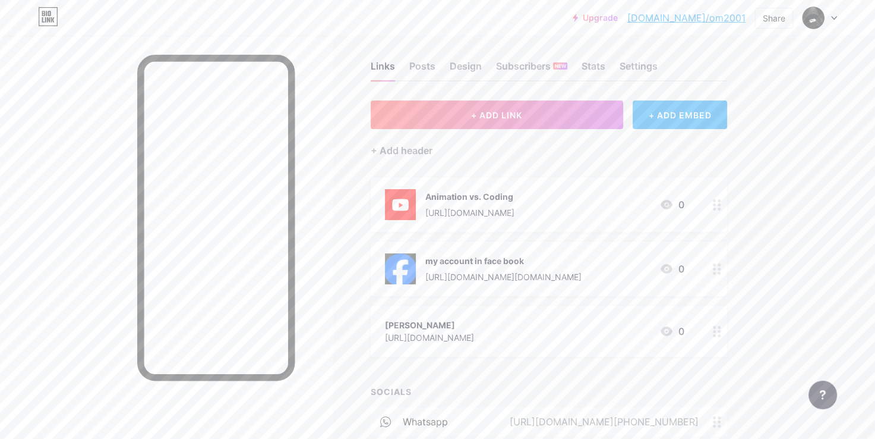
click at [421, 141] on div "+ Add header" at bounding box center [549, 143] width 357 height 29
click at [421, 148] on div "+ Add header" at bounding box center [402, 150] width 62 height 14
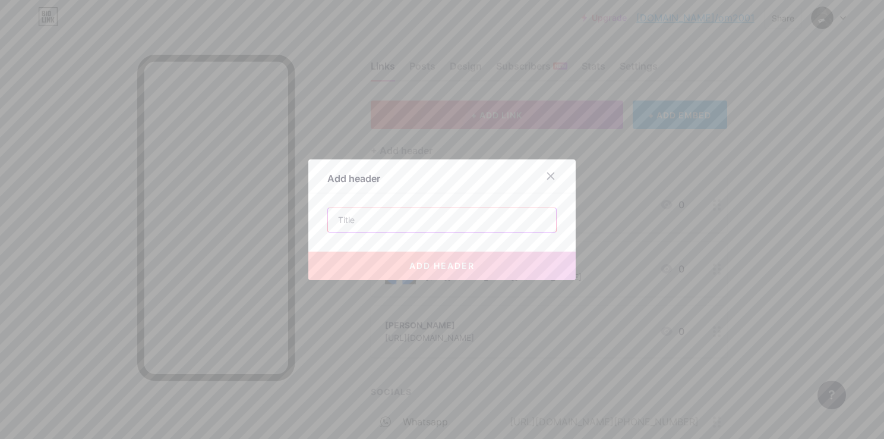
click at [433, 213] on input "text" at bounding box center [442, 220] width 228 height 24
click at [541, 185] on div at bounding box center [558, 175] width 36 height 21
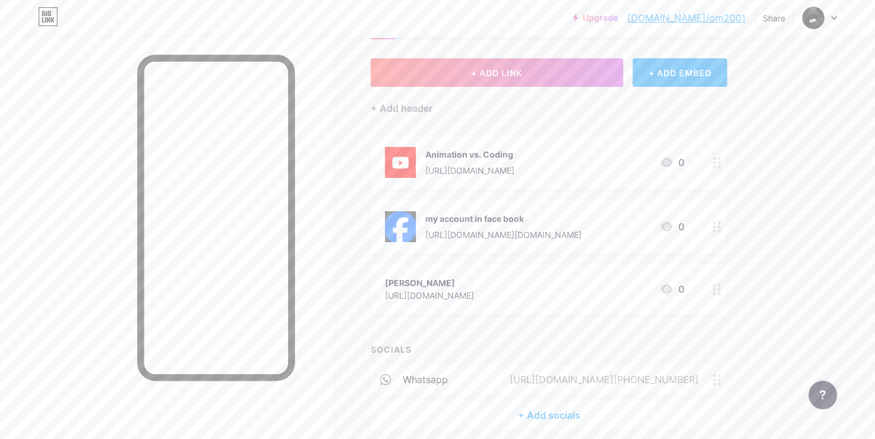
scroll to position [55, 0]
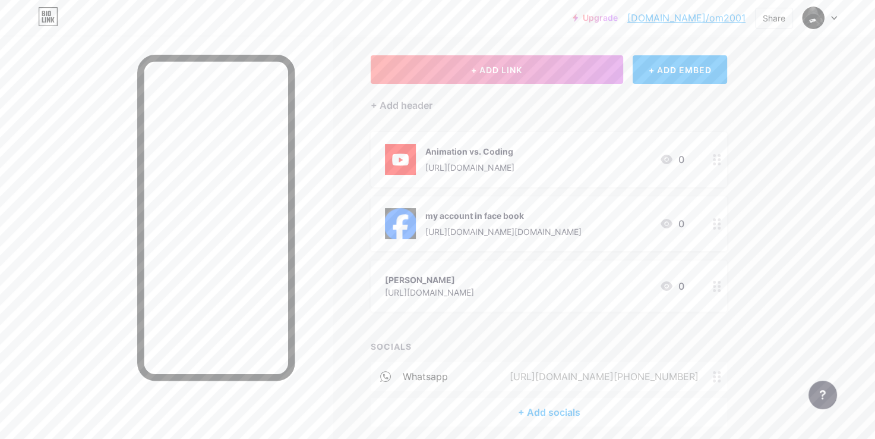
click at [680, 381] on div "https://wa.me/+01280319085" at bounding box center [602, 376] width 222 height 14
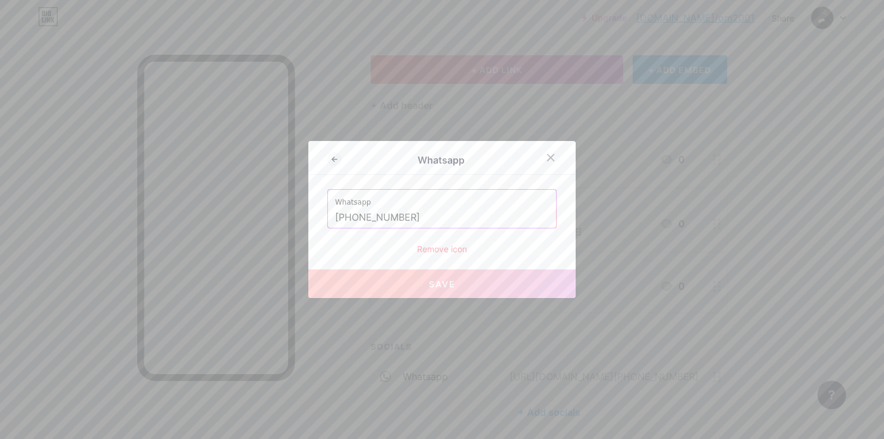
click at [345, 216] on input "+01280319085" at bounding box center [442, 217] width 214 height 20
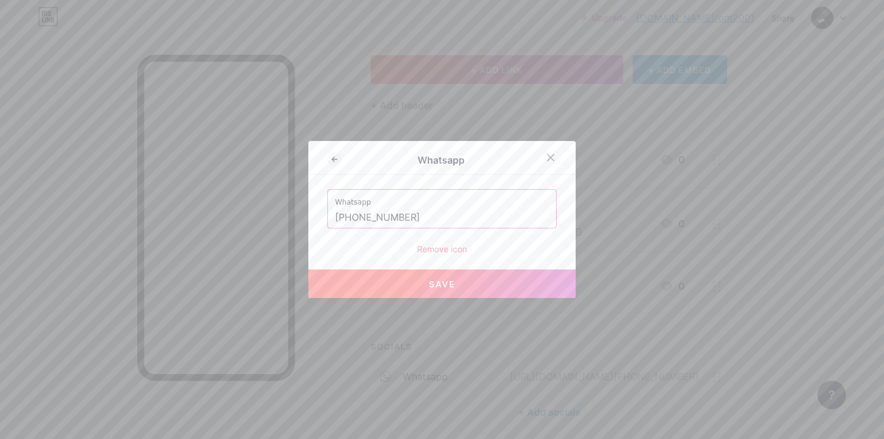
click at [399, 285] on button "Save" at bounding box center [441, 283] width 267 height 29
type input "https://wa.me/+201280319085"
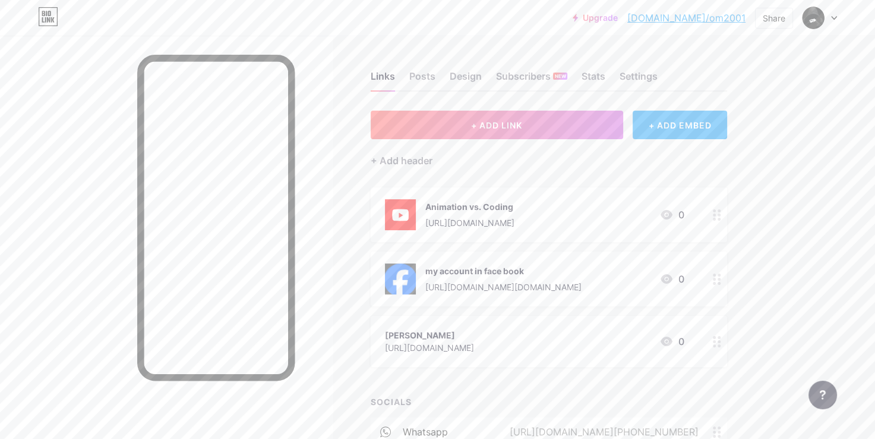
scroll to position [101, 0]
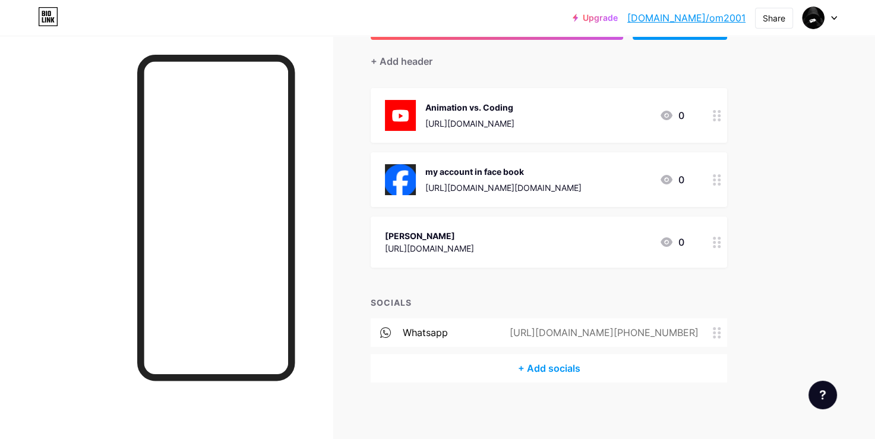
scroll to position [101, 0]
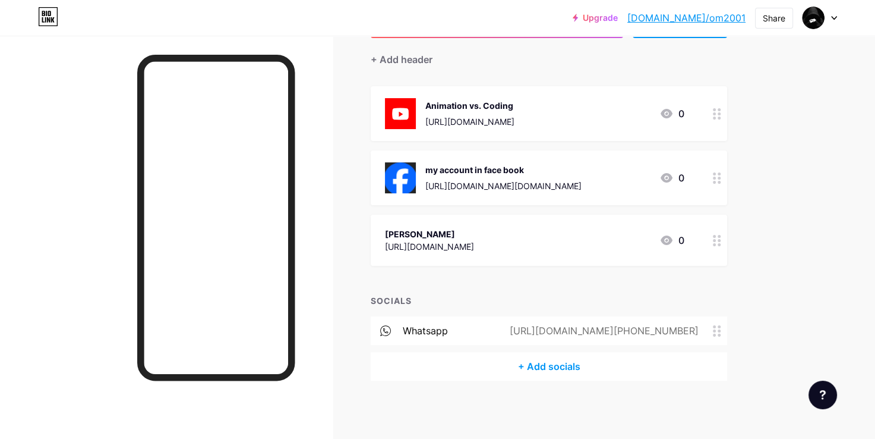
click at [540, 357] on div "+ Add socials" at bounding box center [549, 366] width 357 height 29
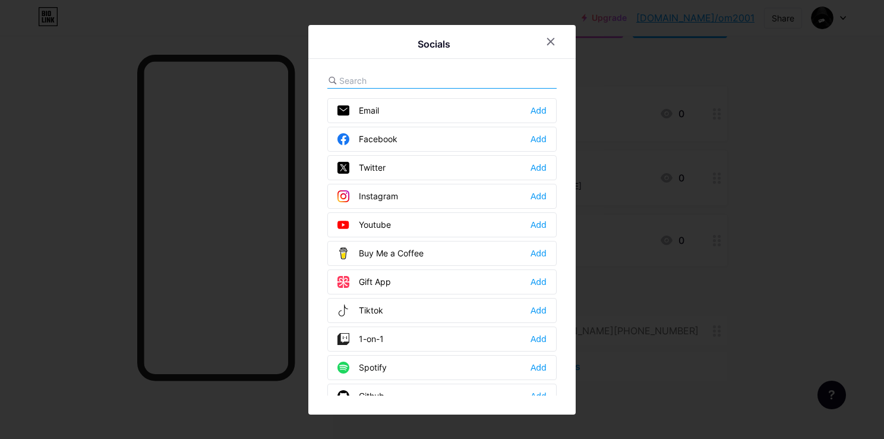
click at [427, 115] on div "Email Add" at bounding box center [441, 110] width 229 height 25
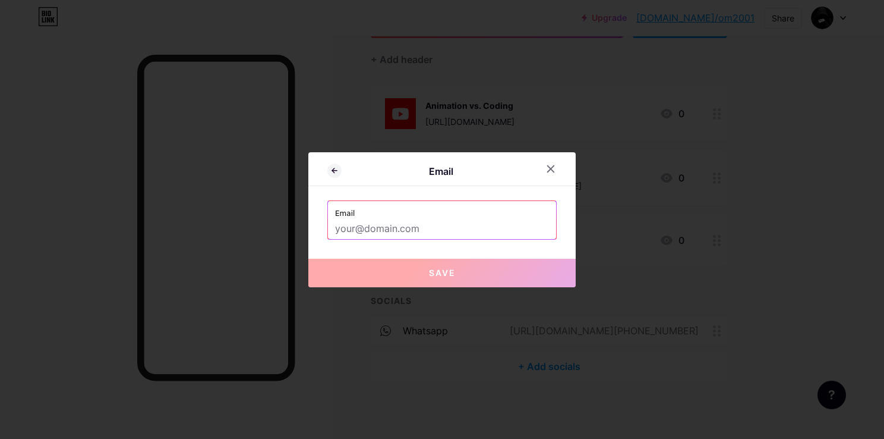
click at [436, 227] on input "text" at bounding box center [442, 229] width 214 height 20
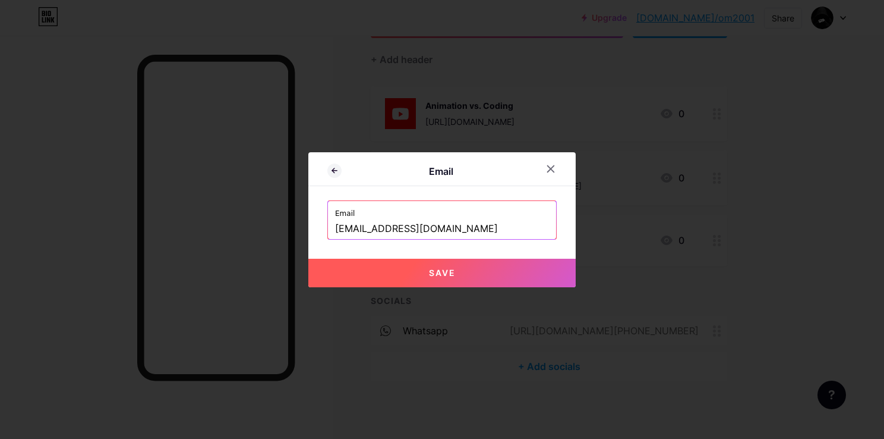
click at [440, 270] on span "Save" at bounding box center [442, 272] width 27 height 10
type input "mailto:omarmistafa60@gmail.com"
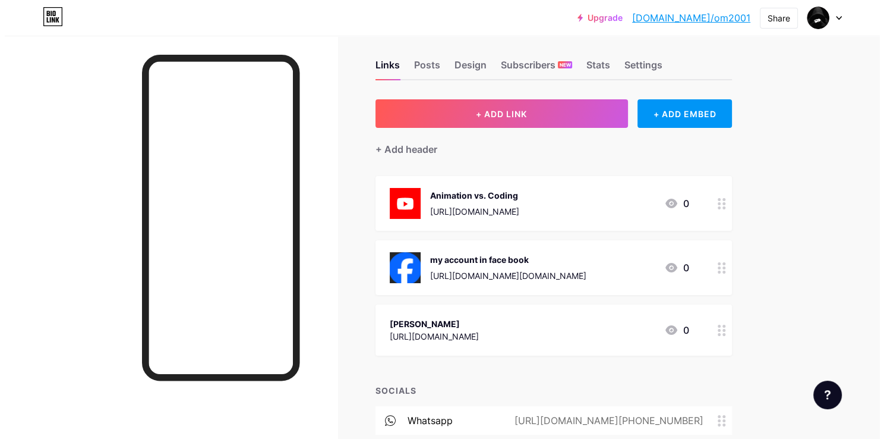
scroll to position [8, 0]
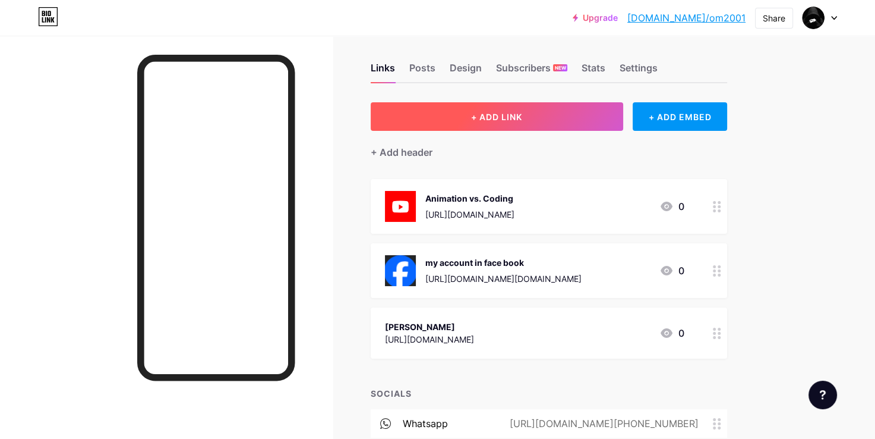
click at [537, 121] on button "+ ADD LINK" at bounding box center [497, 116] width 253 height 29
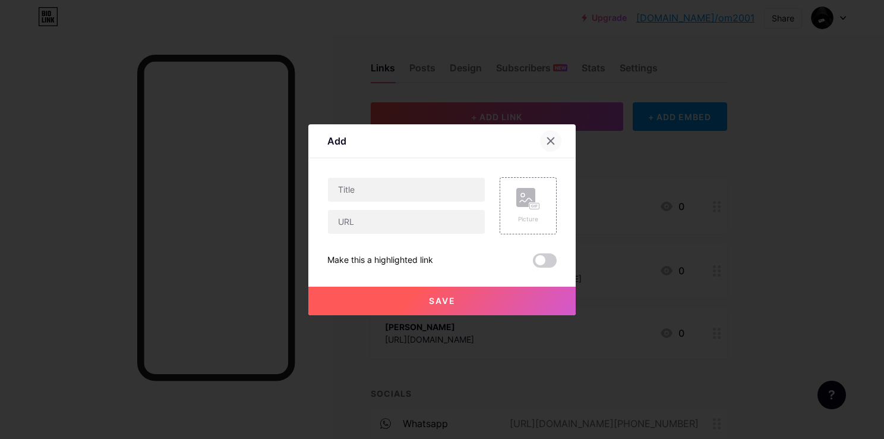
click at [545, 131] on div at bounding box center [550, 140] width 21 height 21
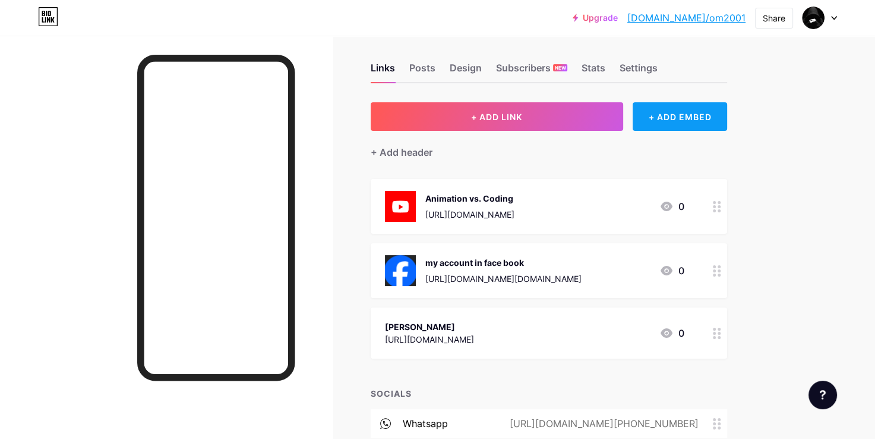
click at [692, 113] on div "+ ADD EMBED" at bounding box center [680, 116] width 94 height 29
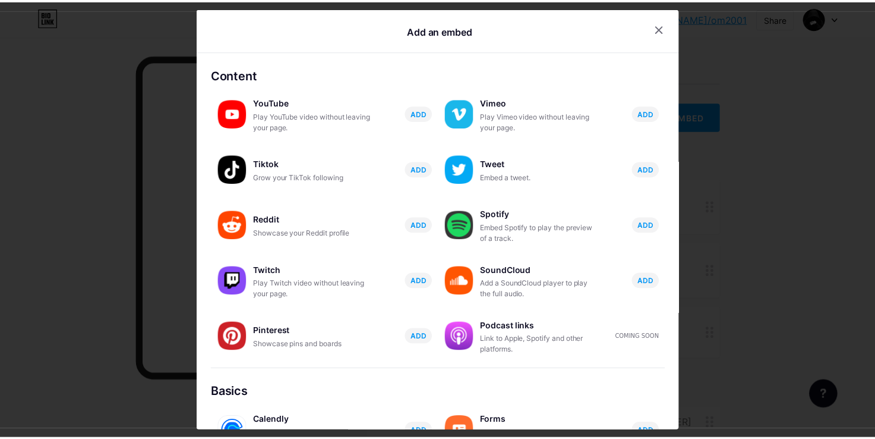
scroll to position [182, 0]
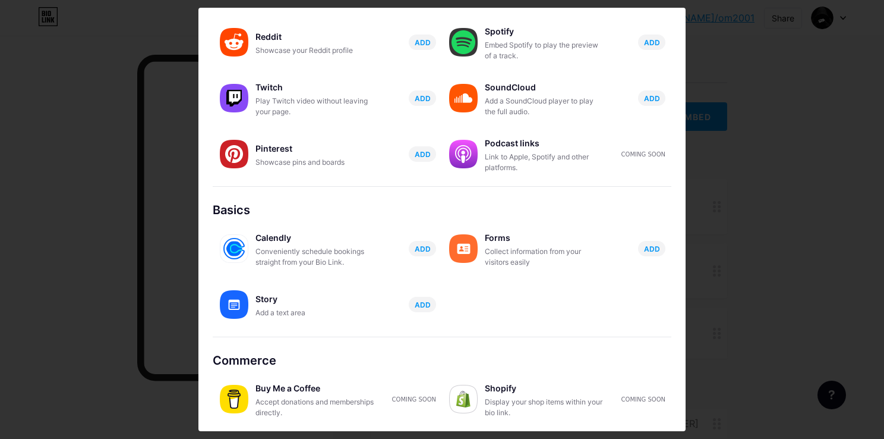
click at [736, 93] on div at bounding box center [442, 219] width 884 height 439
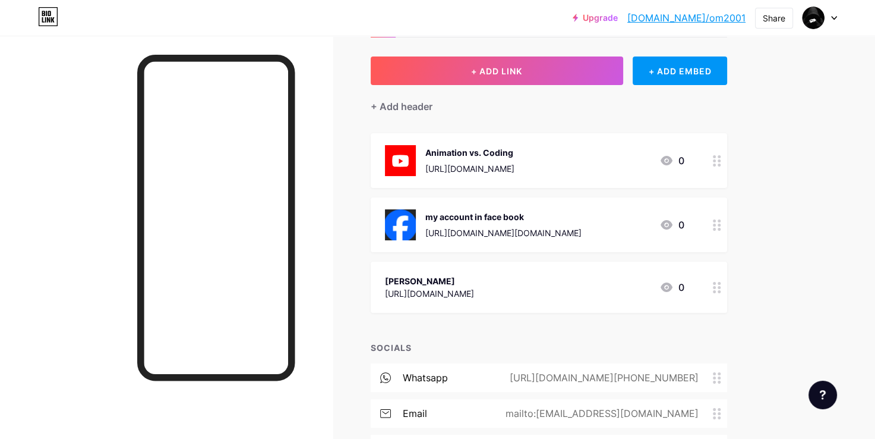
scroll to position [55, 0]
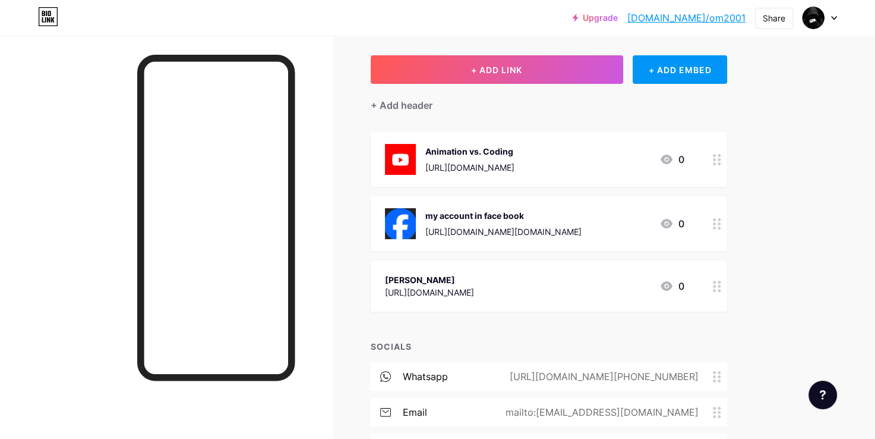
click at [713, 381] on div "https://wa.me/+201280319085" at bounding box center [609, 376] width 237 height 14
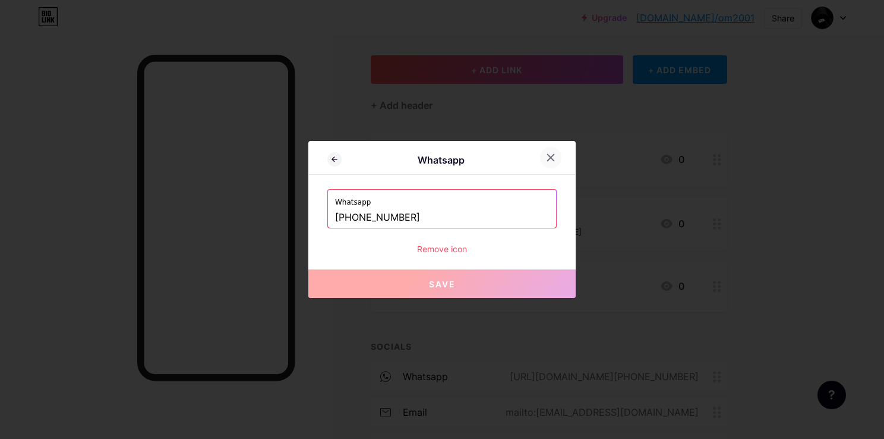
click at [556, 157] on div at bounding box center [550, 157] width 21 height 21
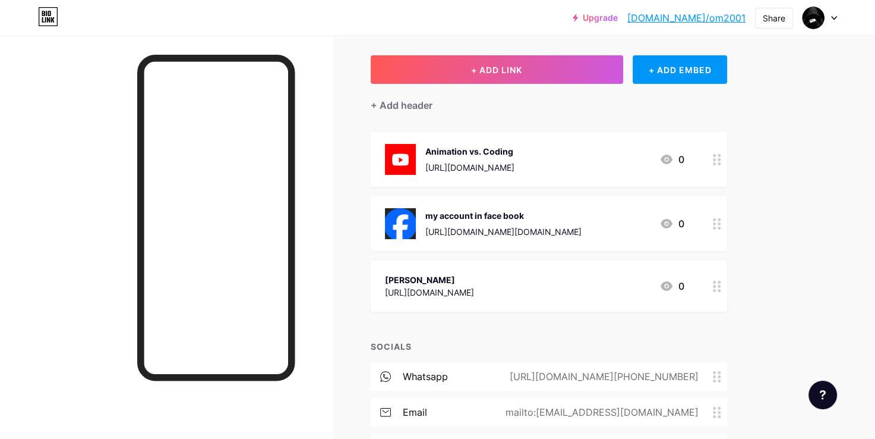
scroll to position [137, 0]
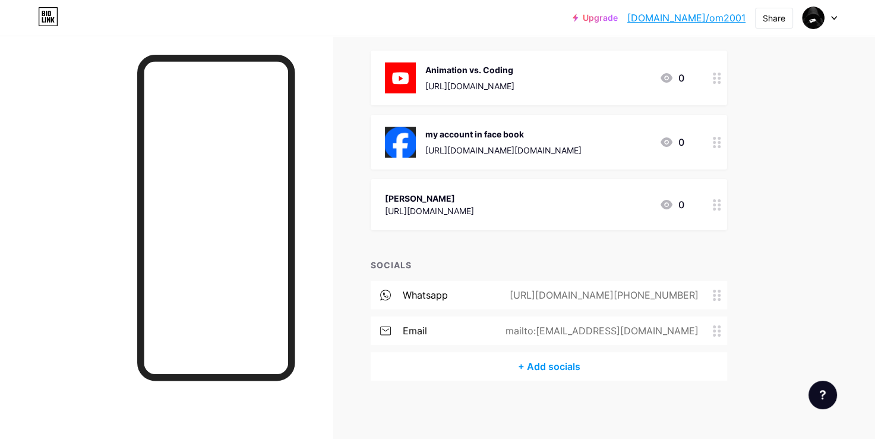
click at [710, 332] on div "mailto:omarmistafa60@gmail.com" at bounding box center [600, 330] width 226 height 14
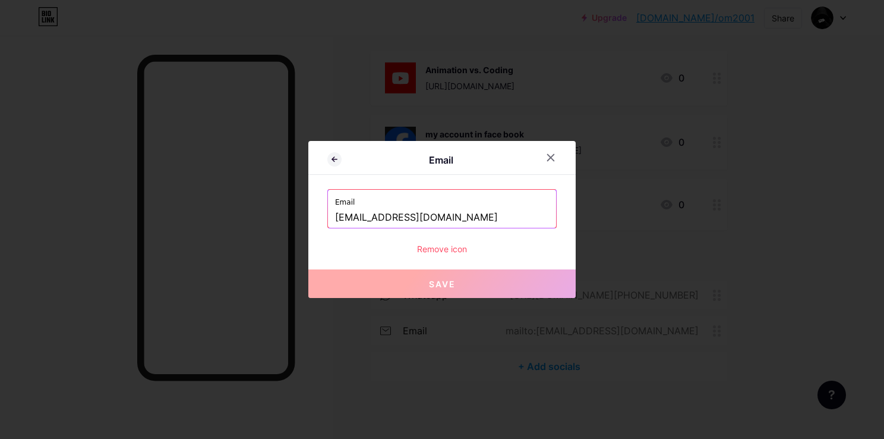
click at [429, 254] on div "Remove icon" at bounding box center [441, 248] width 229 height 12
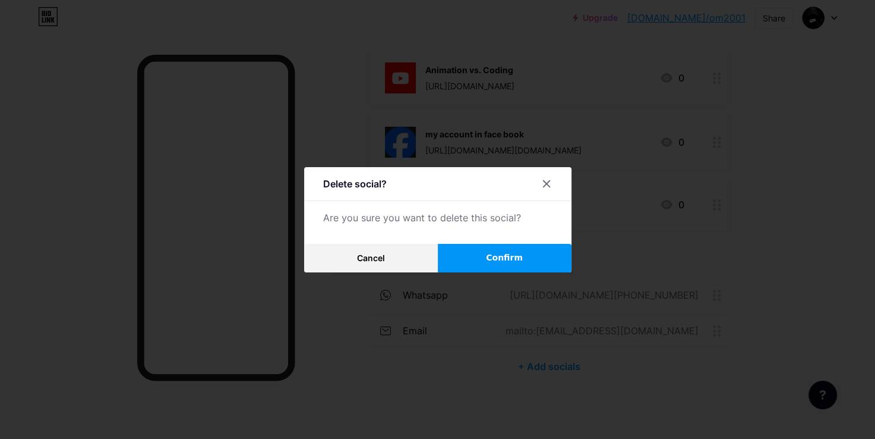
click at [475, 261] on button "Confirm" at bounding box center [505, 258] width 134 height 29
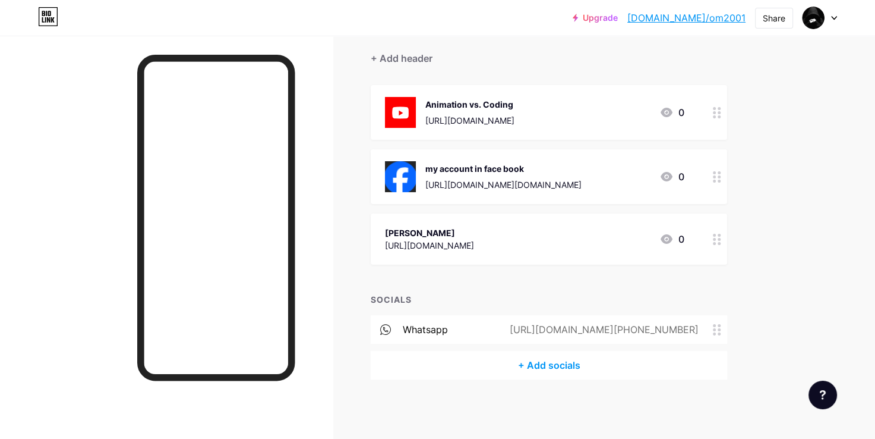
scroll to position [101, 0]
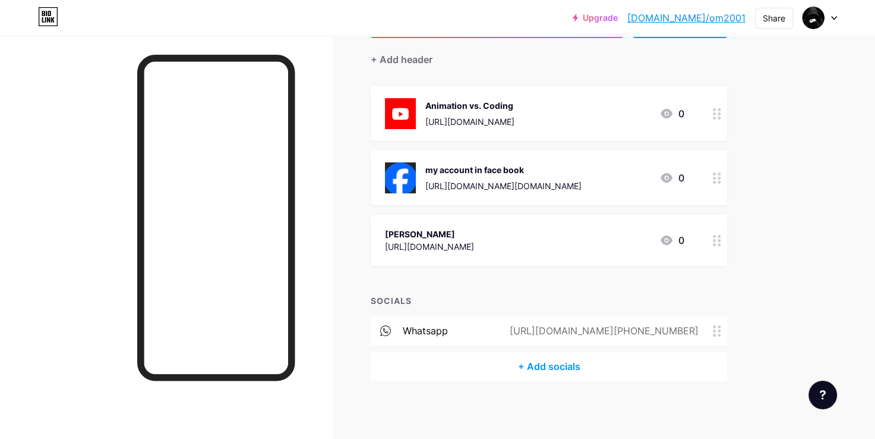
click at [558, 365] on div "+ Add socials" at bounding box center [549, 366] width 357 height 29
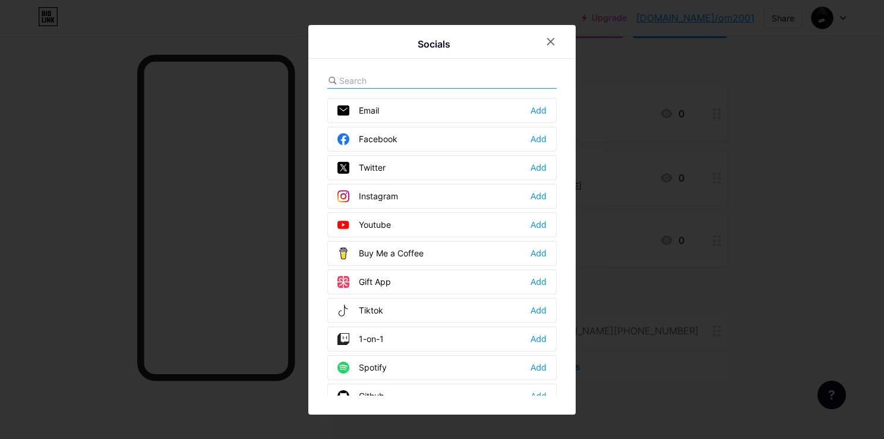
click at [453, 109] on div "Email Add" at bounding box center [441, 110] width 229 height 25
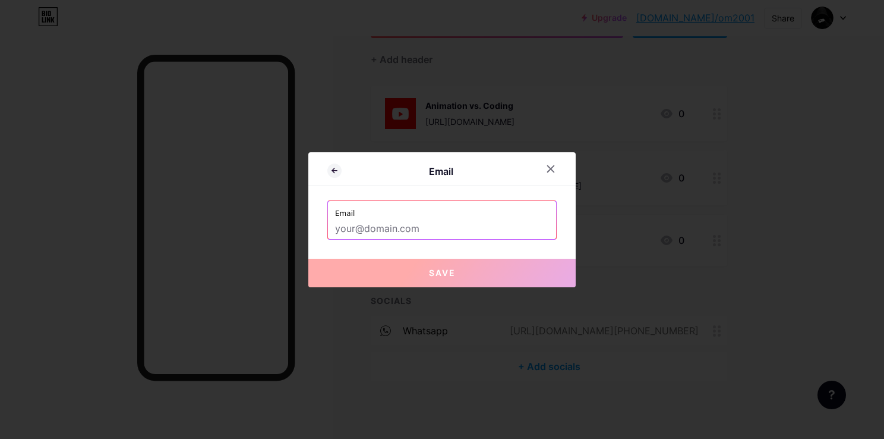
click at [480, 204] on label "Email" at bounding box center [442, 210] width 214 height 18
click at [483, 234] on input "text" at bounding box center [442, 229] width 214 height 20
type input "omarmistafa60@gmail.com"
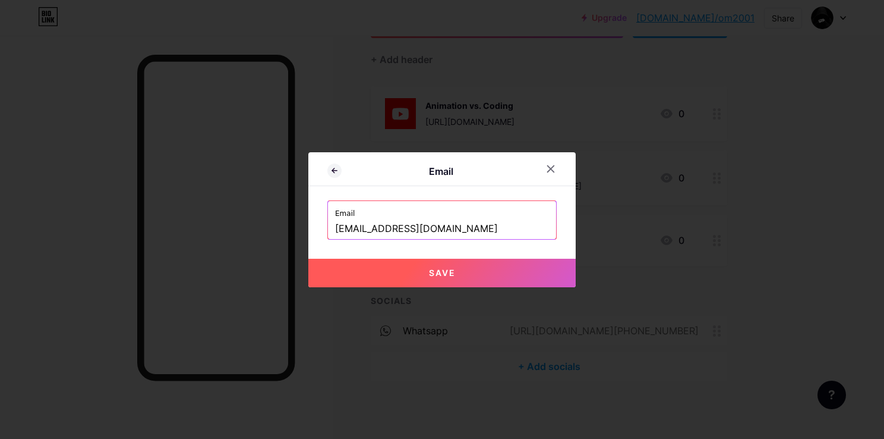
click at [513, 290] on div at bounding box center [442, 219] width 884 height 439
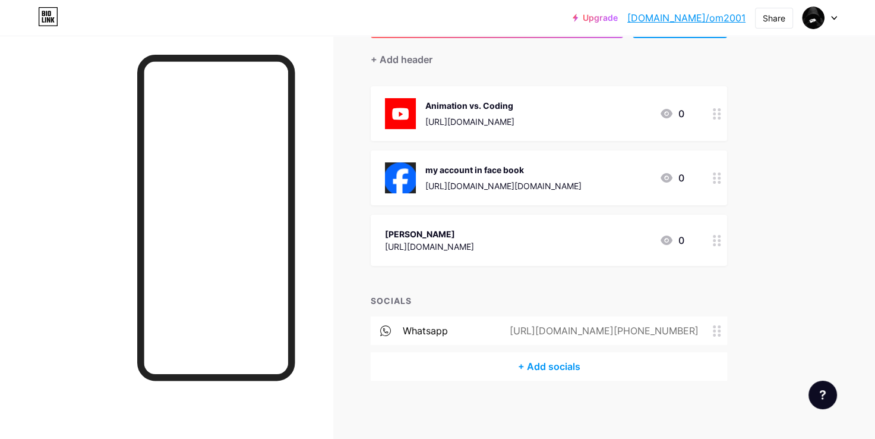
click at [567, 361] on div "+ Add socials" at bounding box center [549, 366] width 357 height 29
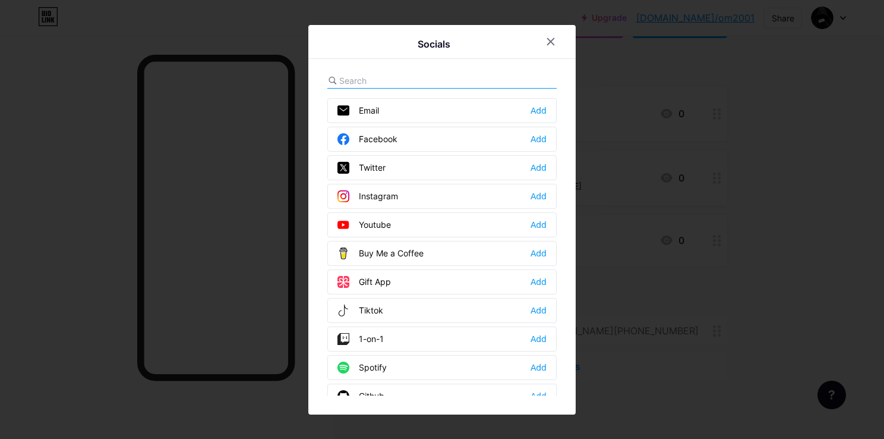
click at [438, 118] on div "Email Add" at bounding box center [441, 110] width 229 height 25
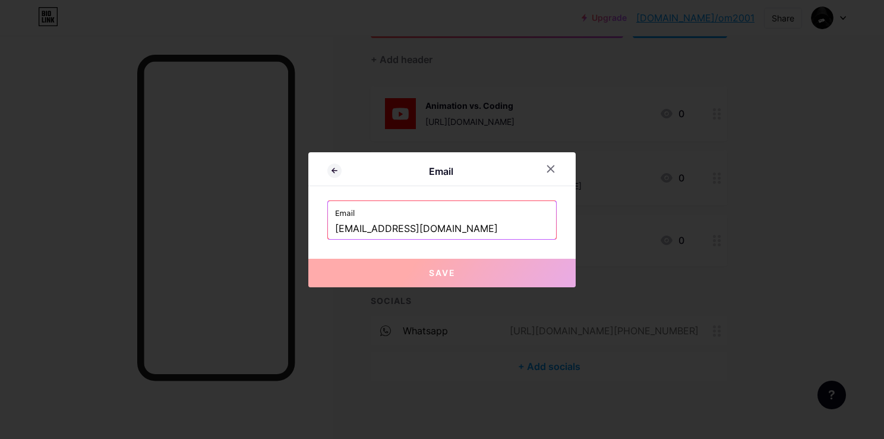
click at [446, 264] on button "Save" at bounding box center [441, 273] width 267 height 29
click at [492, 272] on button "Save" at bounding box center [441, 273] width 267 height 29
click at [471, 234] on input "omarmistafa60@gmail.com" at bounding box center [442, 229] width 214 height 20
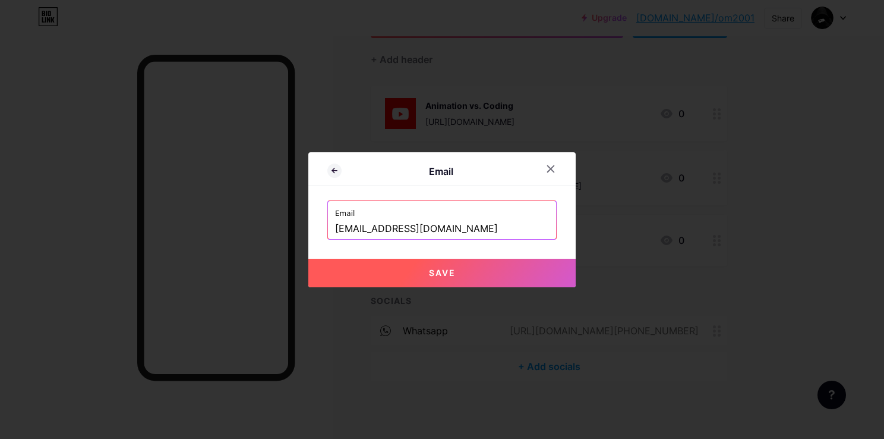
click at [489, 272] on button "Save" at bounding box center [441, 273] width 267 height 29
type input "mailto:omarmistafa60@gmail.com"
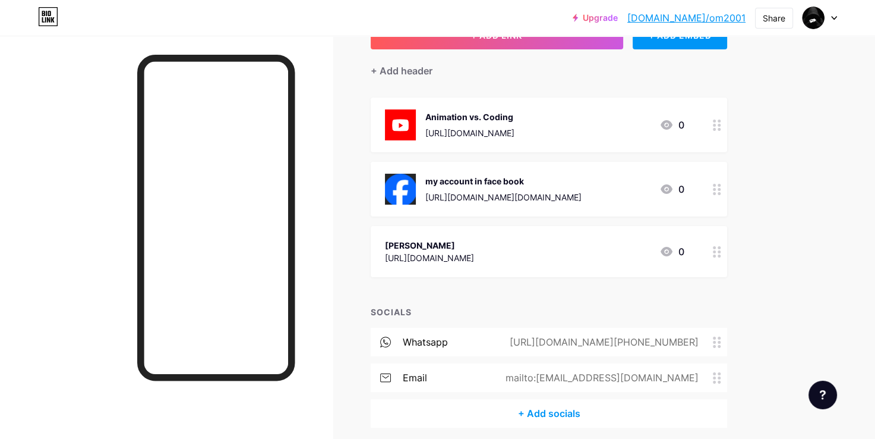
scroll to position [0, 0]
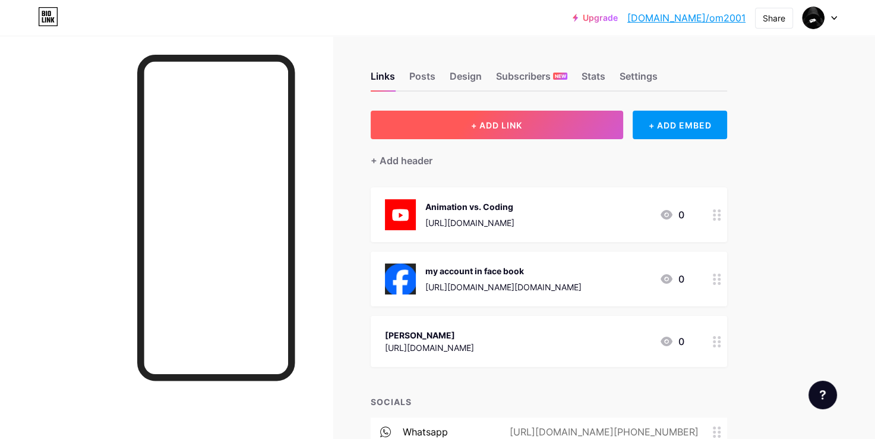
click at [490, 115] on button "+ ADD LINK" at bounding box center [497, 125] width 253 height 29
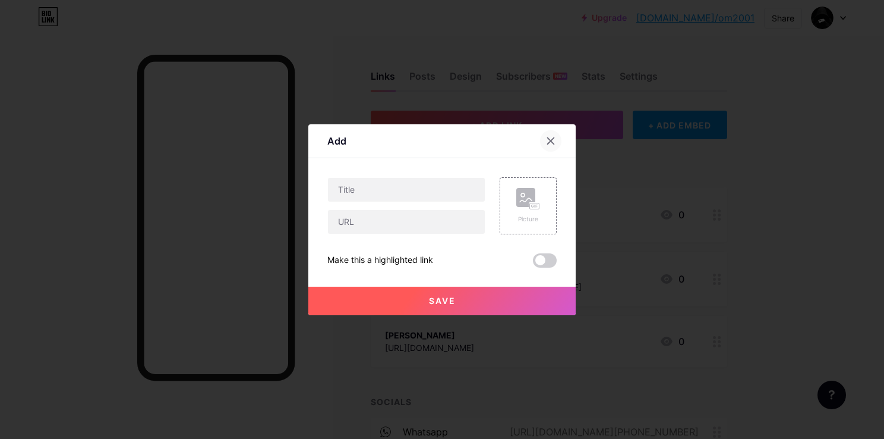
click at [547, 144] on icon at bounding box center [551, 141] width 10 height 10
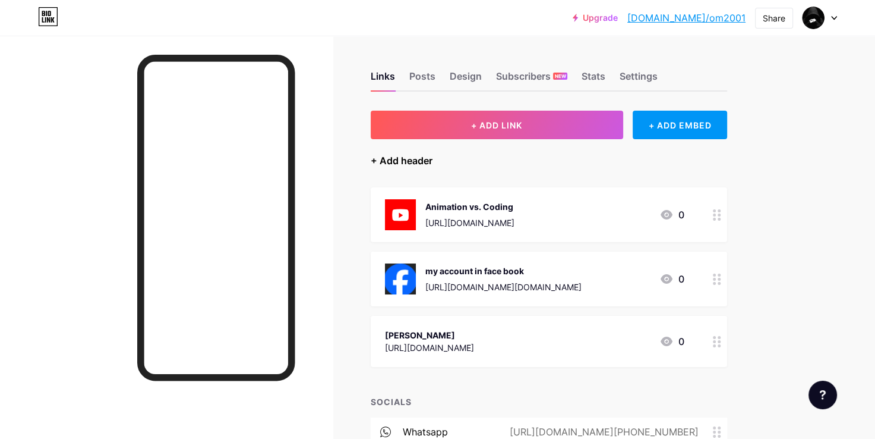
click at [391, 158] on div "+ Add header" at bounding box center [402, 160] width 62 height 14
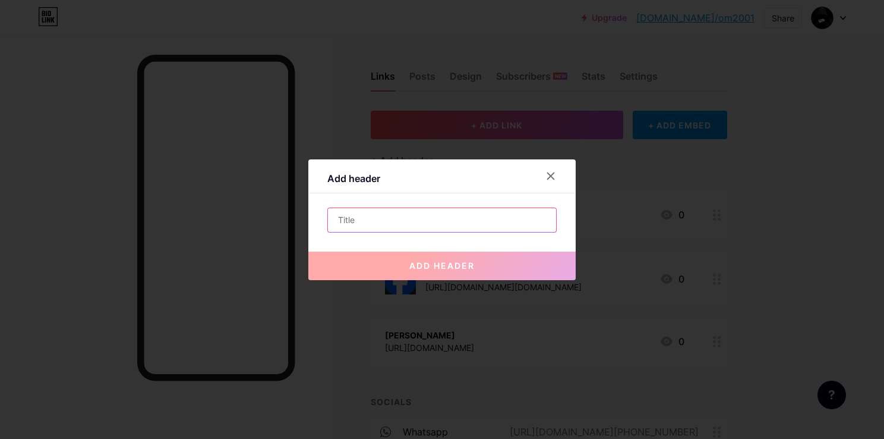
click at [516, 208] on input "text" at bounding box center [442, 220] width 228 height 24
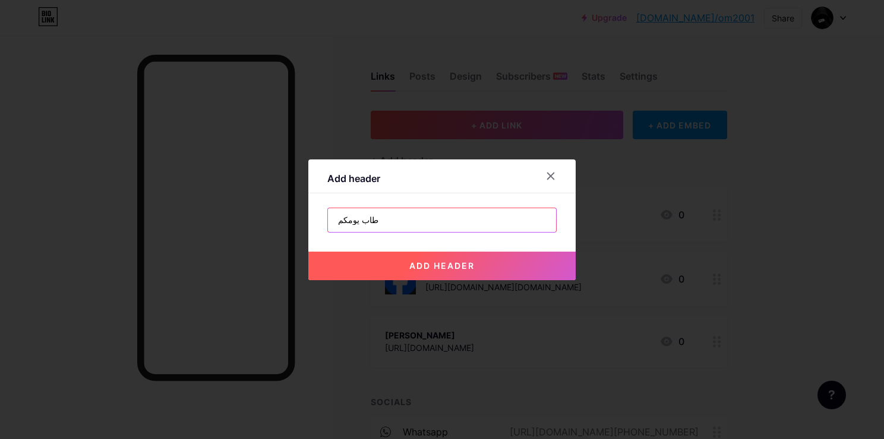
type input "طاب يومكم"
click at [443, 263] on span "add header" at bounding box center [441, 265] width 65 height 10
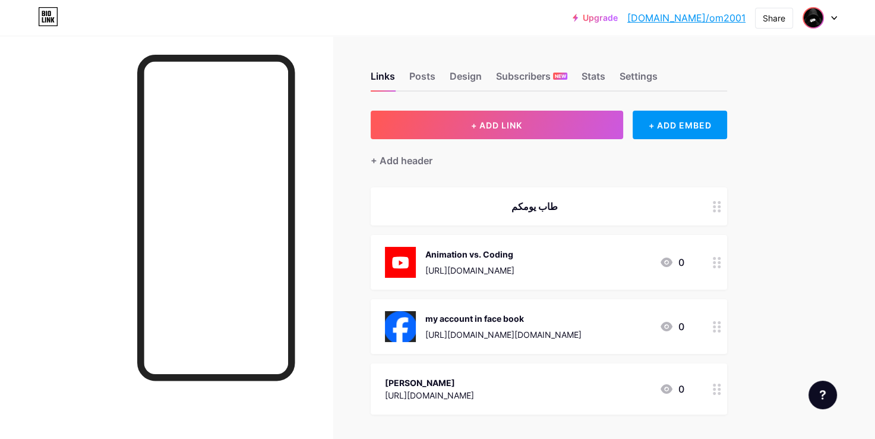
click at [811, 26] on img at bounding box center [813, 17] width 19 height 19
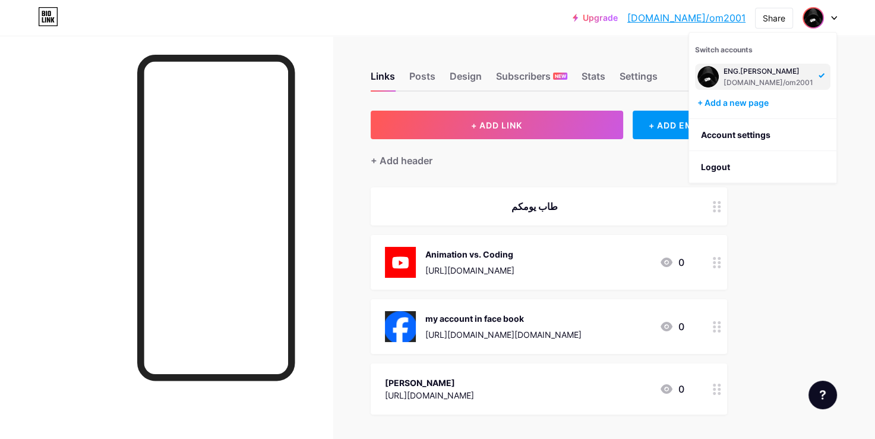
click at [837, 17] on icon at bounding box center [834, 18] width 6 height 4
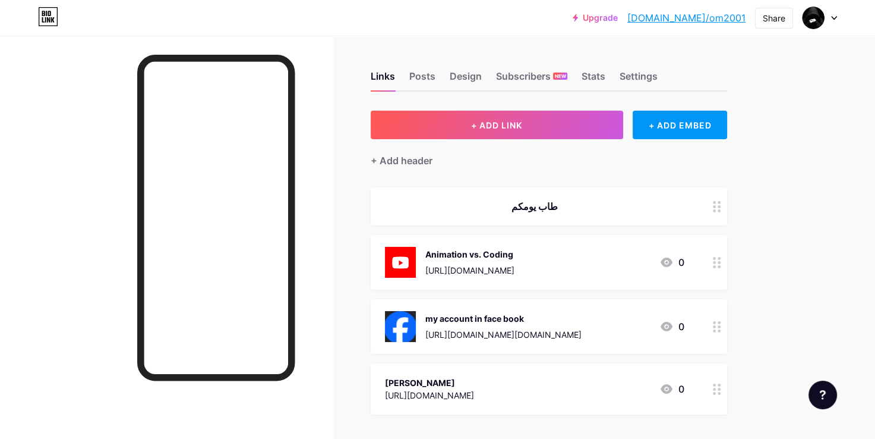
click at [837, 17] on icon at bounding box center [834, 18] width 6 height 4
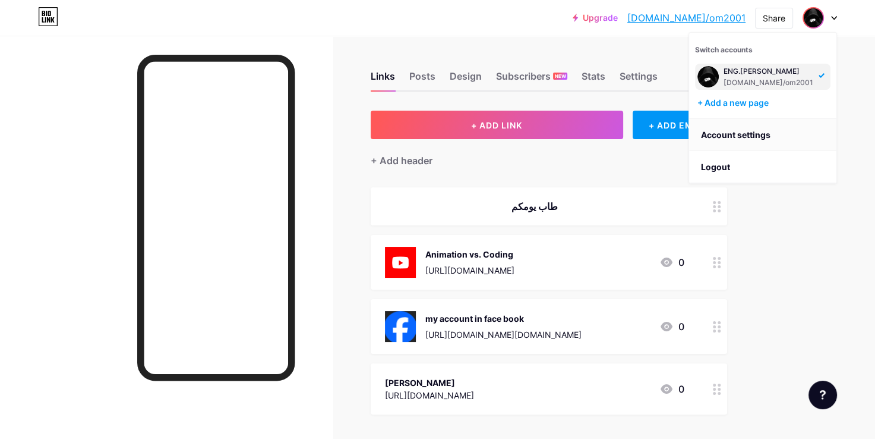
click at [751, 141] on link "Account settings" at bounding box center [762, 135] width 147 height 32
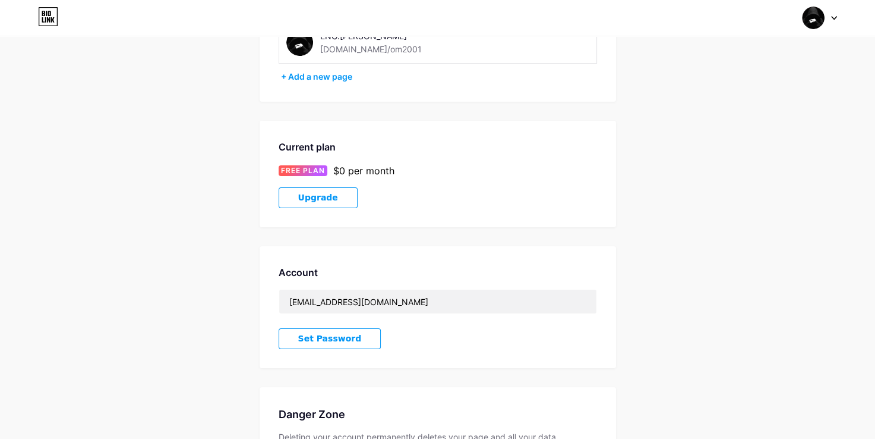
scroll to position [223, 0]
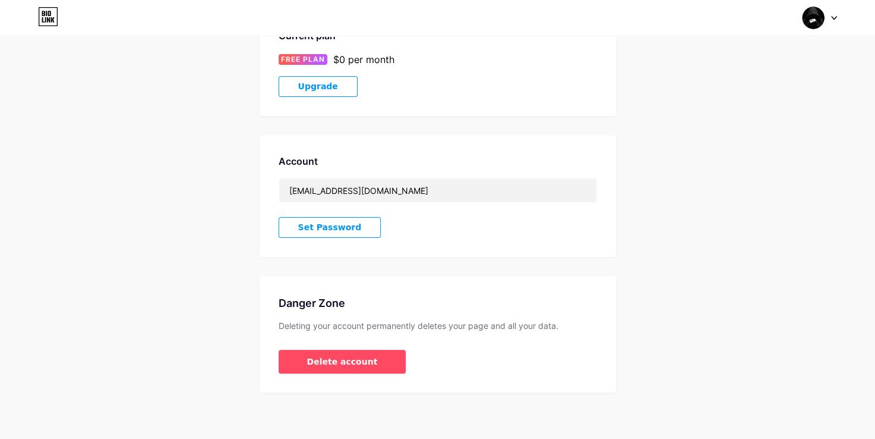
click at [309, 81] on span "Upgrade" at bounding box center [318, 86] width 40 height 10
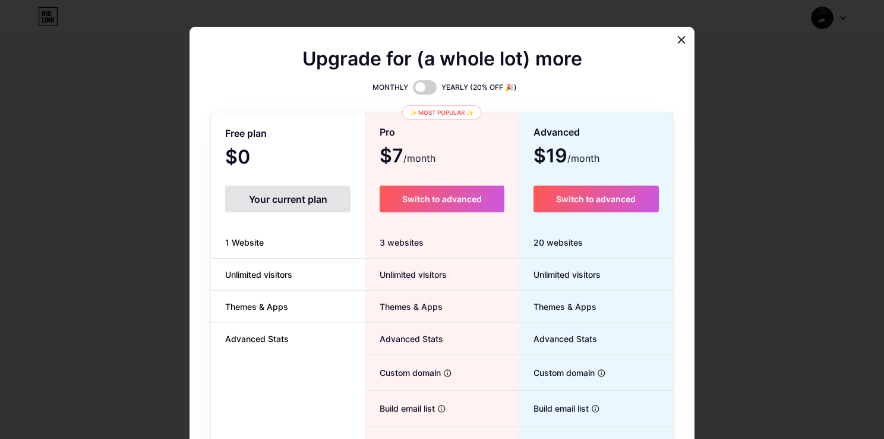
click at [257, 196] on div "Your current plan" at bounding box center [287, 198] width 125 height 27
click at [289, 206] on div "Your current plan" at bounding box center [287, 198] width 125 height 27
click at [416, 94] on span at bounding box center [425, 87] width 24 height 14
click at [413, 90] on input "checkbox" at bounding box center [413, 90] width 0 height 0
click at [418, 89] on span at bounding box center [425, 87] width 24 height 14
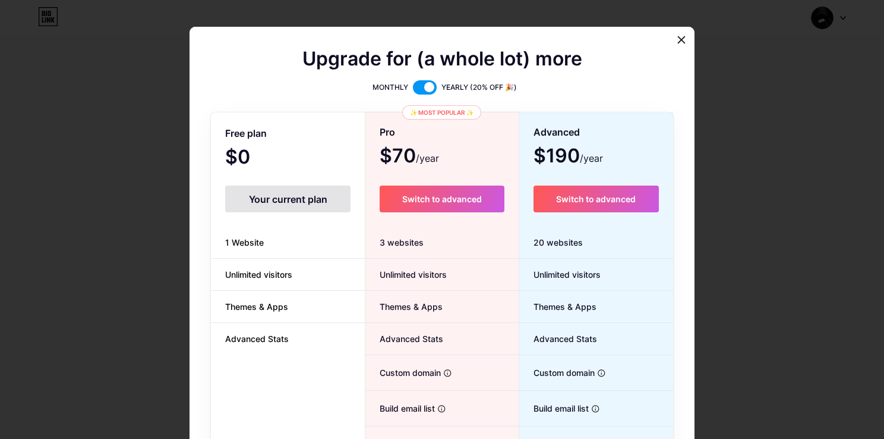
click at [413, 90] on input "checkbox" at bounding box center [413, 90] width 0 height 0
click at [418, 88] on span at bounding box center [425, 87] width 24 height 14
click at [413, 90] on input "checkbox" at bounding box center [413, 90] width 0 height 0
click at [418, 88] on span at bounding box center [425, 87] width 24 height 14
click at [413, 90] on input "checkbox" at bounding box center [413, 90] width 0 height 0
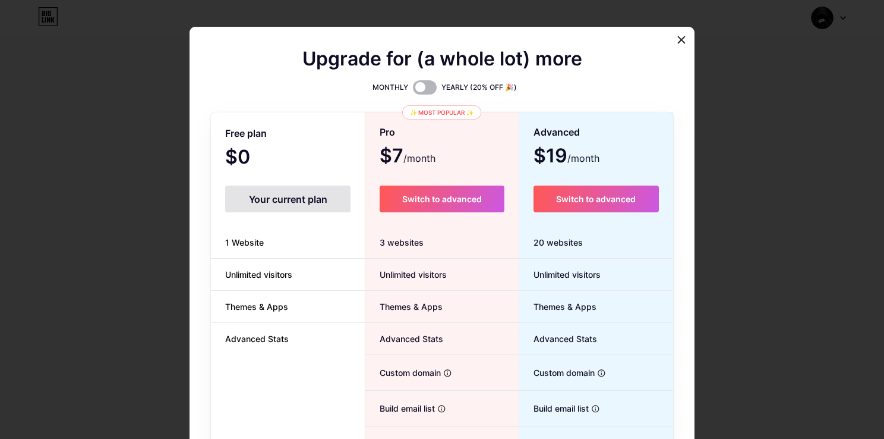
click at [418, 88] on span at bounding box center [425, 87] width 24 height 14
click at [413, 90] on input "checkbox" at bounding box center [413, 90] width 0 height 0
click at [418, 89] on span at bounding box center [425, 87] width 24 height 14
click at [413, 90] on input "checkbox" at bounding box center [413, 90] width 0 height 0
click at [418, 89] on span at bounding box center [425, 87] width 24 height 14
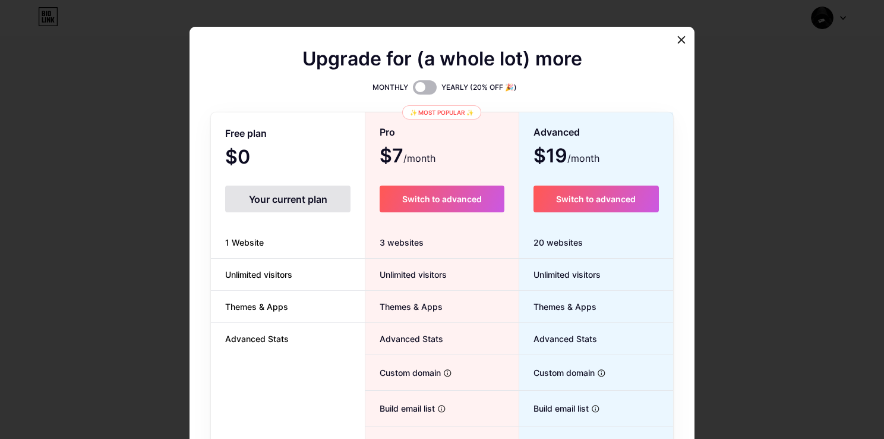
click at [413, 90] on input "checkbox" at bounding box center [413, 90] width 0 height 0
click at [418, 89] on span at bounding box center [425, 87] width 24 height 14
click at [413, 90] on input "checkbox" at bounding box center [413, 90] width 0 height 0
click at [418, 89] on span at bounding box center [425, 87] width 24 height 14
click at [413, 90] on input "checkbox" at bounding box center [413, 90] width 0 height 0
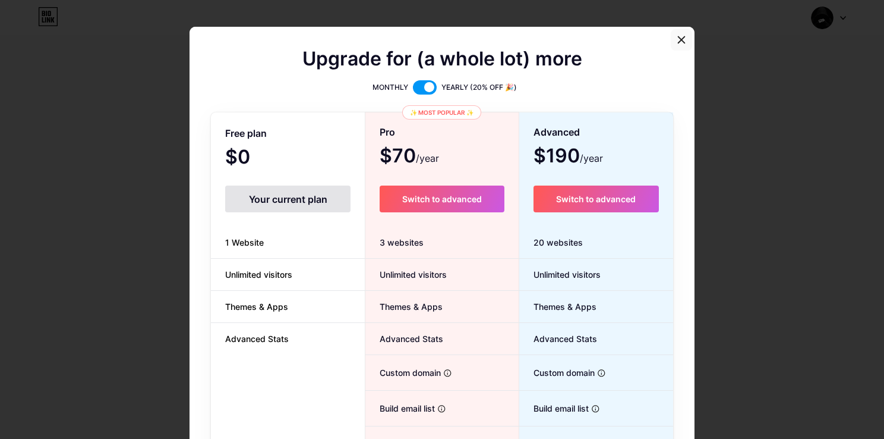
click at [677, 44] on icon at bounding box center [682, 40] width 10 height 10
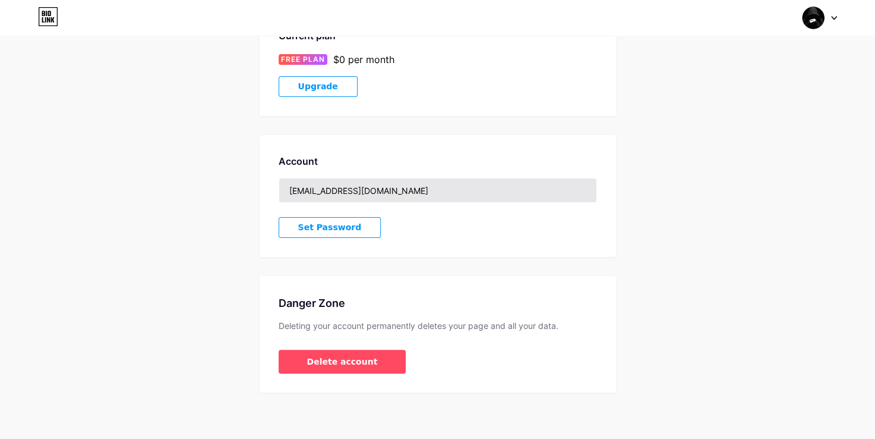
scroll to position [0, 0]
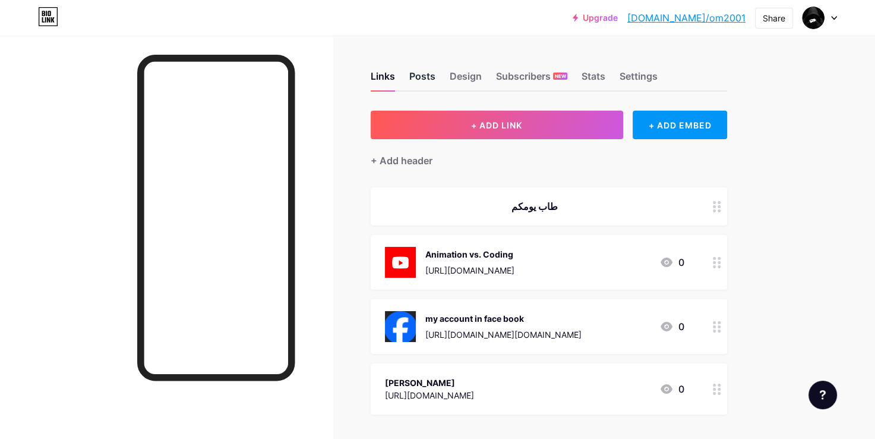
click at [415, 82] on div "Posts" at bounding box center [422, 79] width 26 height 21
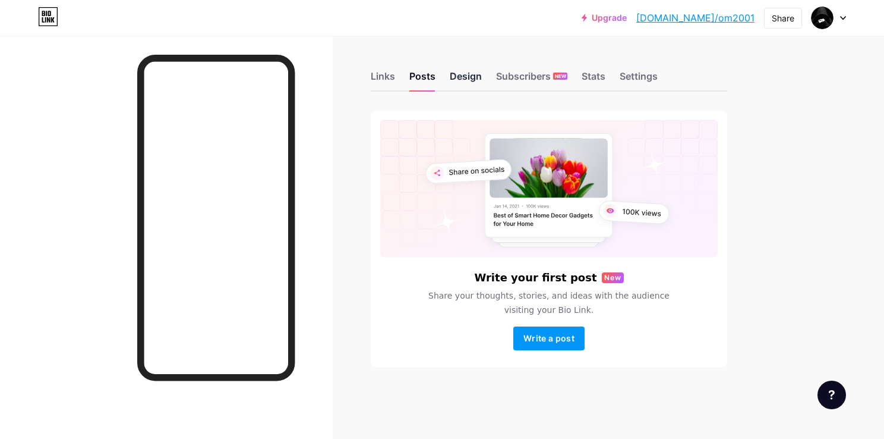
click at [465, 73] on div "Design" at bounding box center [466, 79] width 32 height 21
